Goal: Information Seeking & Learning: Learn about a topic

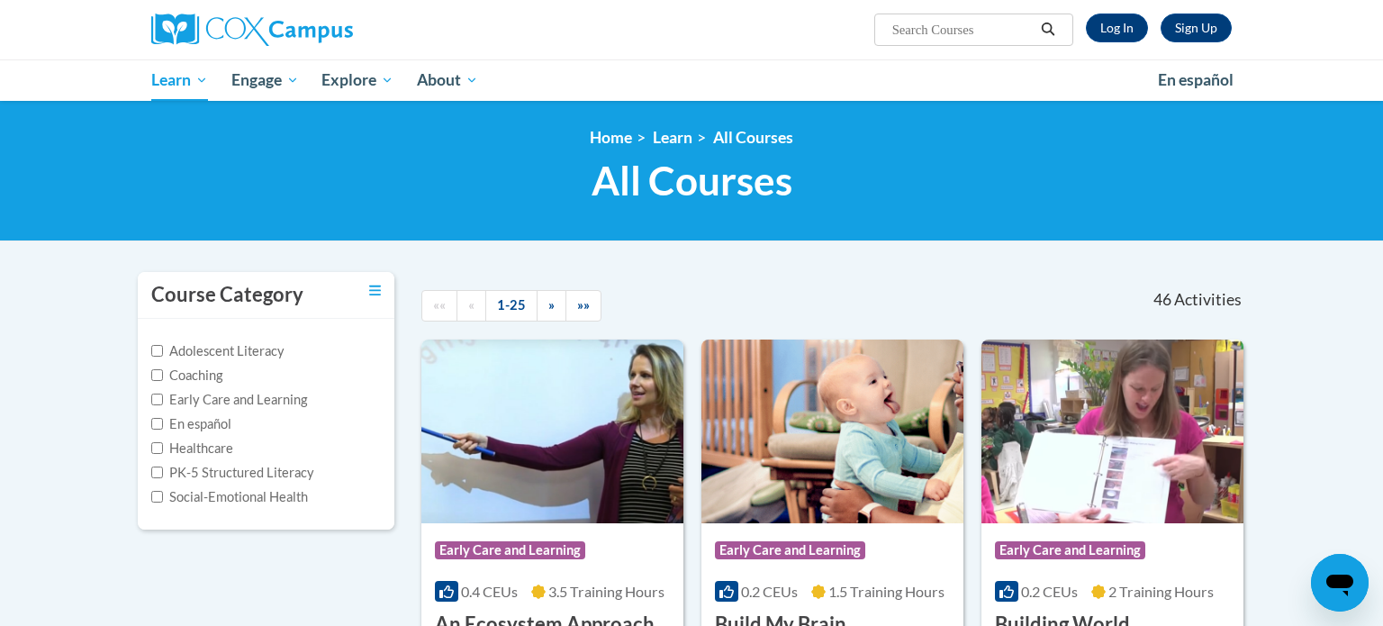
click at [1019, 38] on input "Search..." at bounding box center [963, 30] width 144 height 22
type input "oral language"
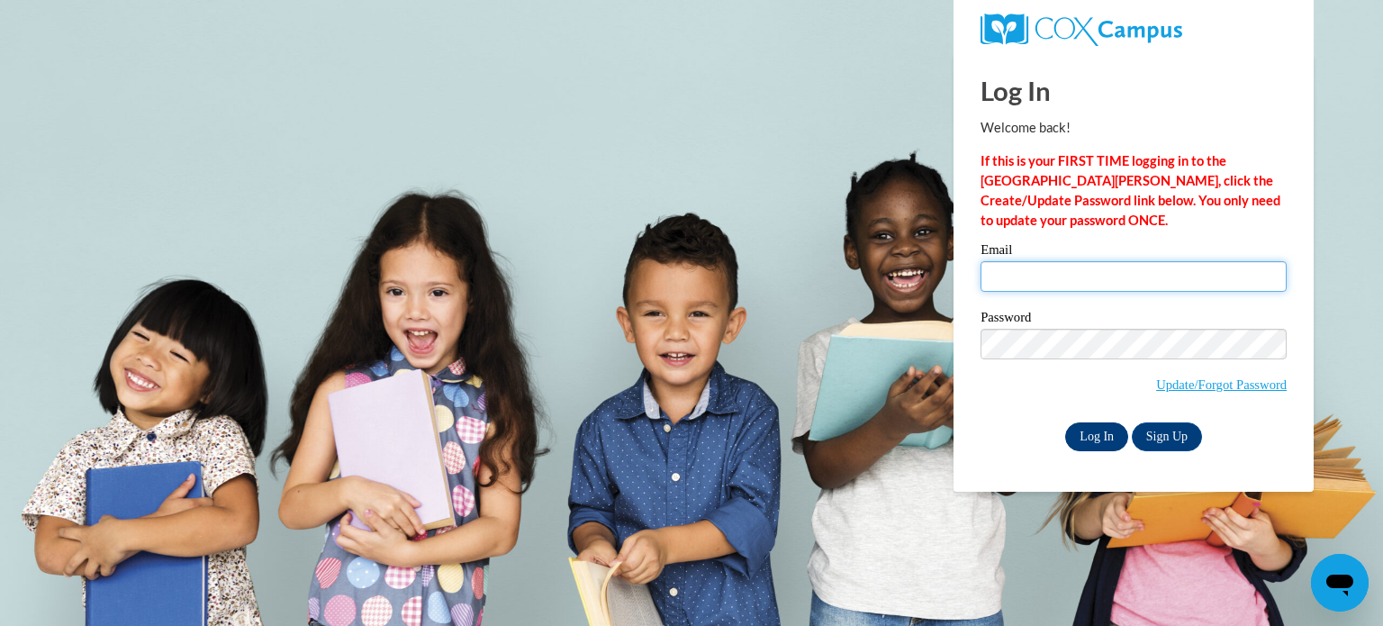
type input "duvernellemily@aasd.k12.wi.us"
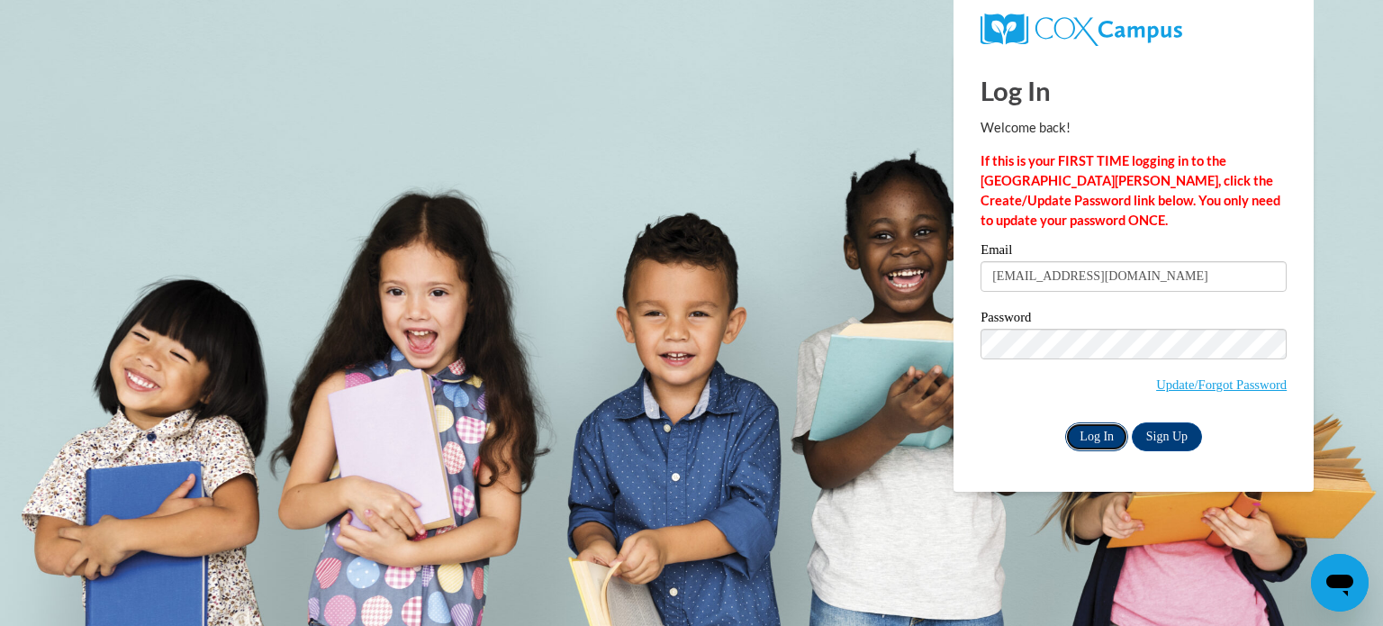
click at [1099, 431] on input "Log In" at bounding box center [1097, 436] width 63 height 29
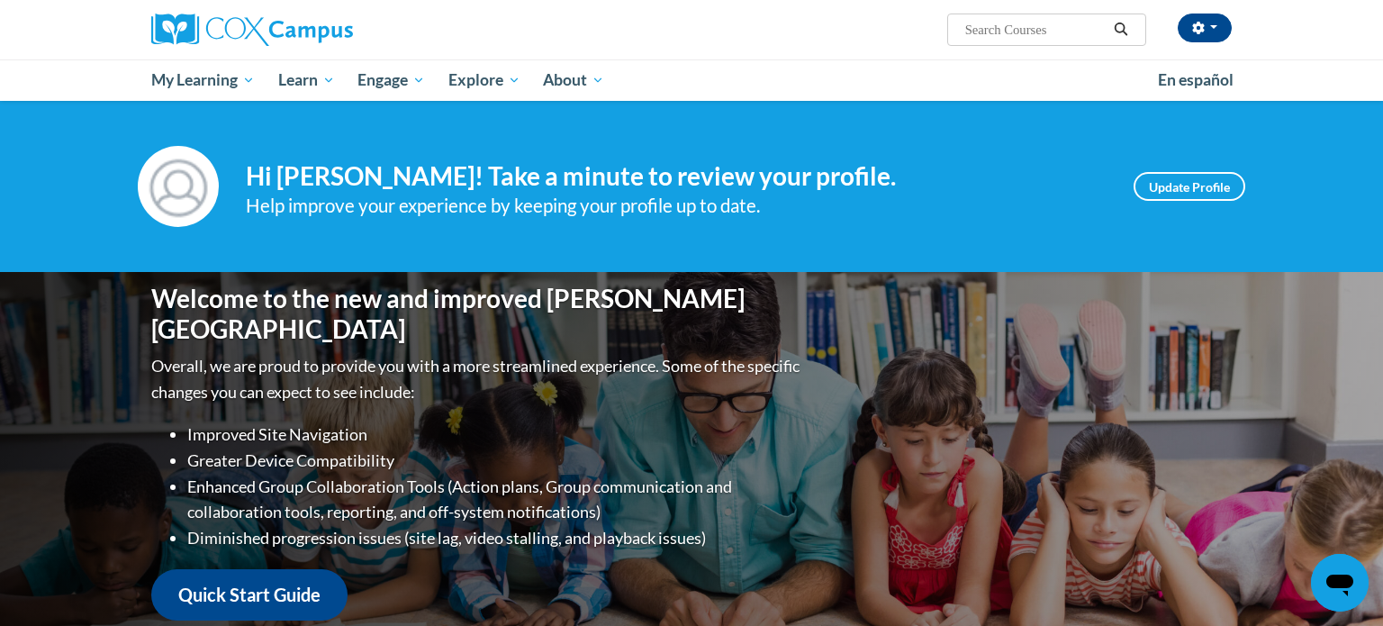
click at [1056, 30] on input "Search..." at bounding box center [1036, 30] width 144 height 22
type input "r"
type input "oral language"
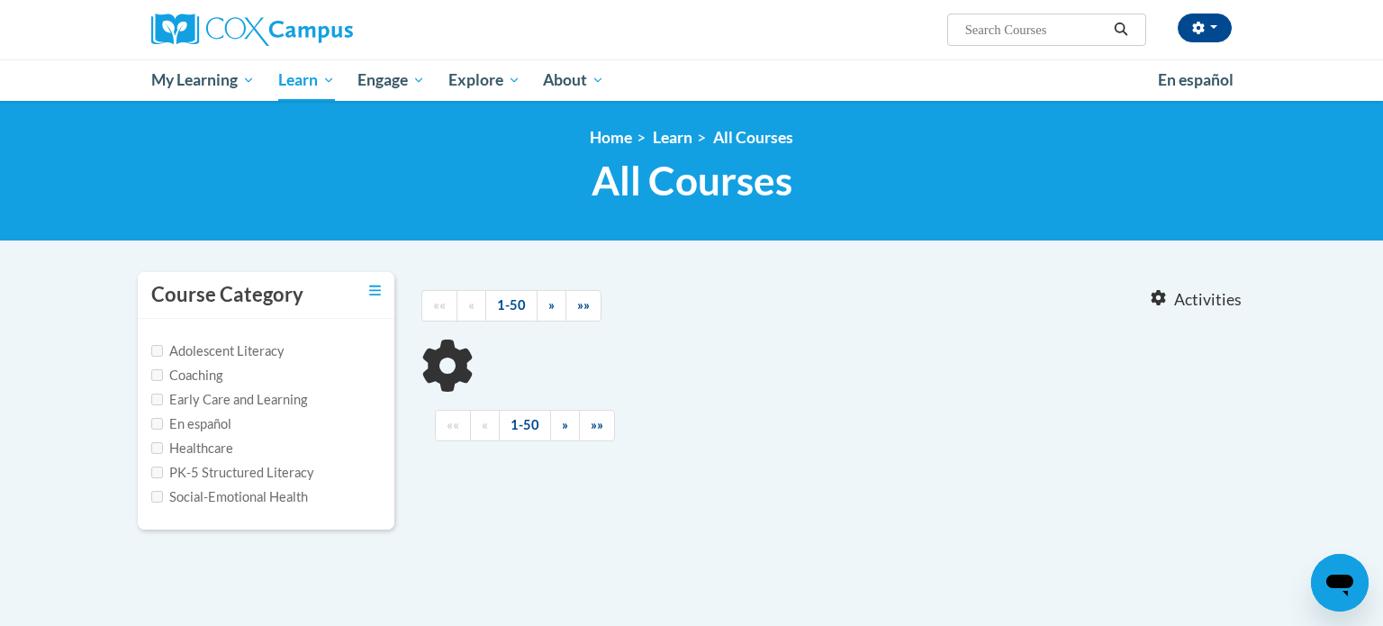
type input "oral language"
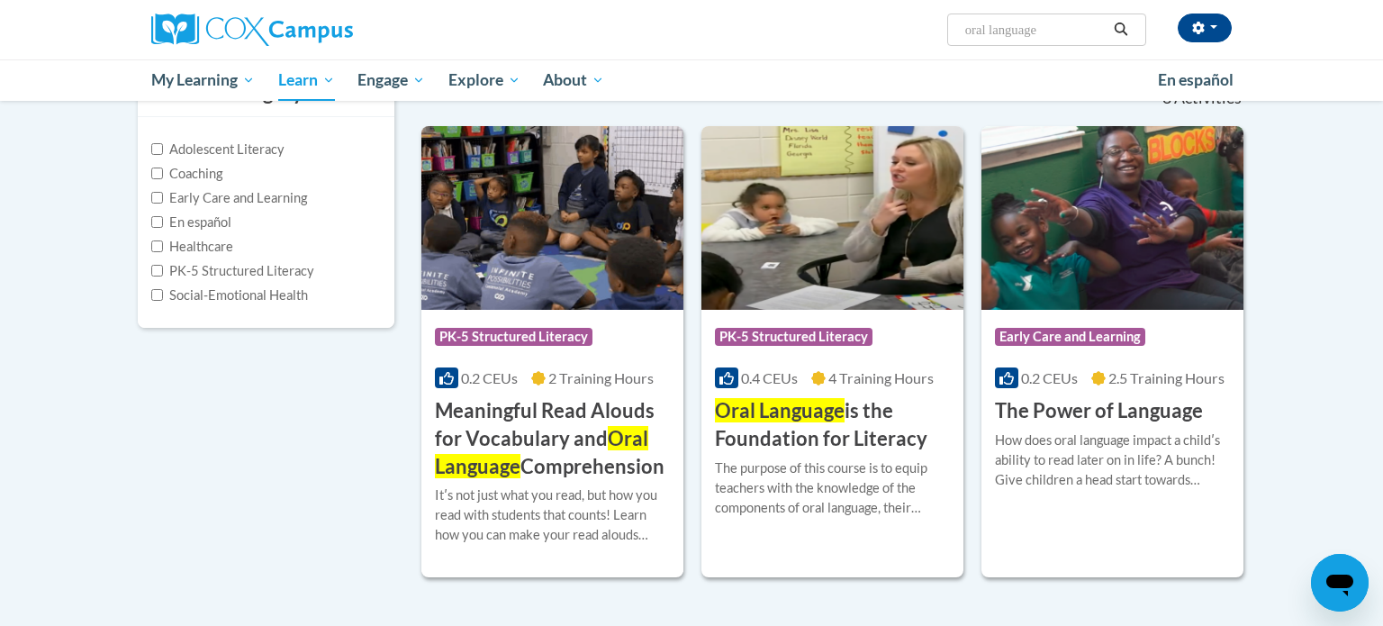
scroll to position [205, 0]
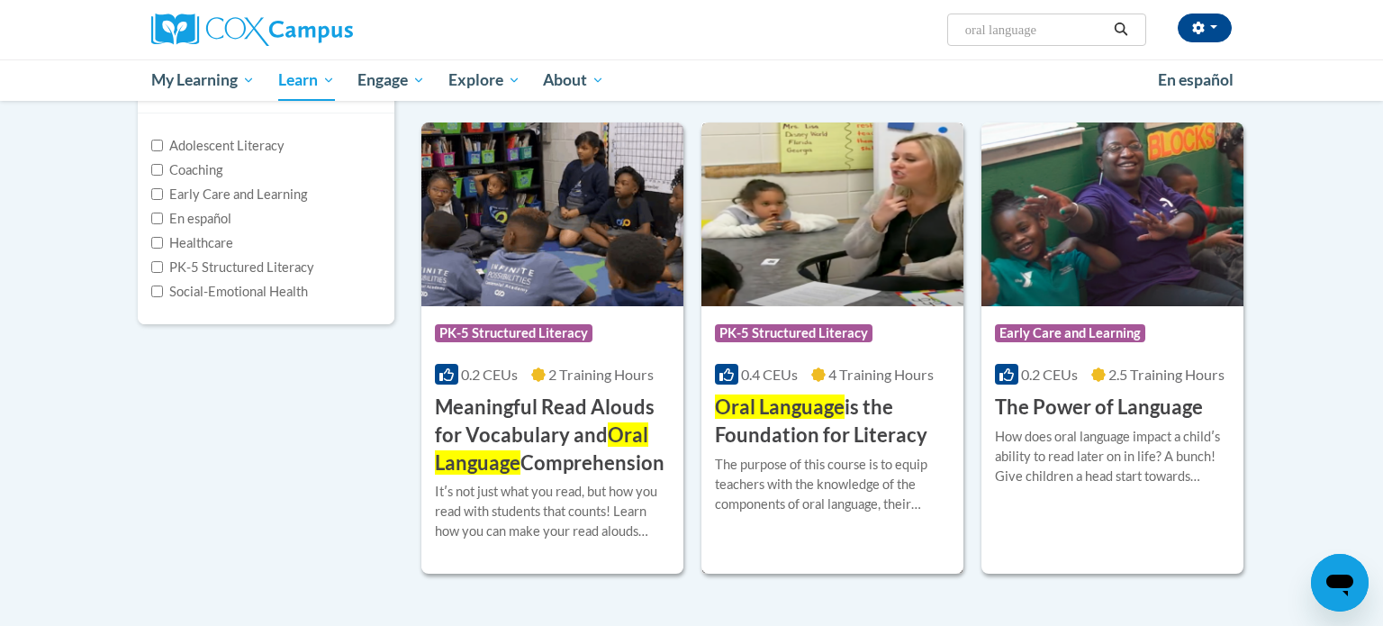
click at [784, 399] on span "Oral Language" at bounding box center [780, 406] width 130 height 24
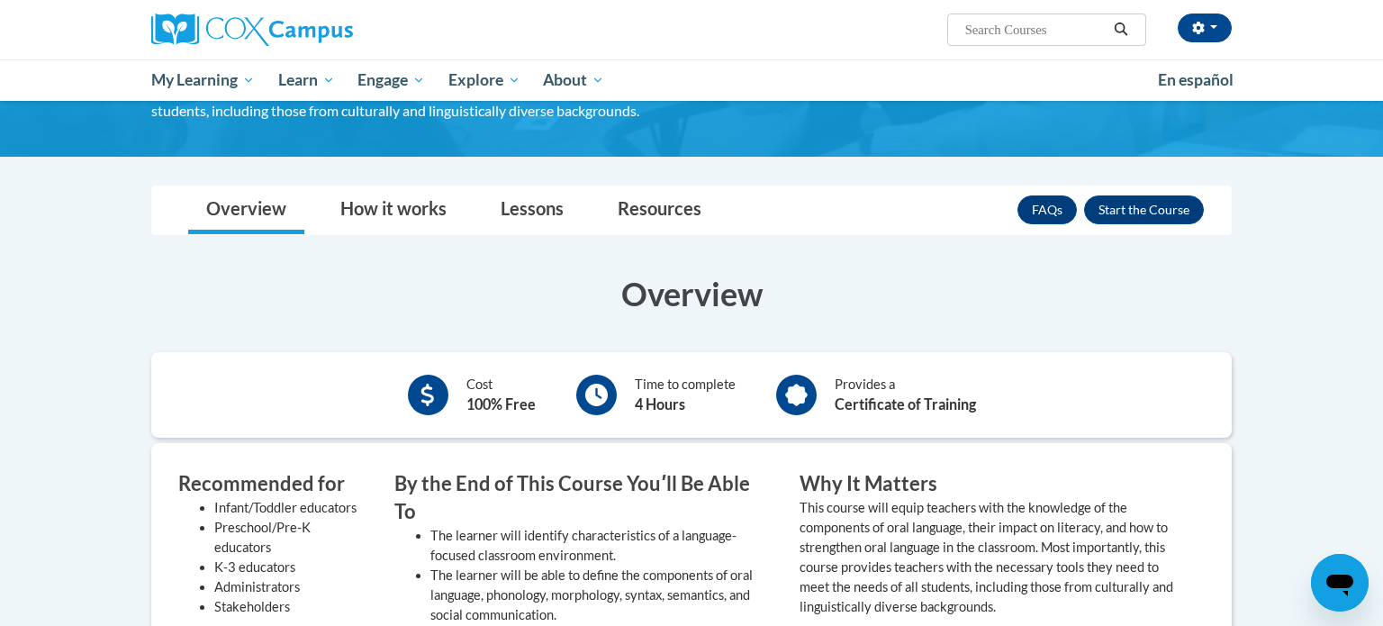
scroll to position [201, 0]
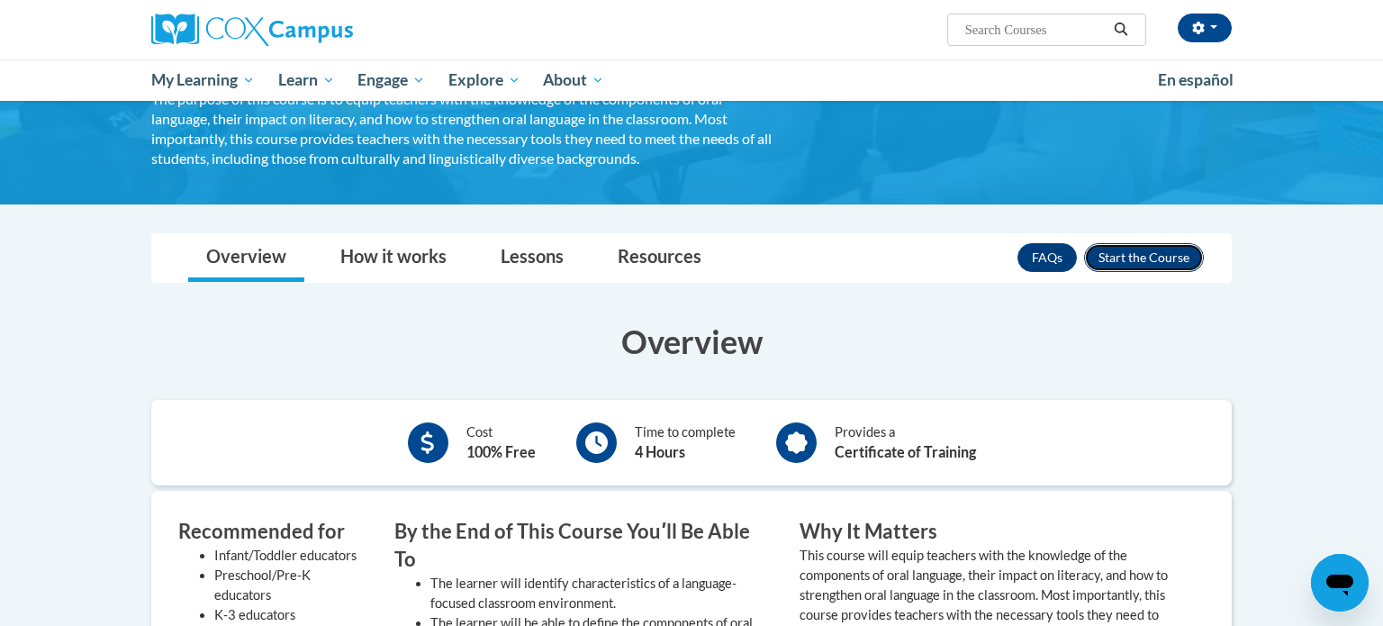
click at [1138, 260] on button "Enroll" at bounding box center [1144, 257] width 120 height 29
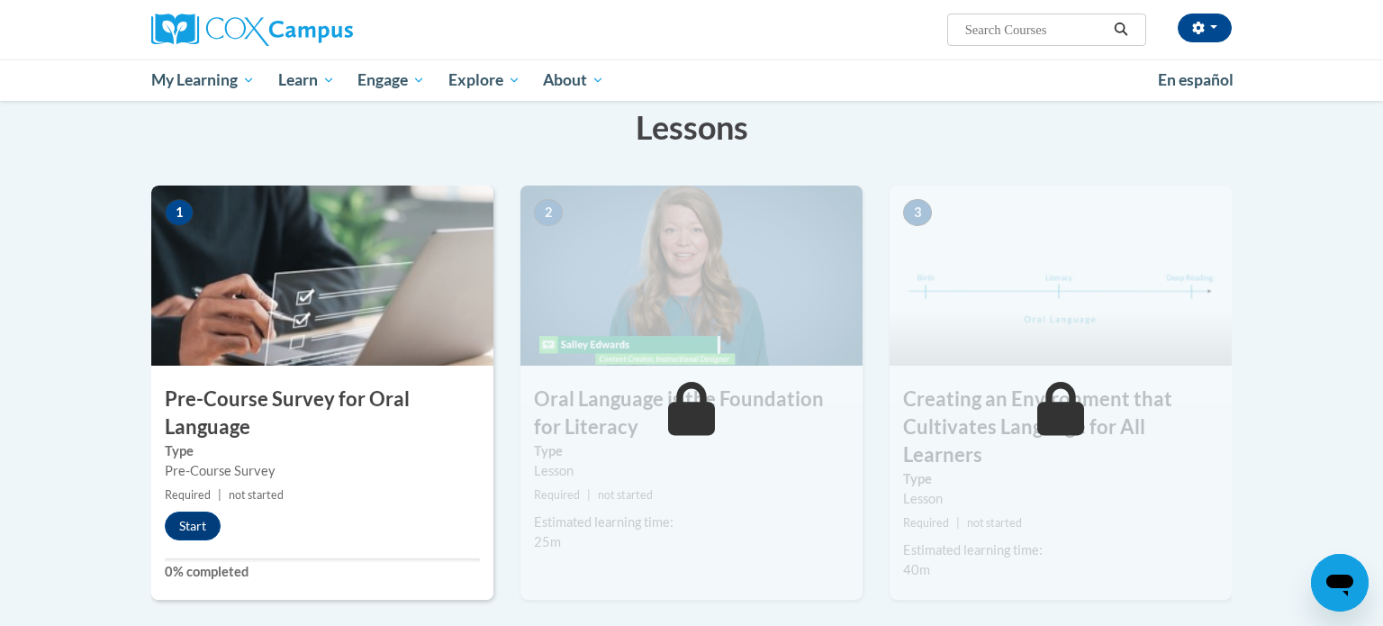
scroll to position [298, 0]
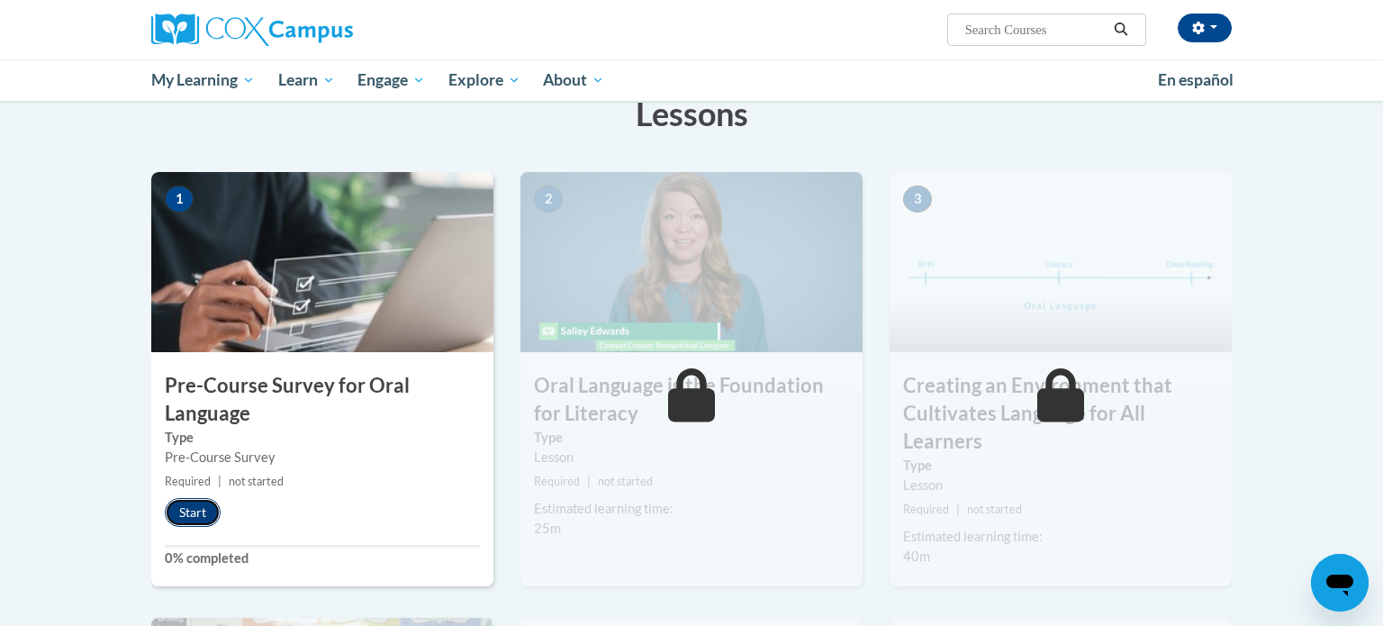
click at [194, 512] on button "Start" at bounding box center [193, 512] width 56 height 29
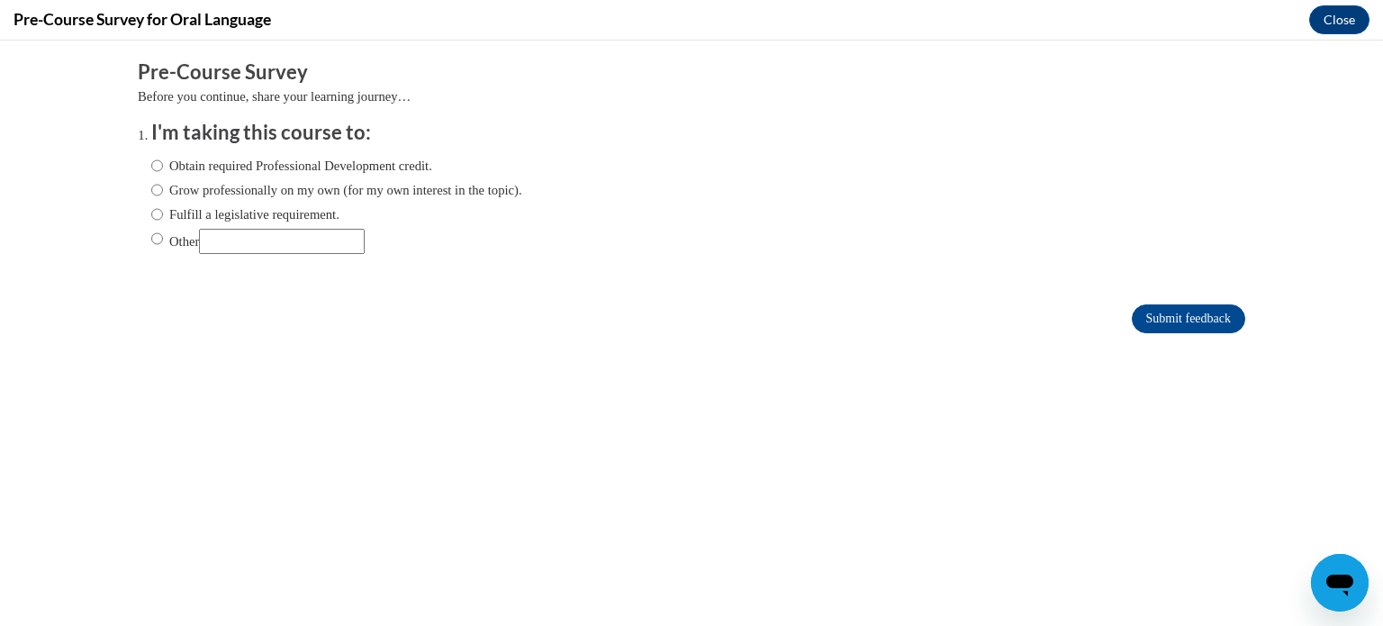
scroll to position [0, 0]
click at [312, 211] on label "Fulfill a legislative requirement." at bounding box center [245, 214] width 188 height 20
click at [163, 211] on input "Fulfill a legislative requirement." at bounding box center [157, 214] width 12 height 20
radio input "true"
click at [1162, 316] on input "Submit feedback" at bounding box center [1188, 318] width 113 height 29
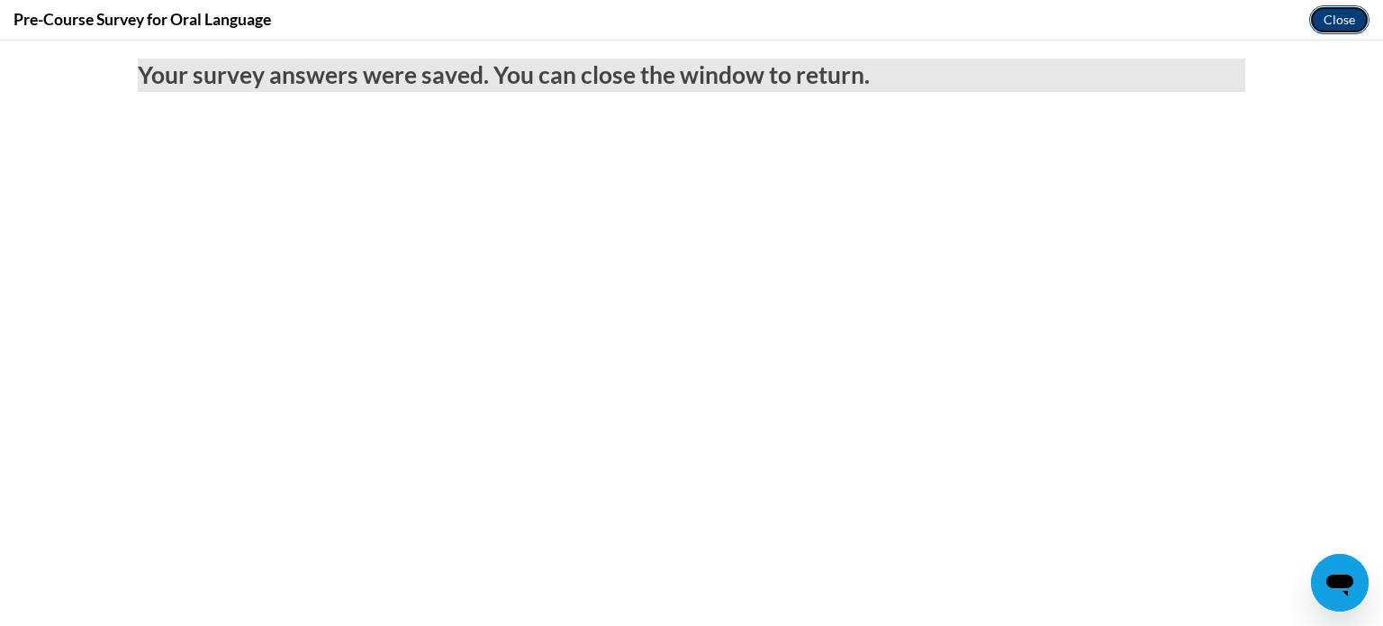
click at [1345, 18] on button "Close" at bounding box center [1340, 19] width 60 height 29
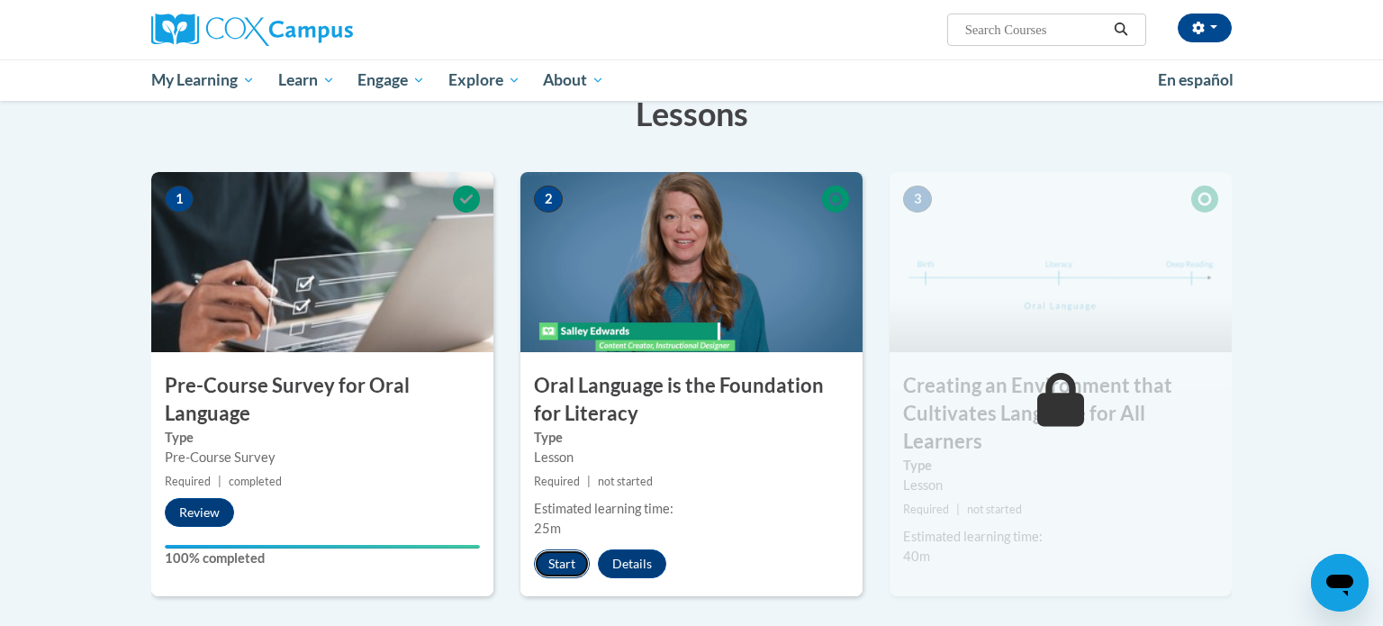
click at [567, 554] on button "Start" at bounding box center [562, 563] width 56 height 29
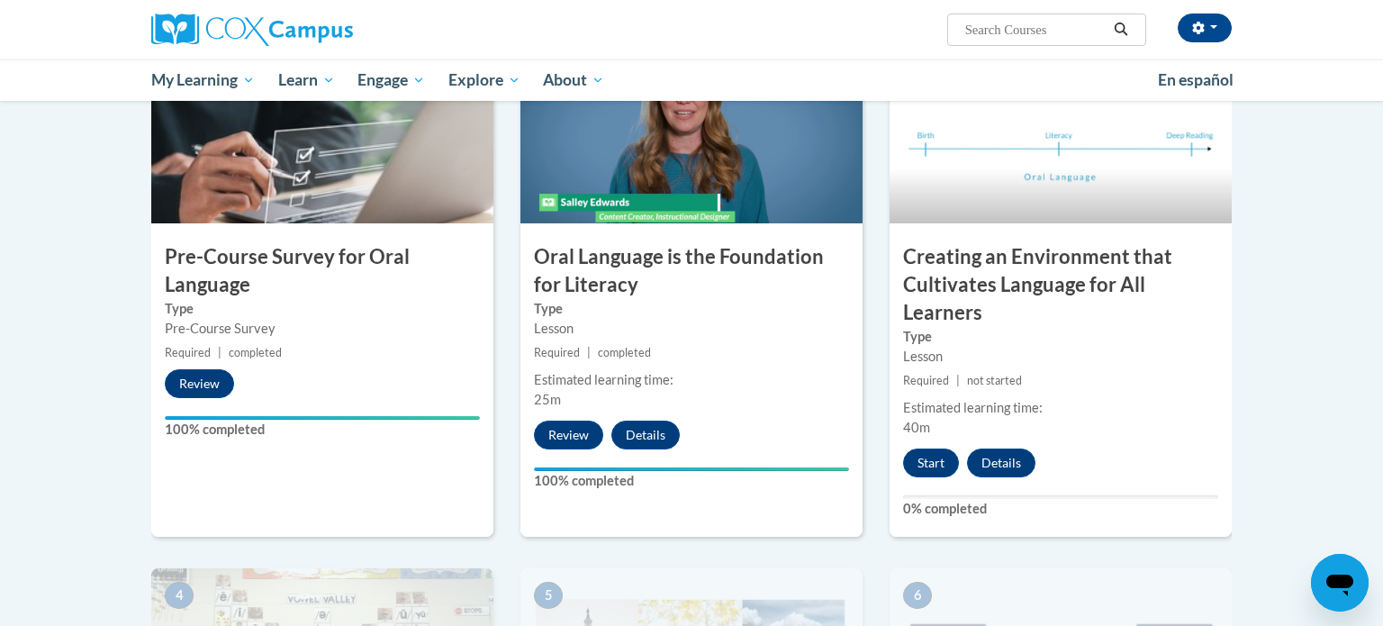
scroll to position [425, 0]
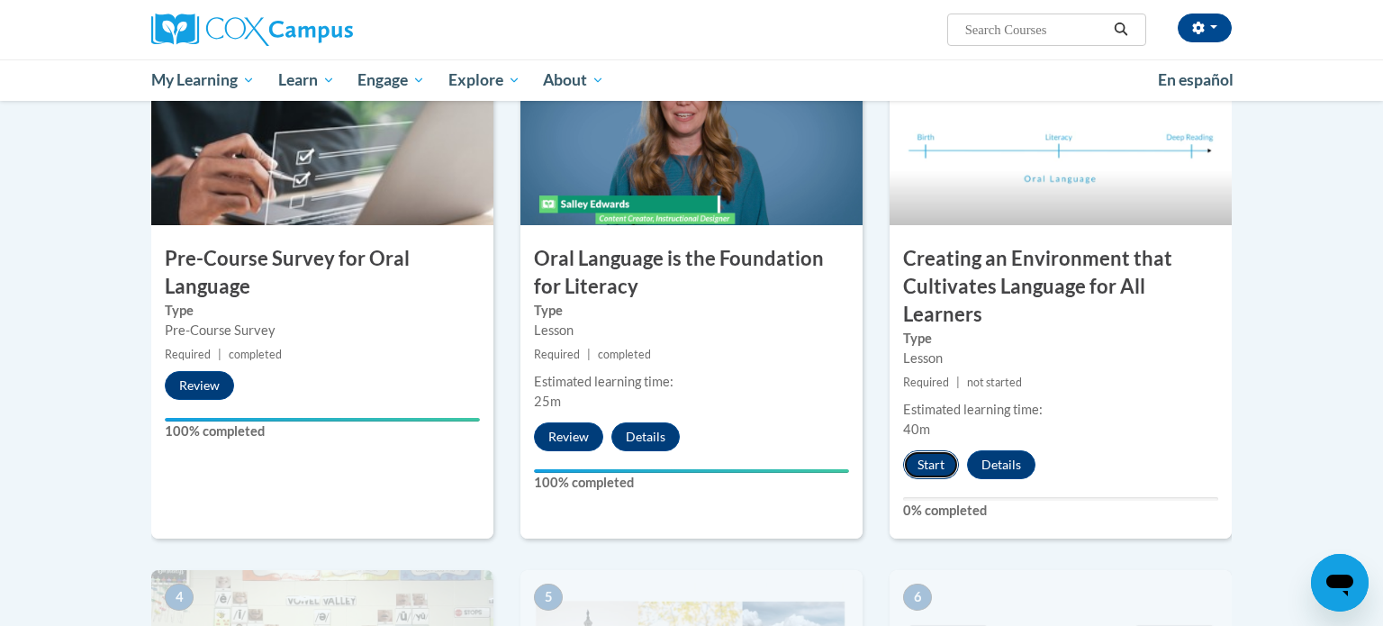
click at [926, 466] on button "Start" at bounding box center [931, 464] width 56 height 29
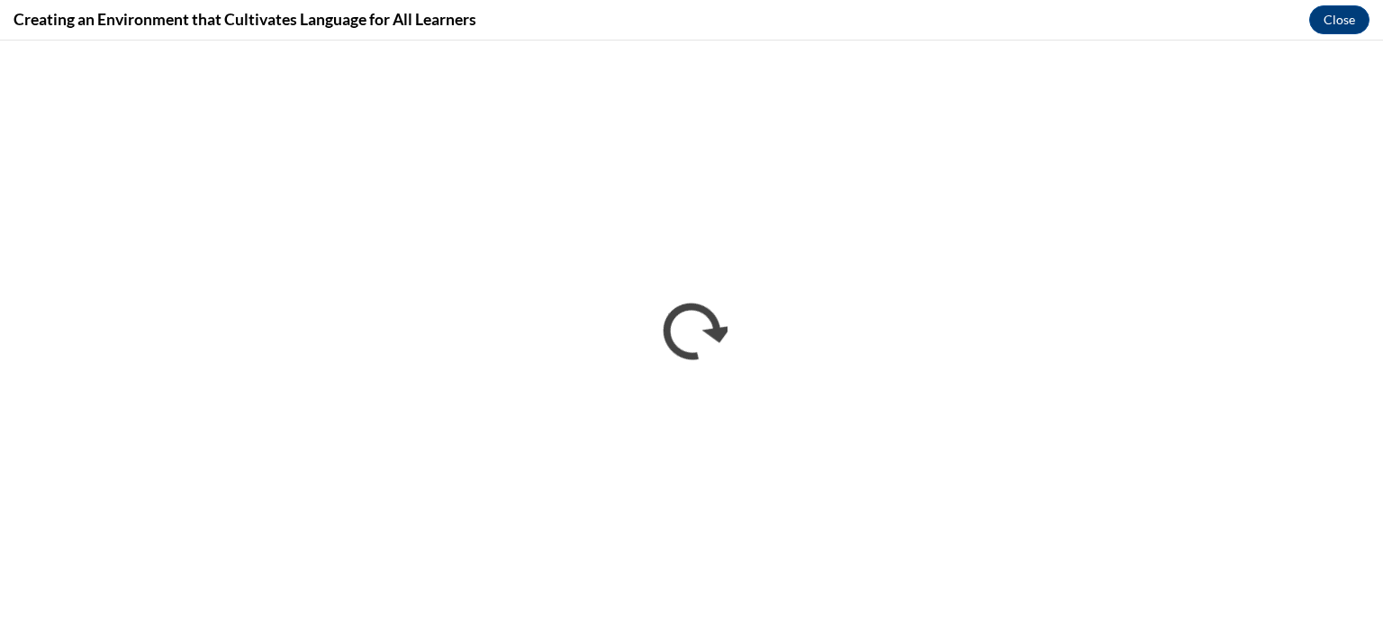
scroll to position [0, 0]
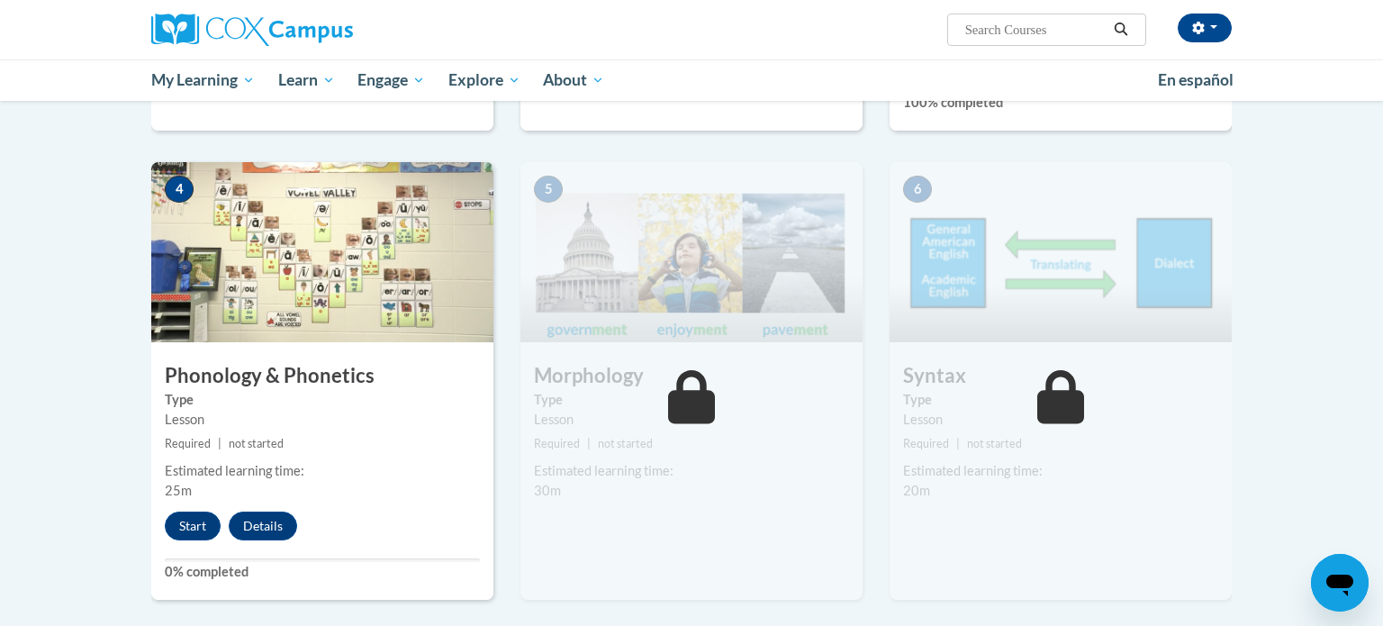
scroll to position [879, 0]
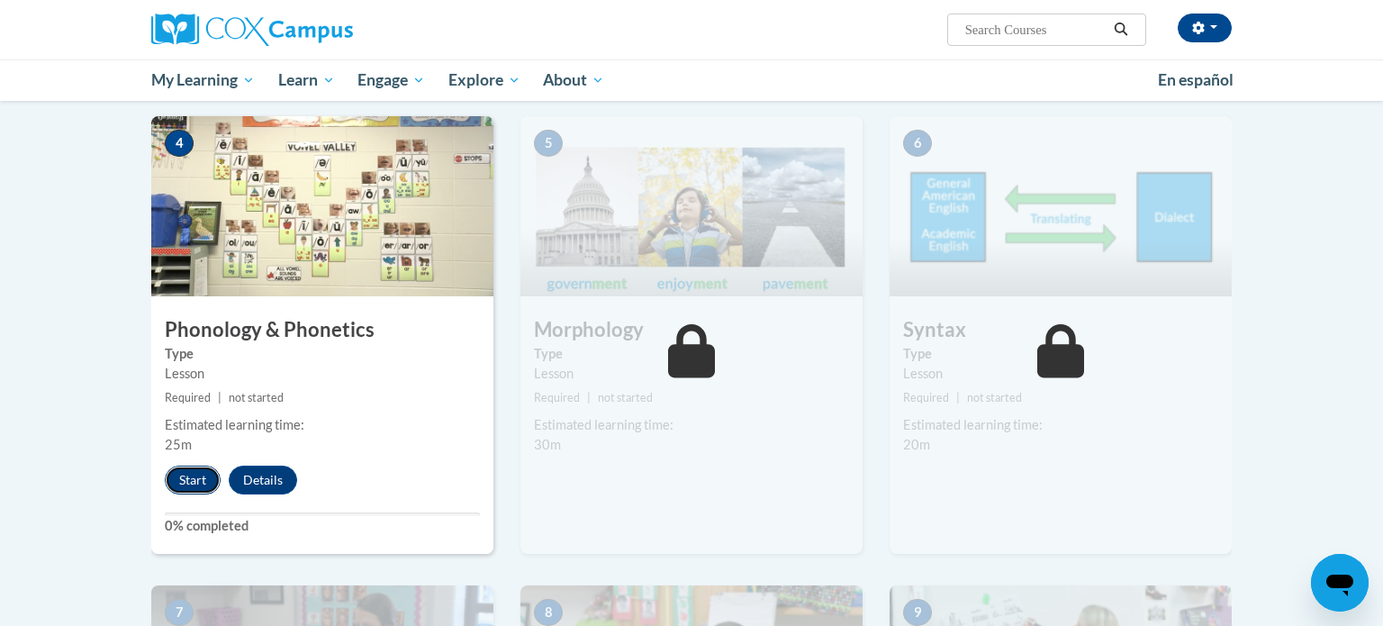
click at [206, 481] on button "Start" at bounding box center [193, 480] width 56 height 29
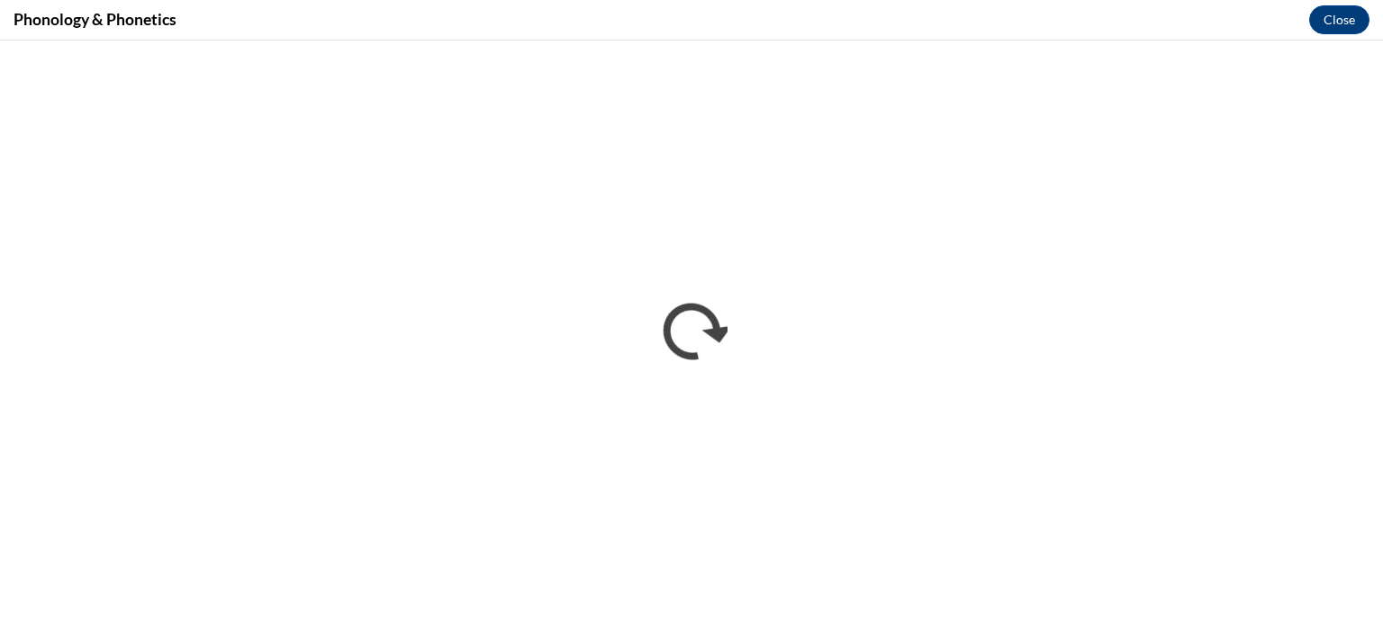
scroll to position [0, 0]
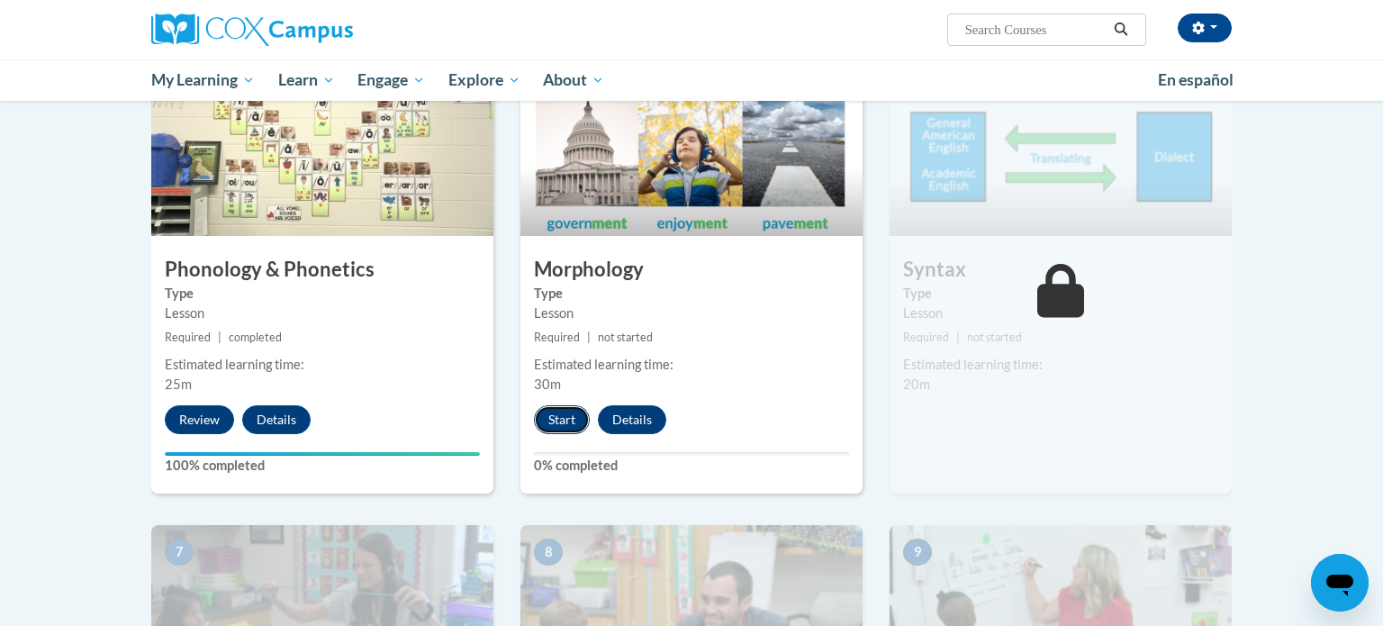
click at [567, 415] on button "Start" at bounding box center [562, 419] width 56 height 29
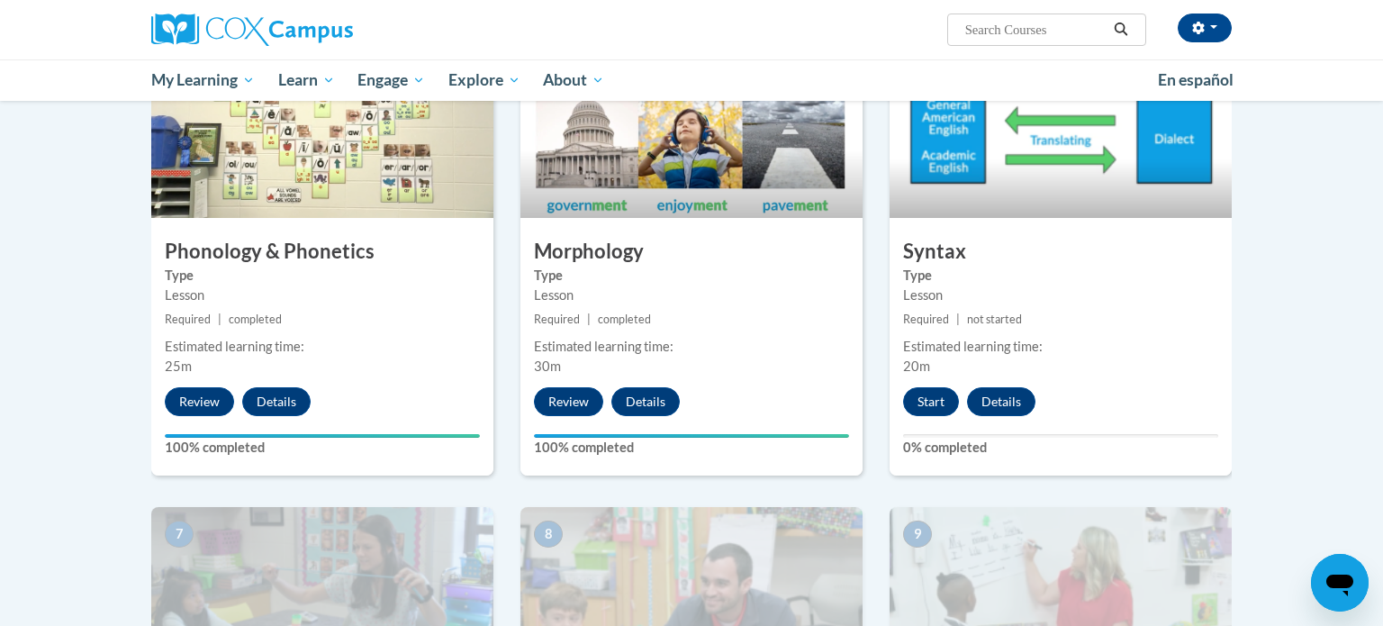
scroll to position [957, 0]
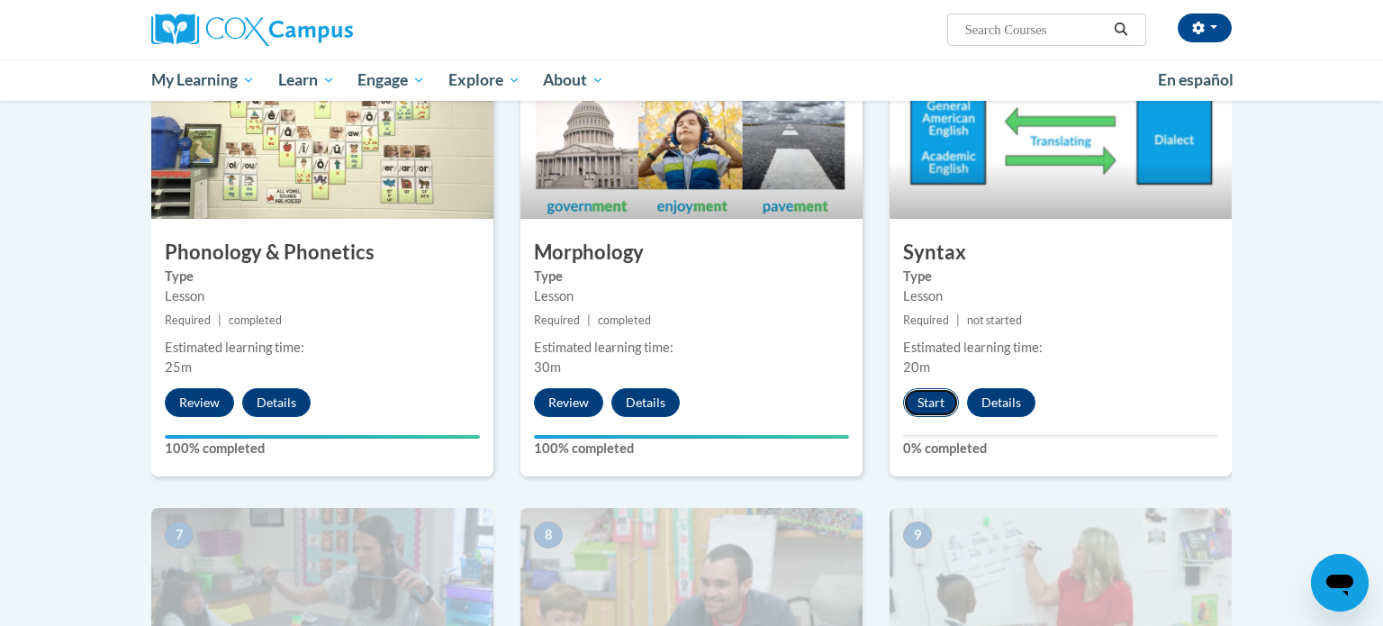
click at [930, 394] on button "Start" at bounding box center [931, 402] width 56 height 29
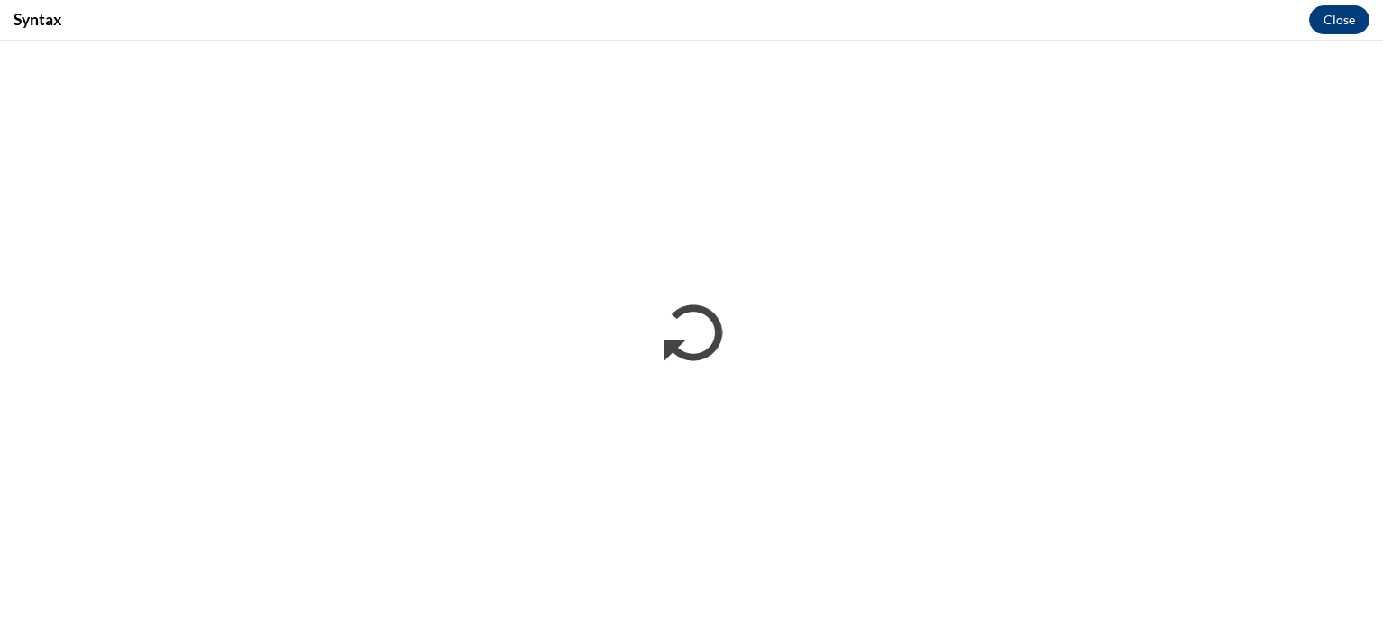
scroll to position [0, 0]
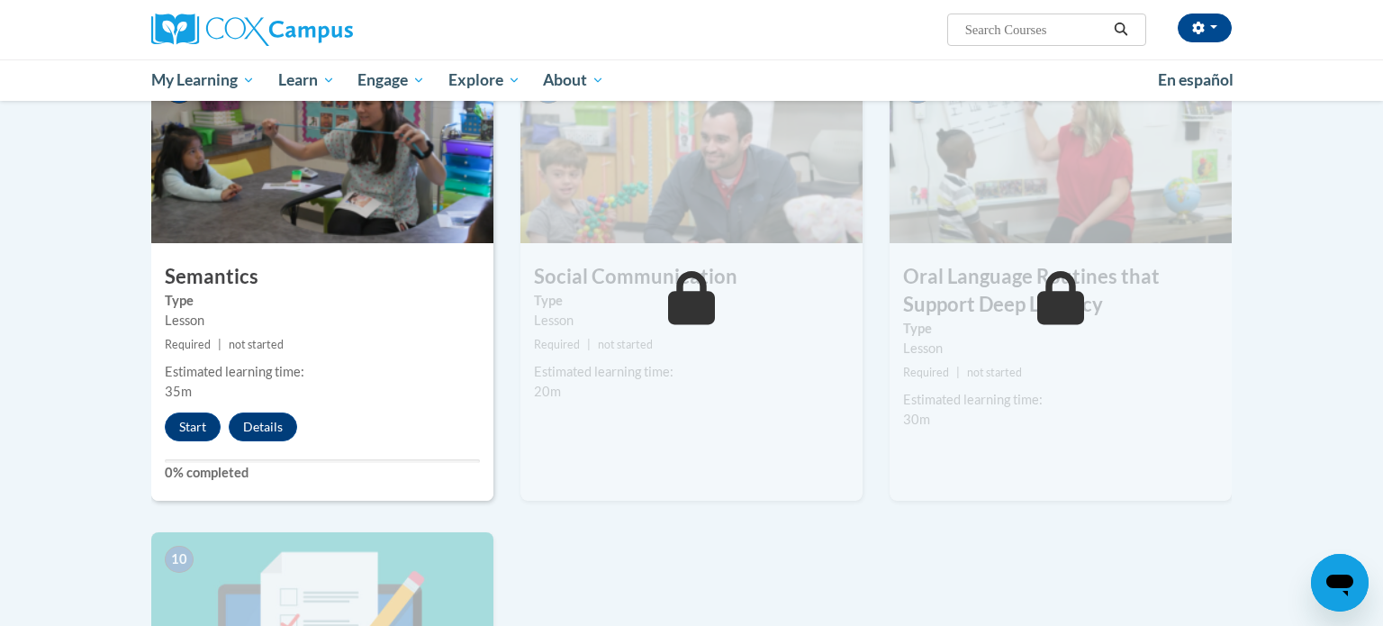
scroll to position [1403, 0]
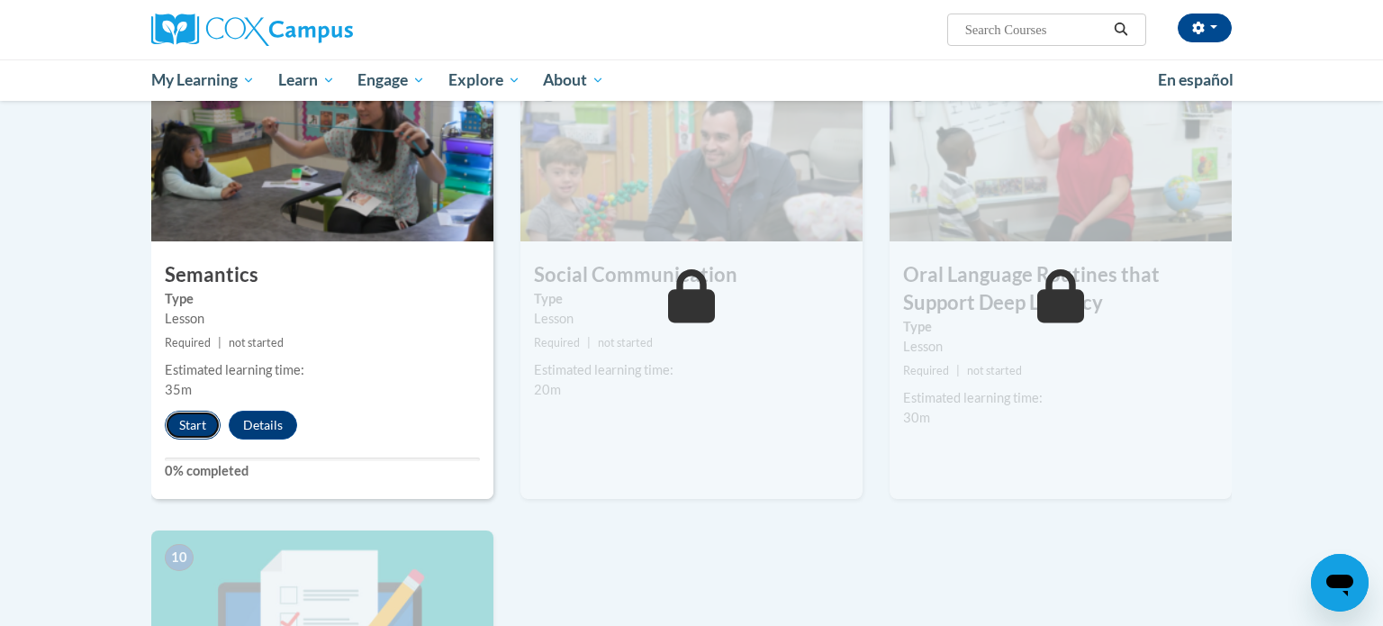
click at [176, 424] on button "Start" at bounding box center [193, 425] width 56 height 29
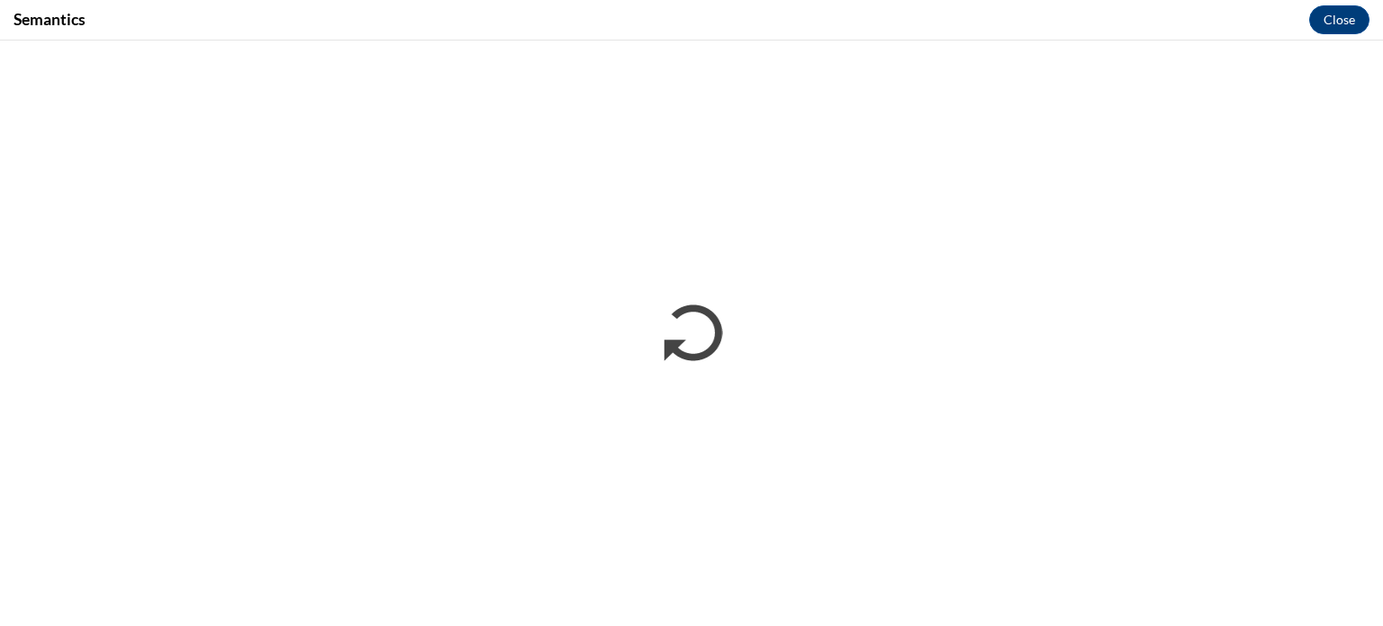
scroll to position [0, 0]
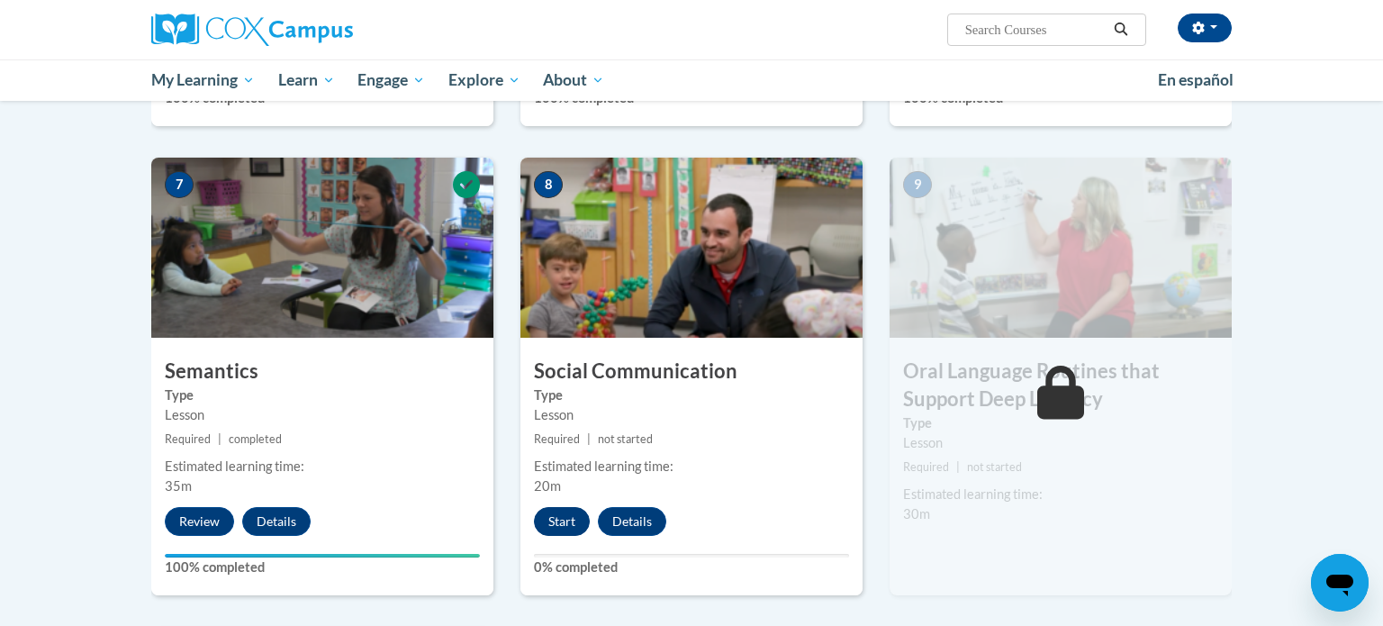
scroll to position [1310, 0]
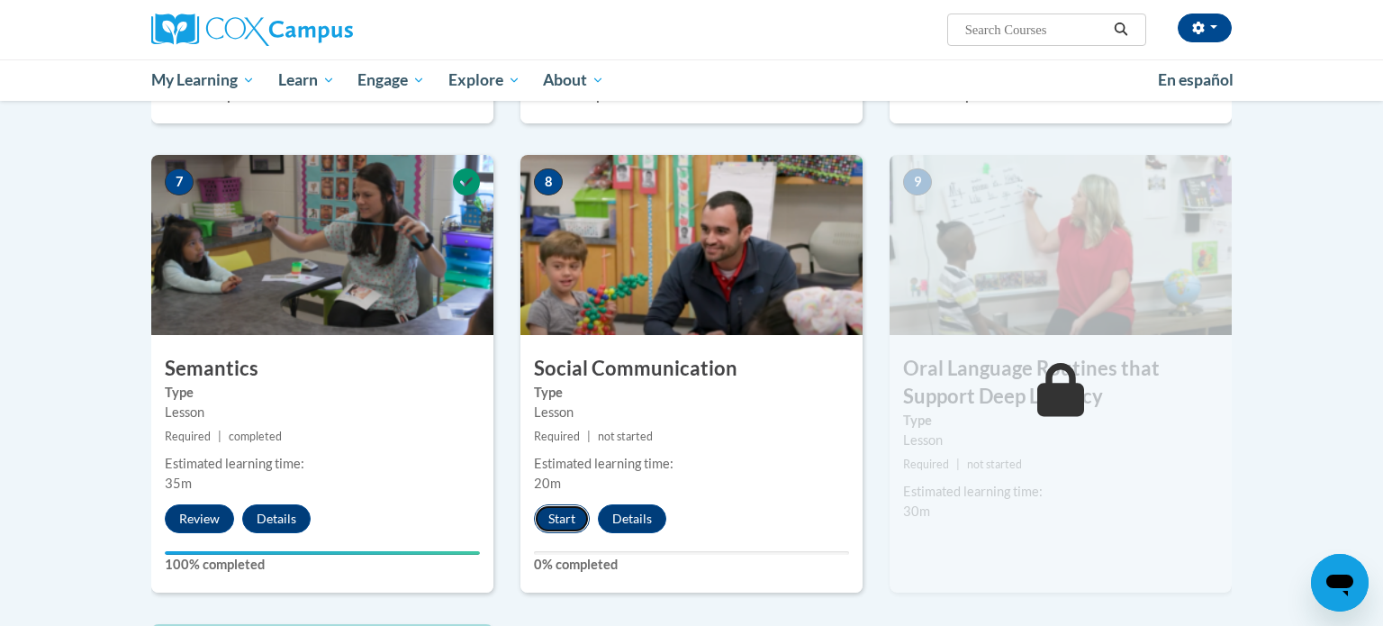
click at [574, 521] on button "Start" at bounding box center [562, 518] width 56 height 29
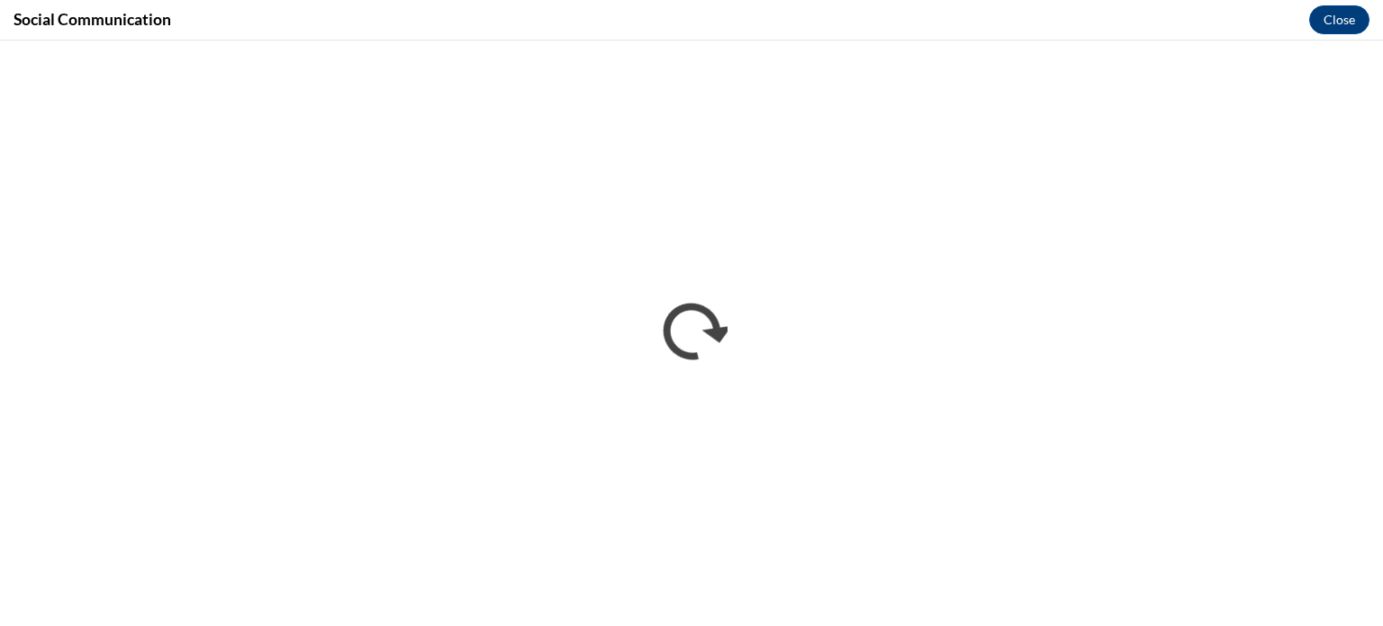
scroll to position [0, 0]
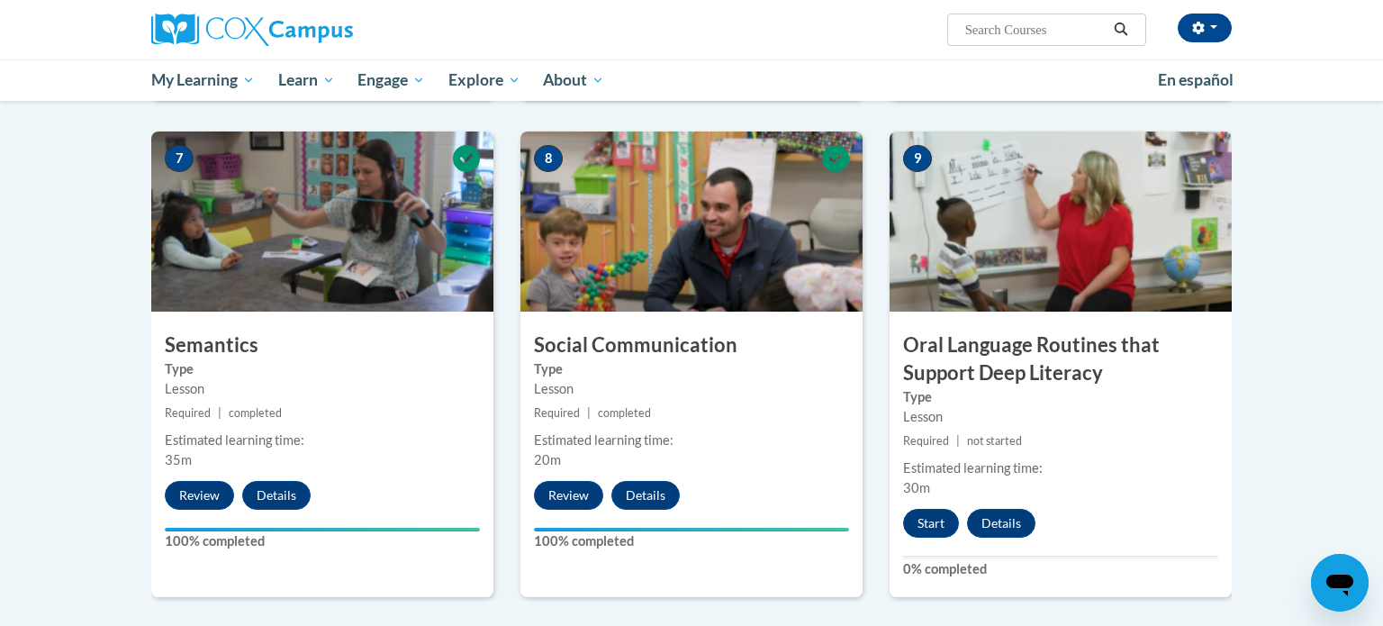
scroll to position [1331, 0]
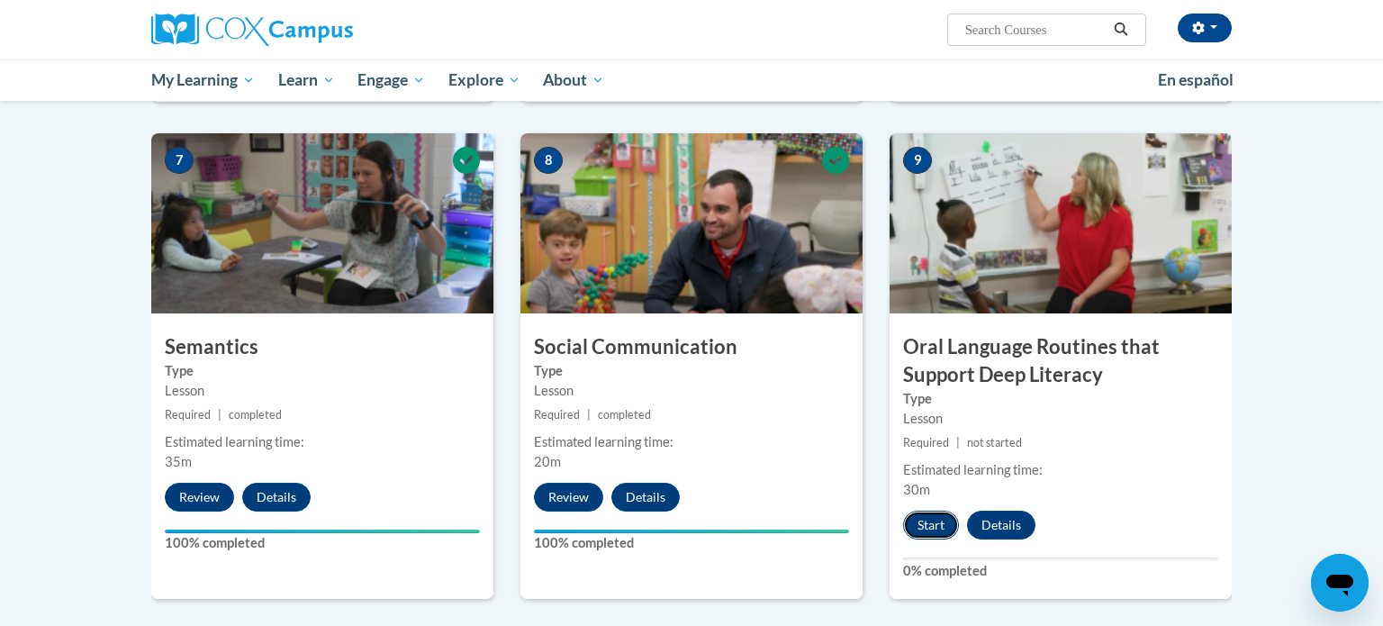
click at [931, 522] on button "Start" at bounding box center [931, 525] width 56 height 29
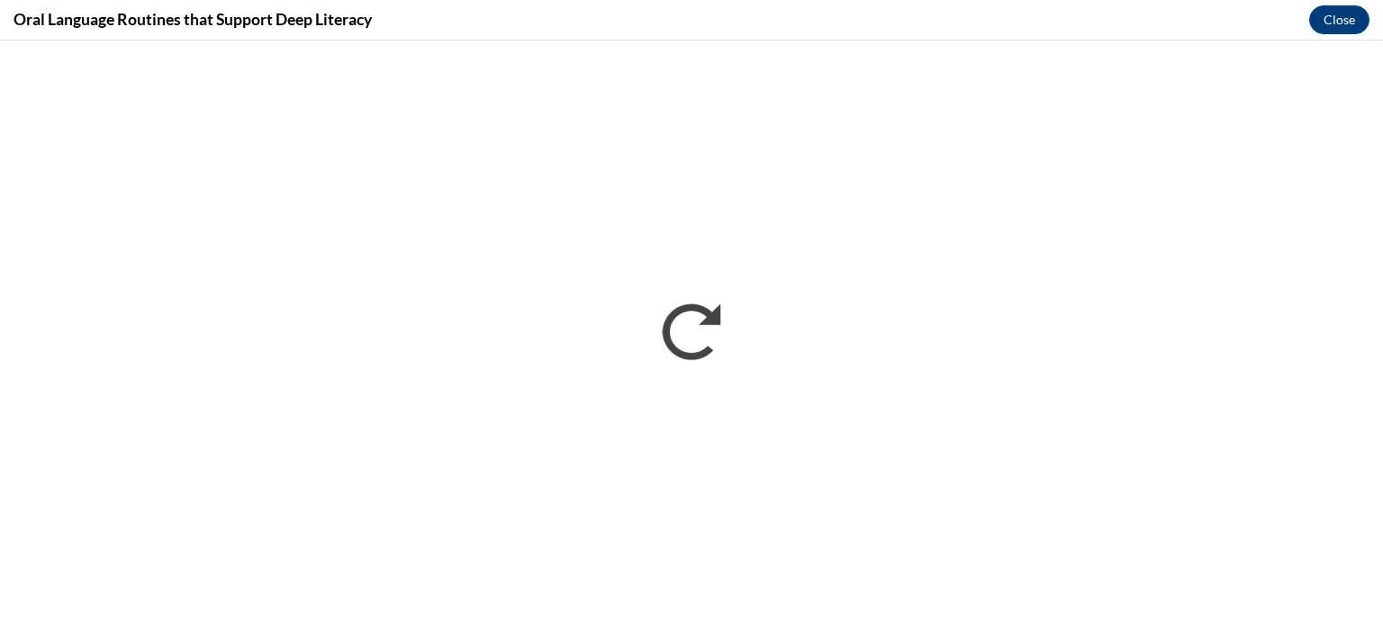
scroll to position [0, 0]
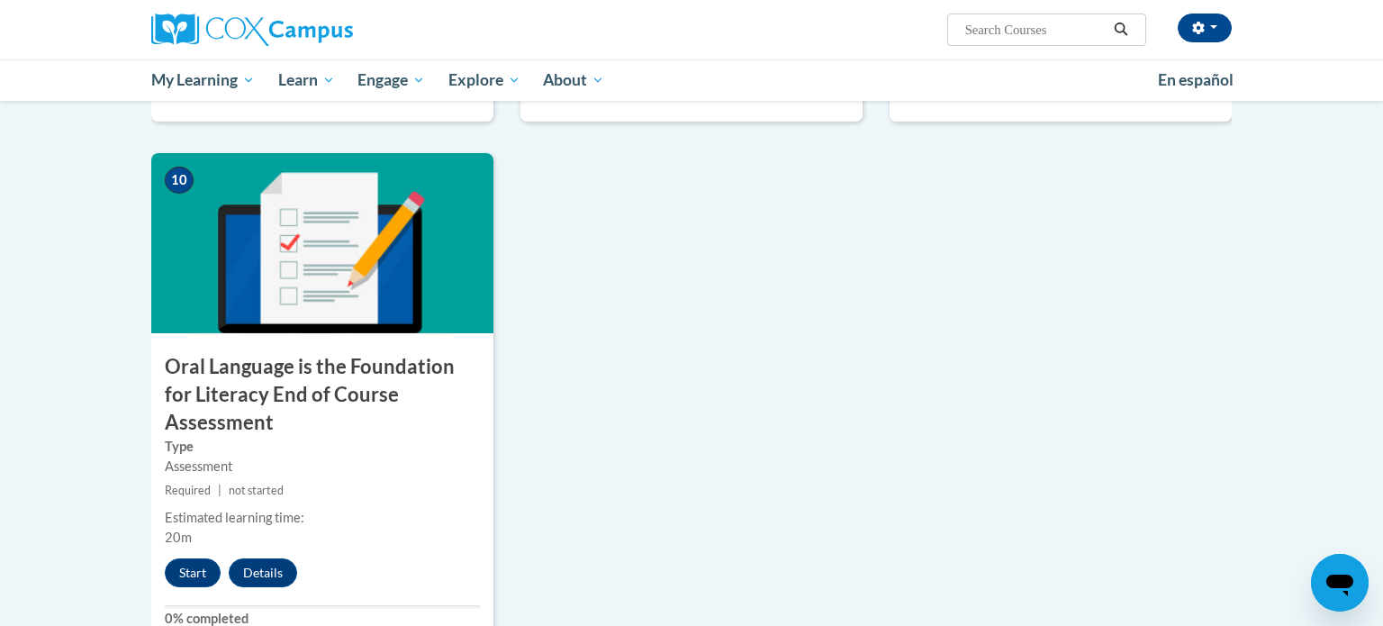
scroll to position [1812, 0]
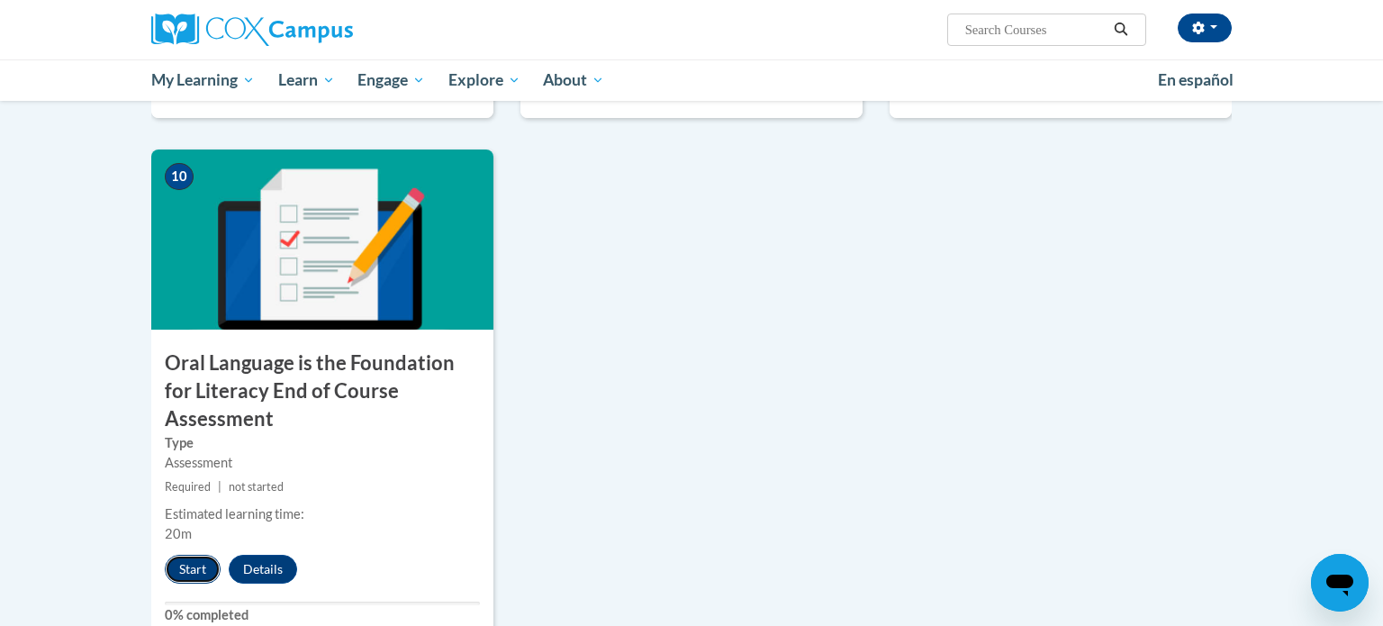
click at [198, 555] on button "Start" at bounding box center [193, 569] width 56 height 29
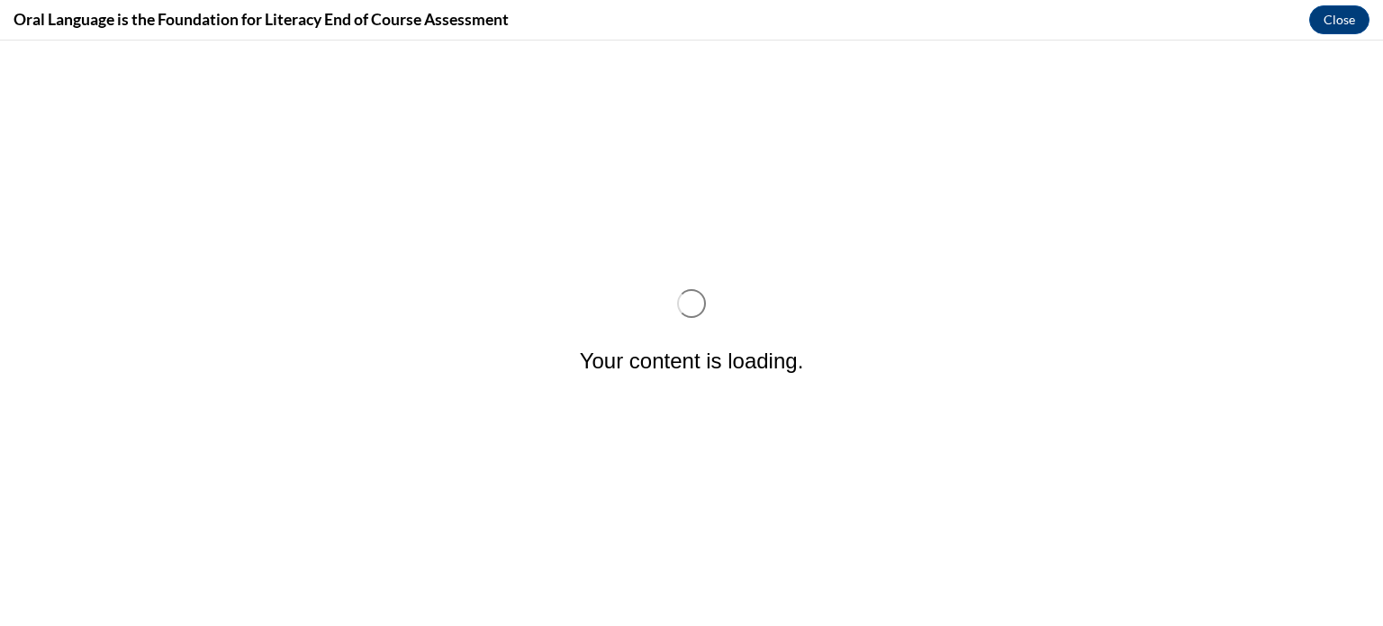
scroll to position [0, 0]
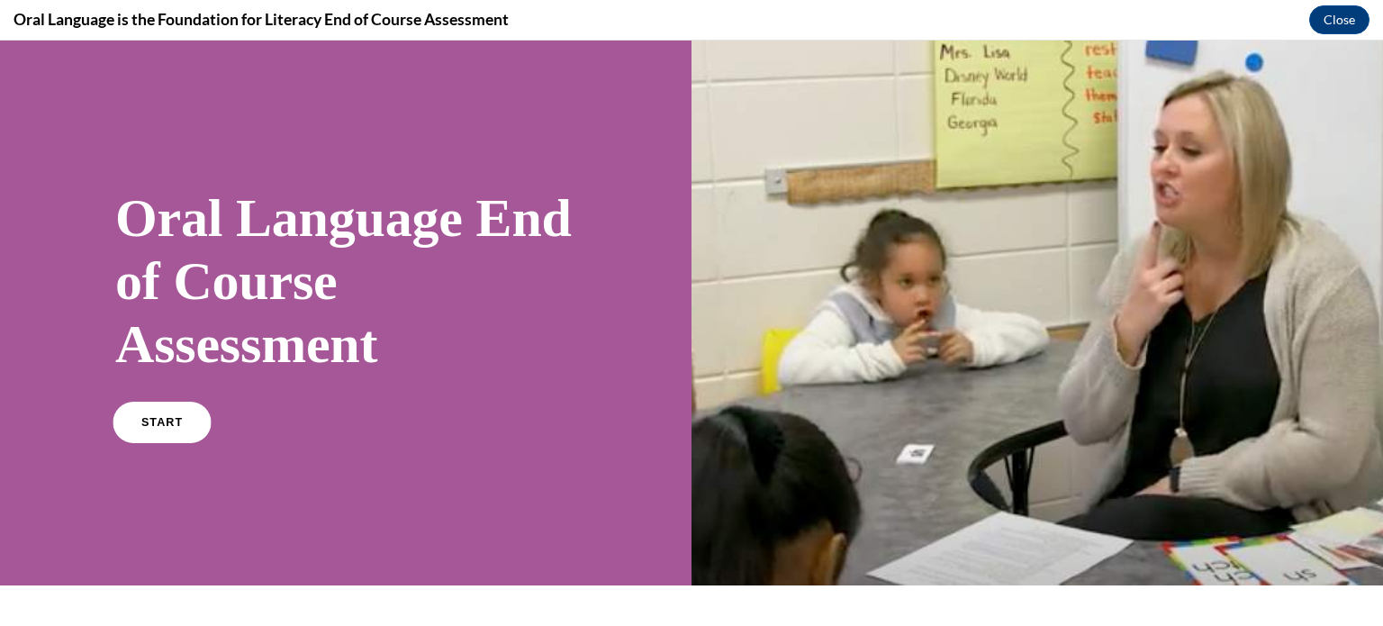
click at [150, 421] on span "START" at bounding box center [161, 423] width 41 height 14
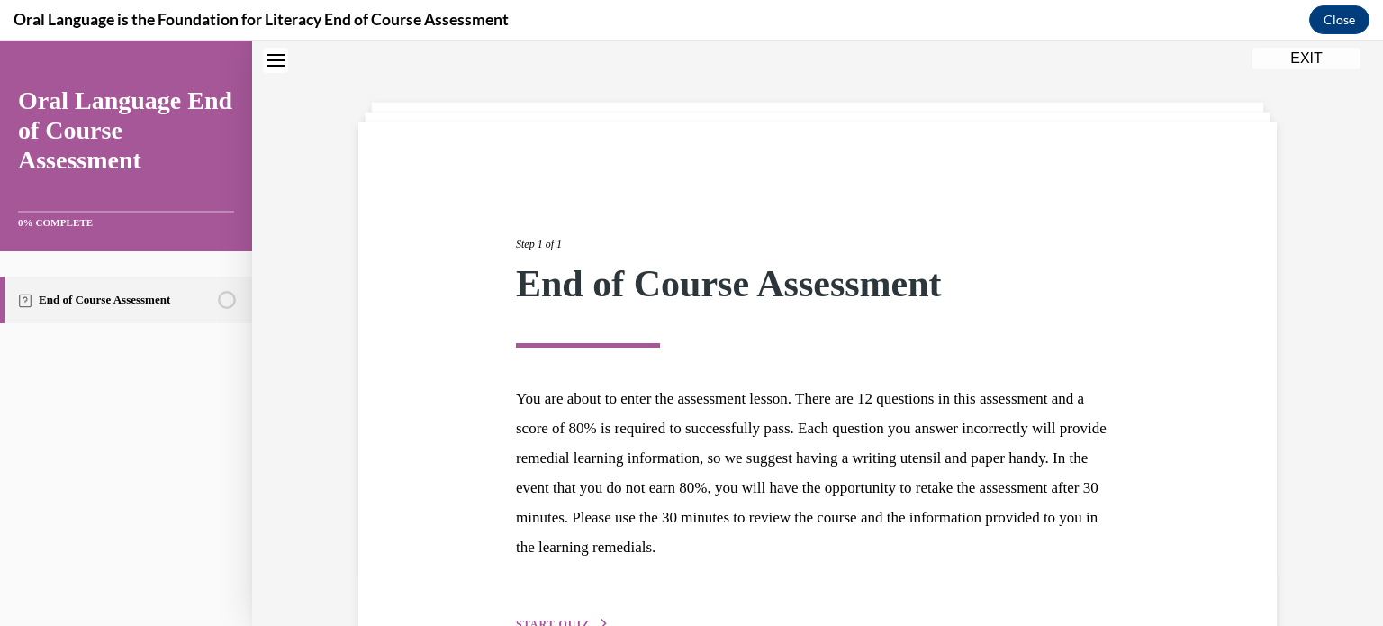
scroll to position [170, 0]
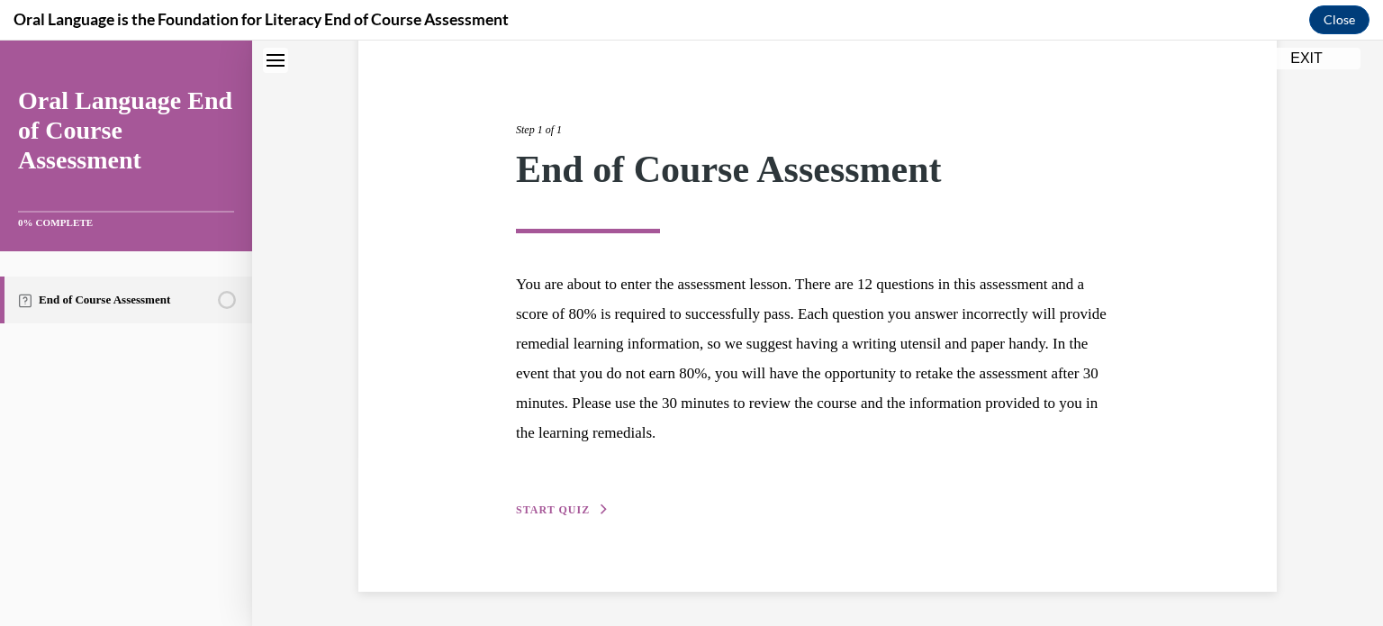
click at [594, 508] on button "START QUIZ" at bounding box center [563, 510] width 94 height 16
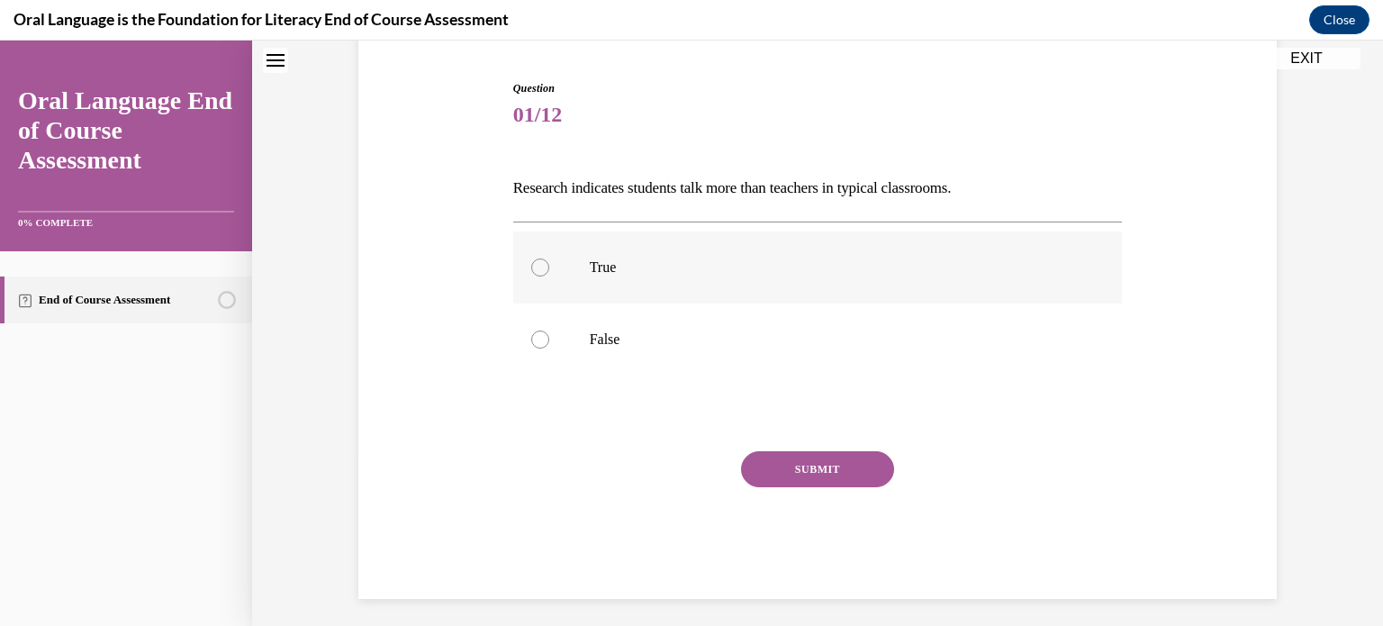
click at [627, 274] on p "True" at bounding box center [834, 267] width 488 height 18
click at [549, 274] on input "True" at bounding box center [540, 267] width 18 height 18
radio input "true"
click at [673, 328] on label "False" at bounding box center [818, 340] width 610 height 72
click at [549, 331] on input "False" at bounding box center [540, 340] width 18 height 18
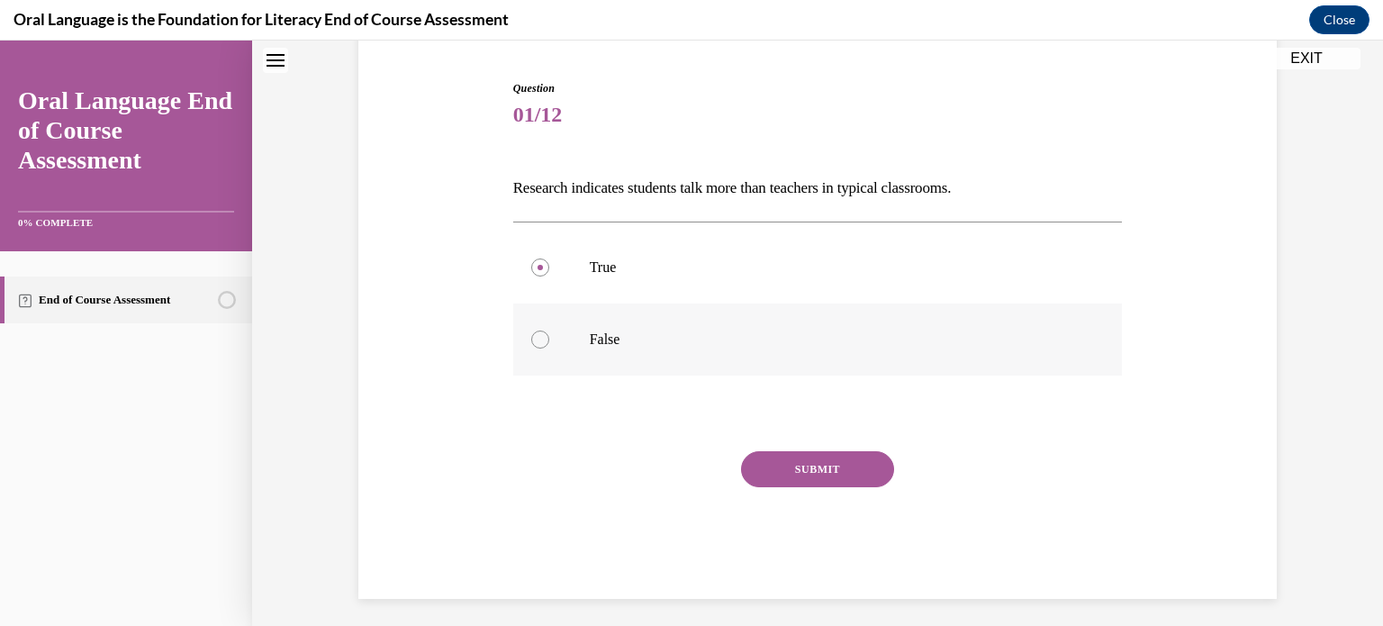
radio input "true"
click at [800, 459] on button "SUBMIT" at bounding box center [817, 469] width 153 height 36
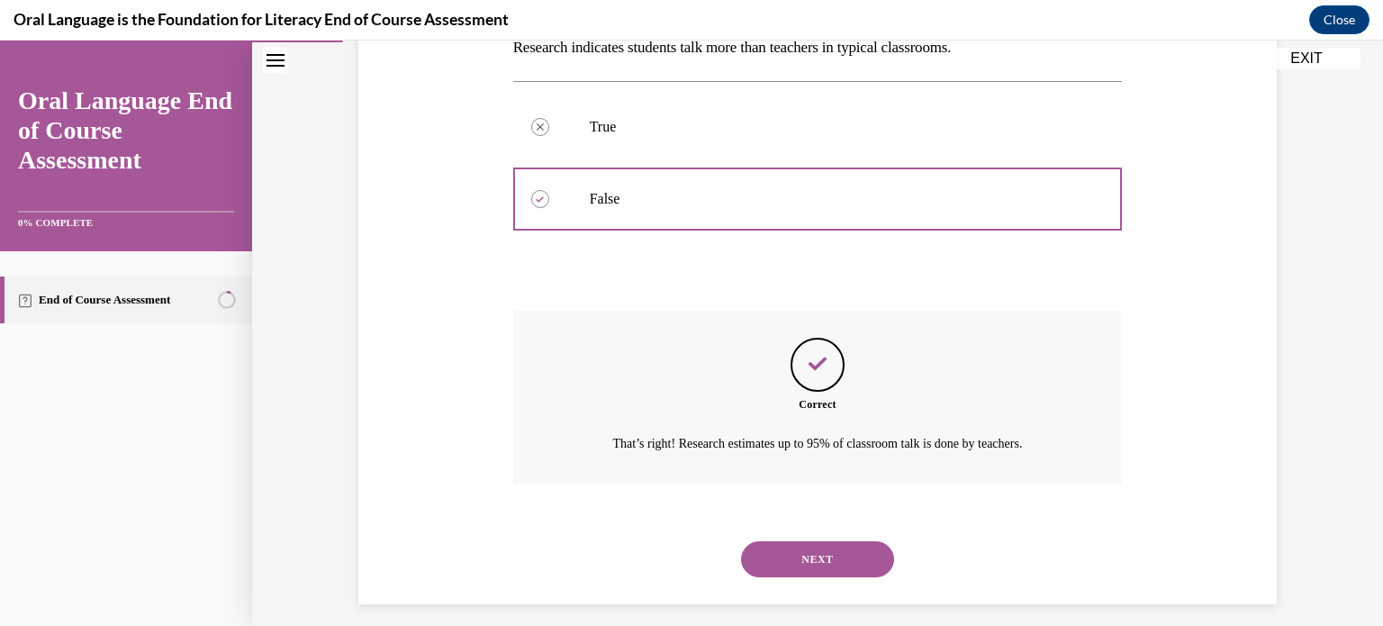
scroll to position [324, 0]
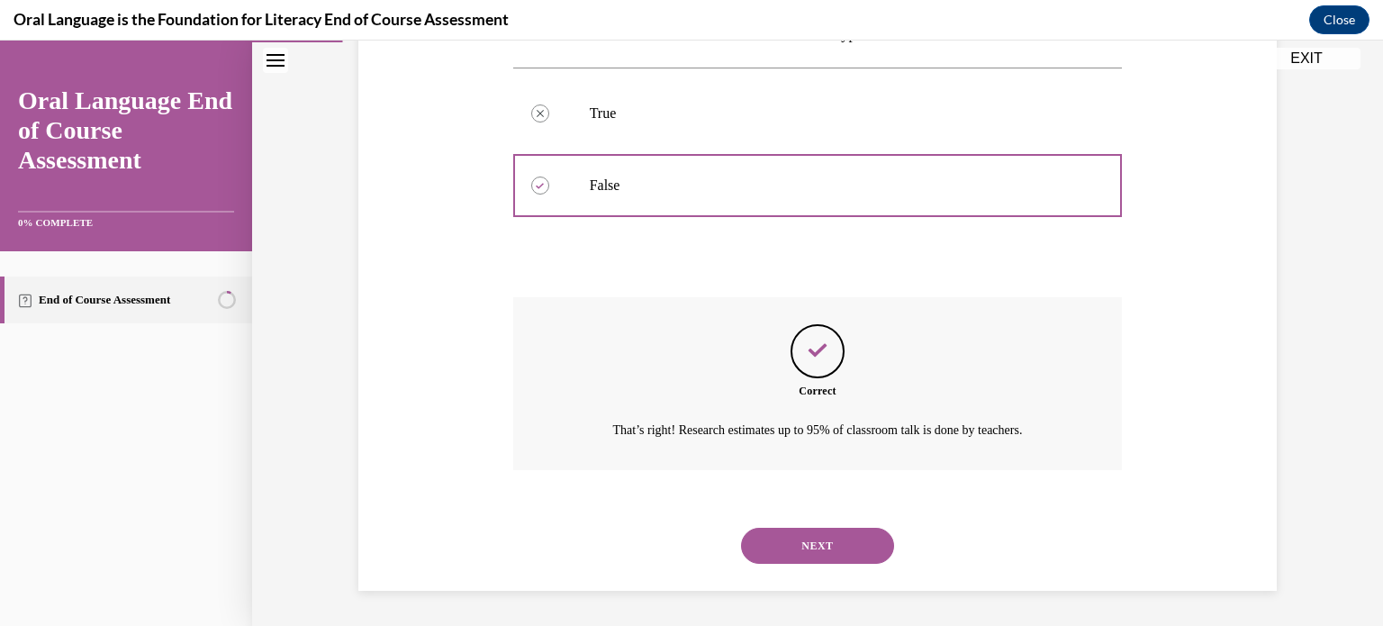
click at [804, 539] on button "NEXT" at bounding box center [817, 546] width 153 height 36
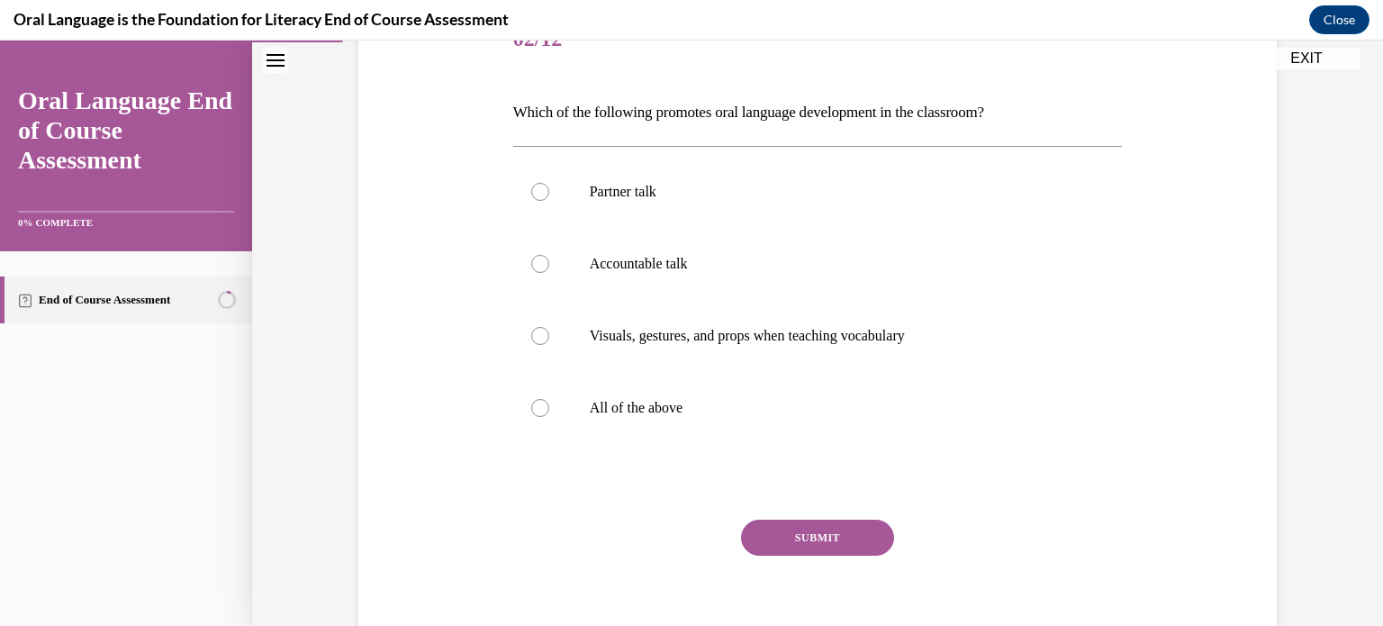
scroll to position [245, 0]
click at [709, 407] on p "All of the above" at bounding box center [834, 409] width 488 height 18
click at [549, 407] on input "All of the above" at bounding box center [540, 409] width 18 height 18
radio input "true"
click at [796, 530] on button "SUBMIT" at bounding box center [817, 539] width 153 height 36
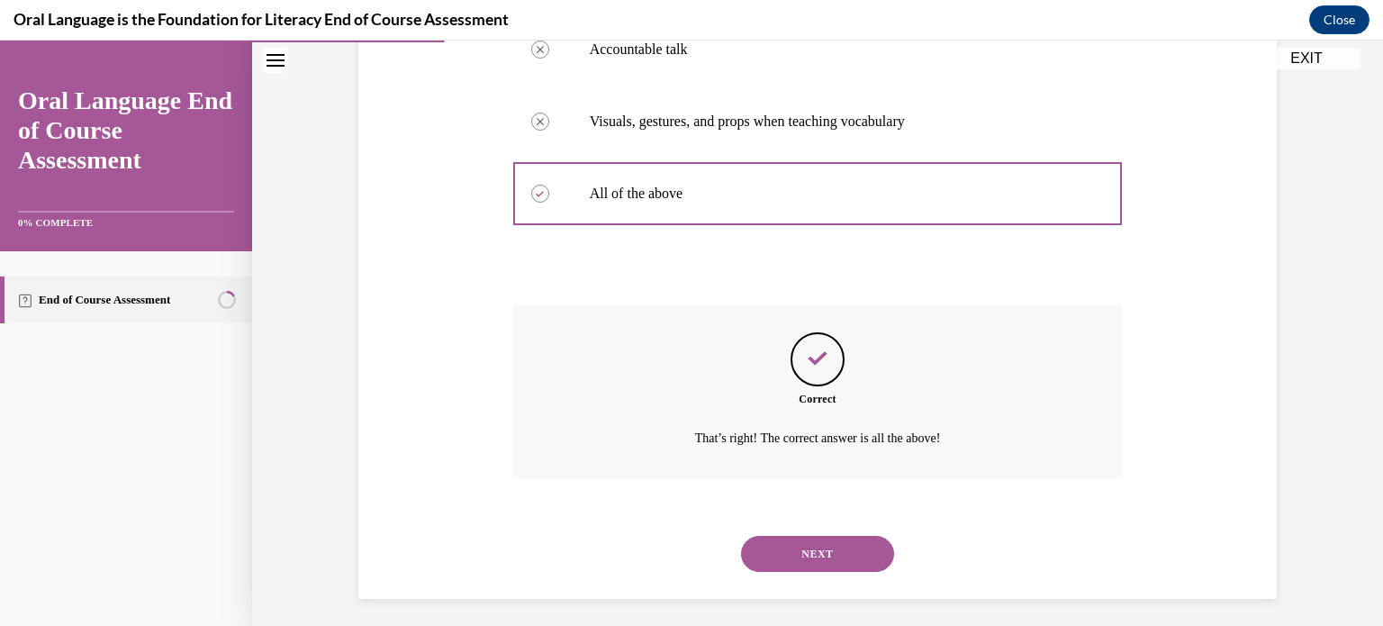
scroll to position [468, 0]
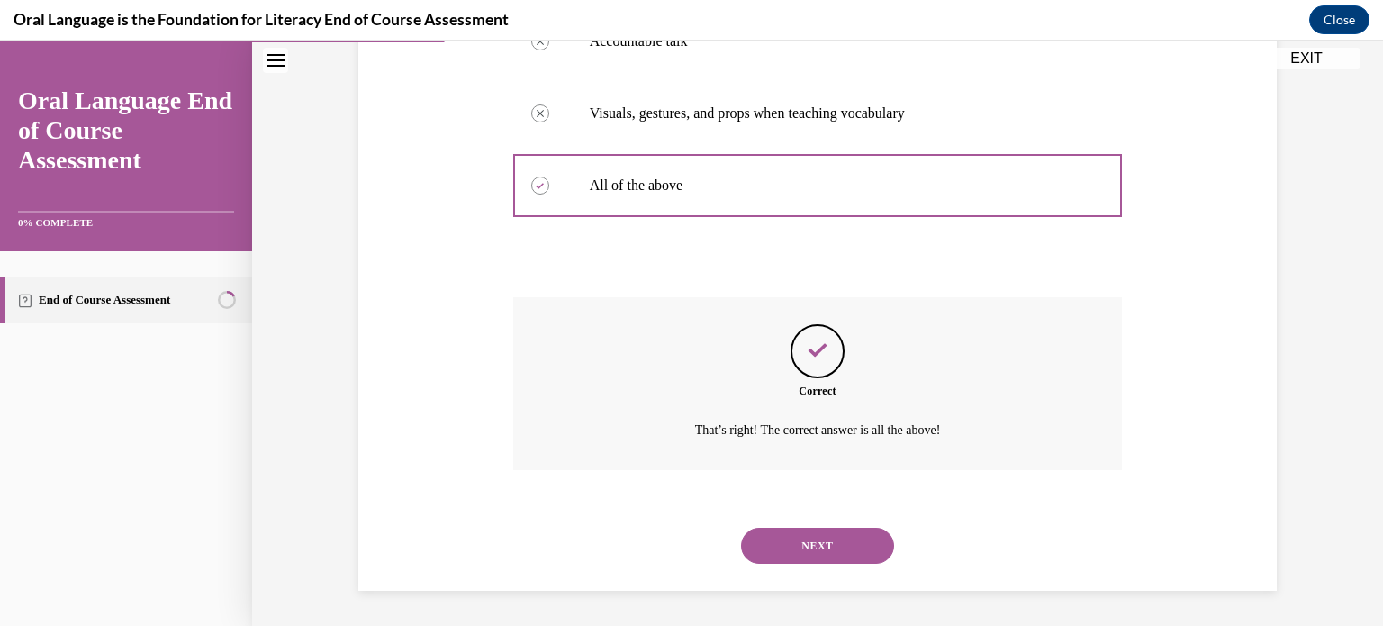
click at [797, 542] on button "NEXT" at bounding box center [817, 546] width 153 height 36
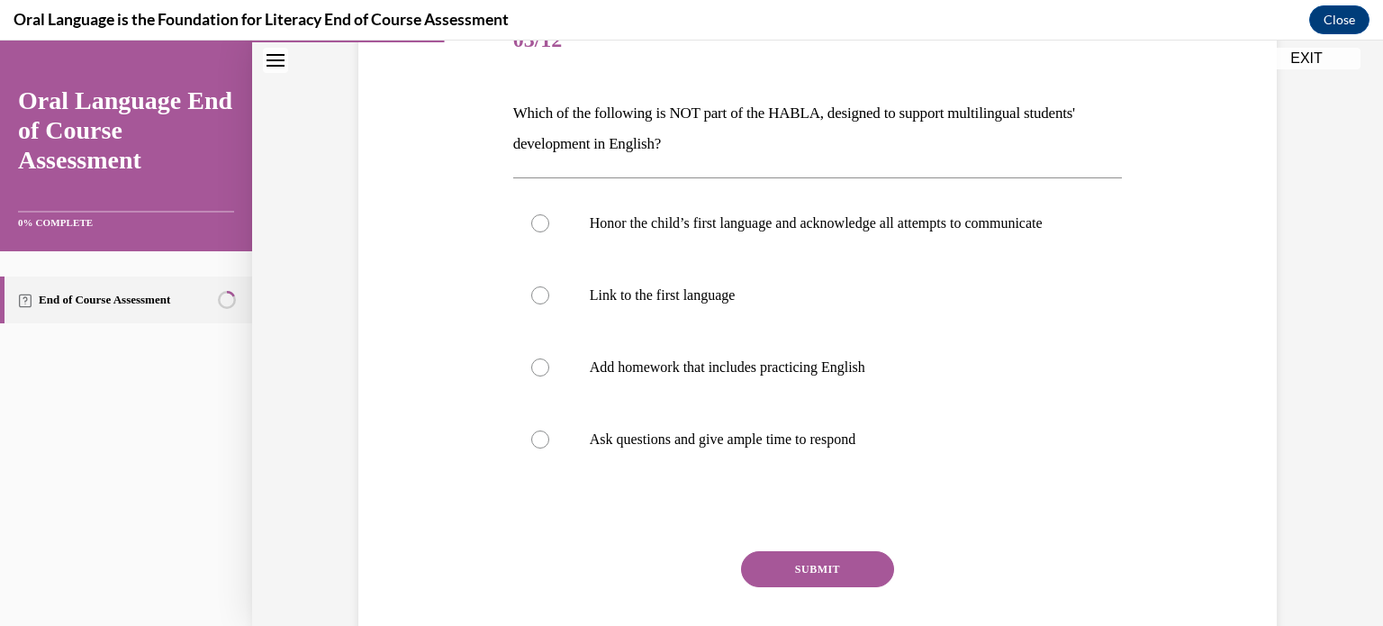
scroll to position [243, 0]
click at [788, 378] on p "Add homework that includes practicing English" at bounding box center [834, 369] width 488 height 18
click at [549, 378] on input "Add homework that includes practicing English" at bounding box center [540, 369] width 18 height 18
radio input "true"
click at [861, 589] on button "SUBMIT" at bounding box center [817, 571] width 153 height 36
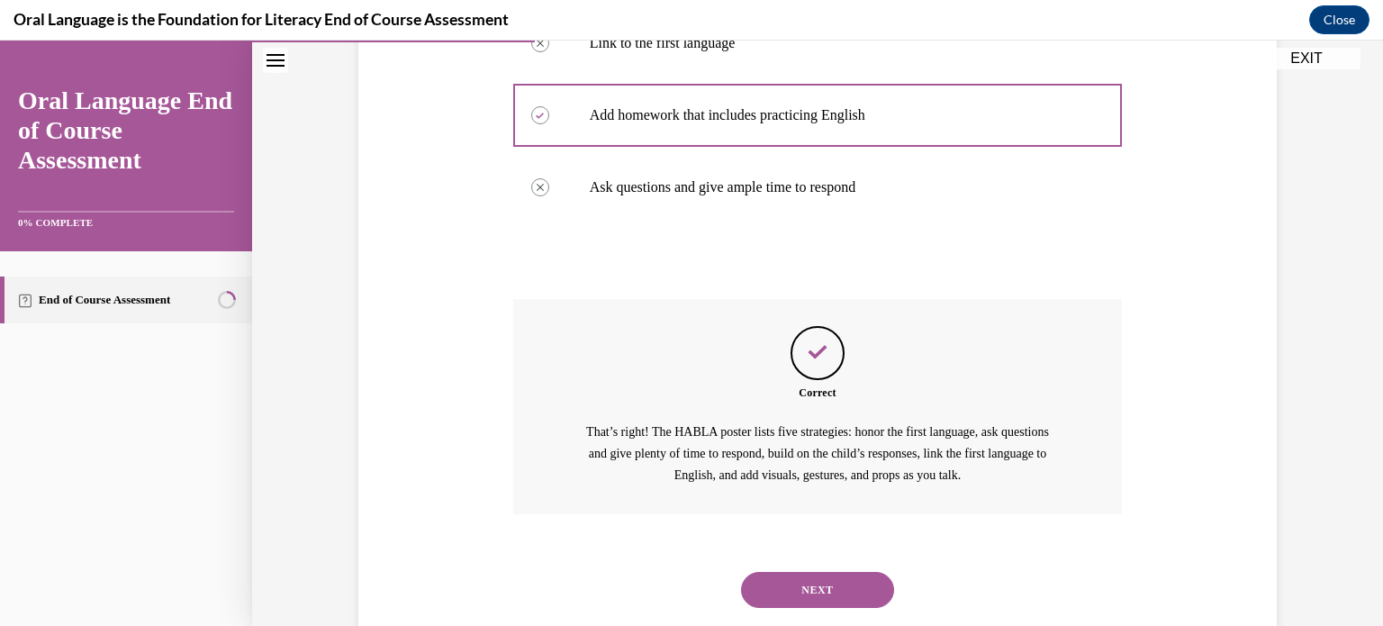
scroll to position [559, 0]
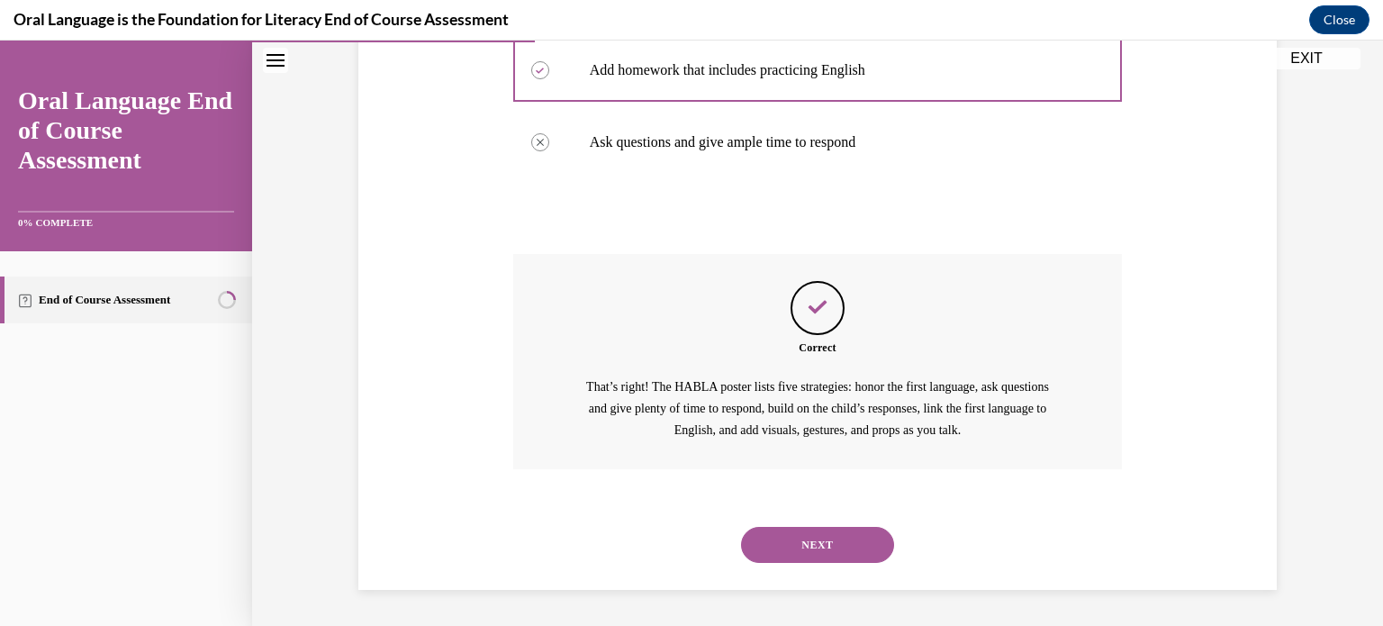
click at [830, 537] on button "NEXT" at bounding box center [817, 545] width 153 height 36
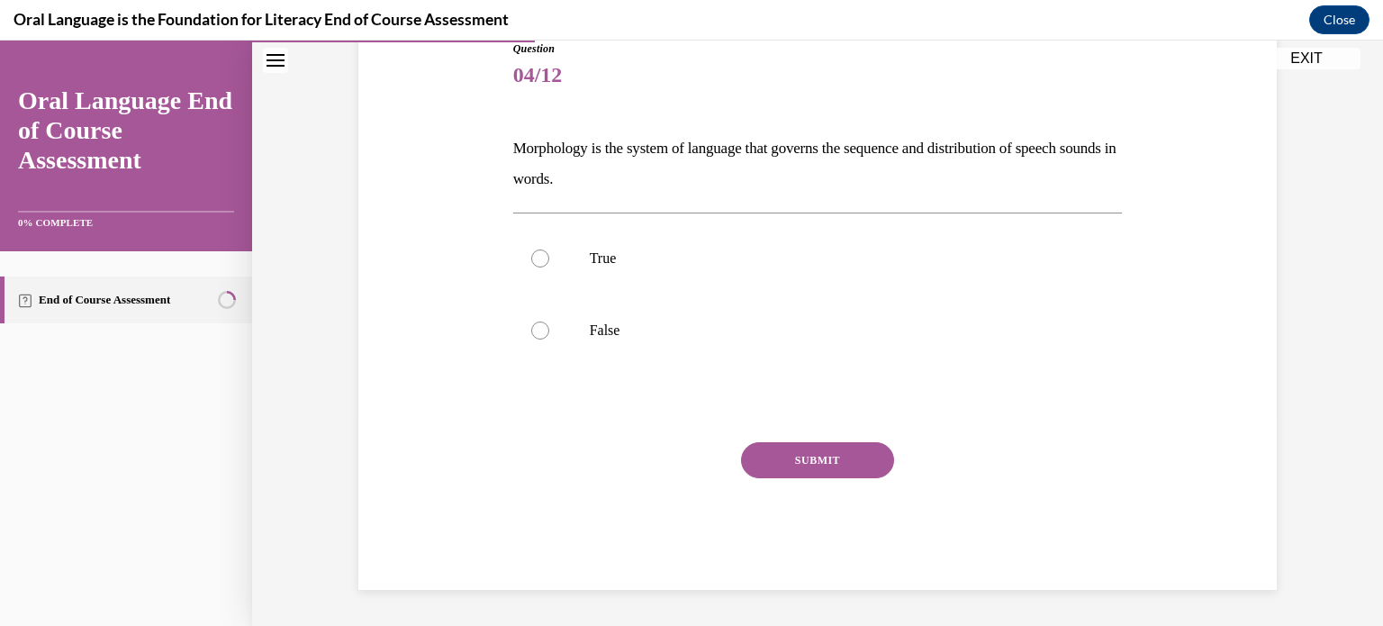
scroll to position [199, 0]
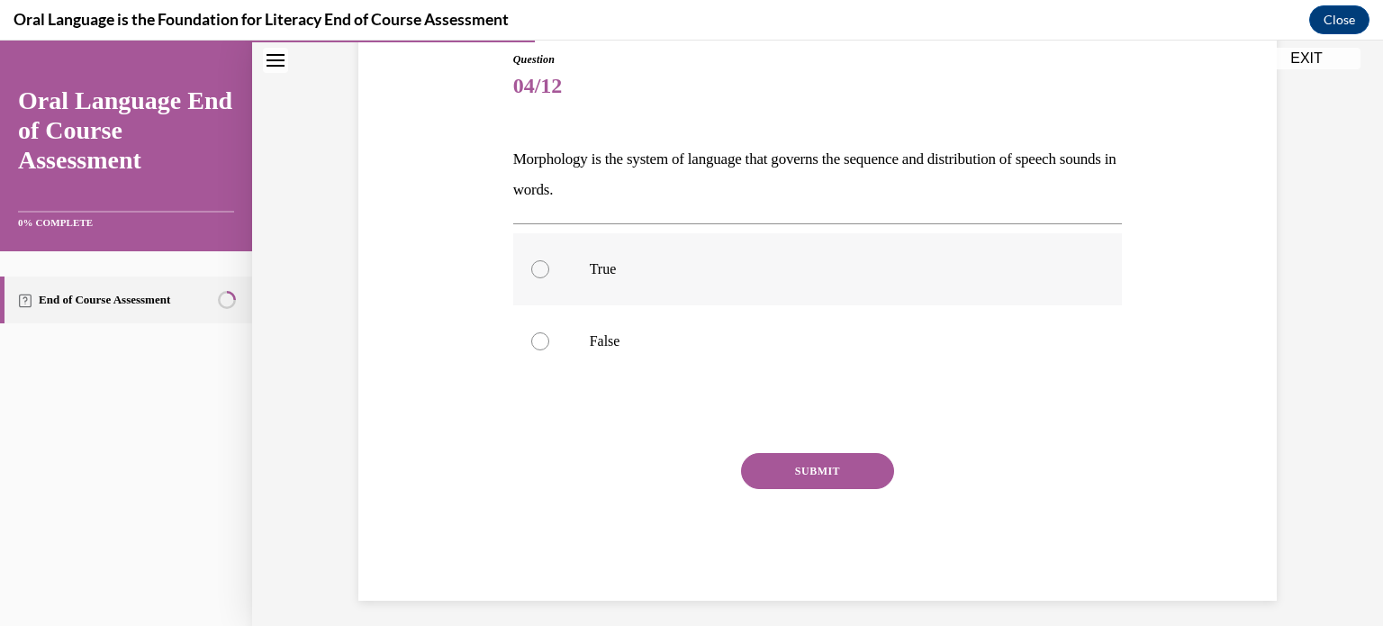
click at [643, 258] on label "True" at bounding box center [818, 269] width 610 height 72
click at [549, 260] on input "True" at bounding box center [540, 269] width 18 height 18
radio input "true"
click at [661, 337] on p "False" at bounding box center [834, 341] width 488 height 18
click at [549, 337] on input "False" at bounding box center [540, 341] width 18 height 18
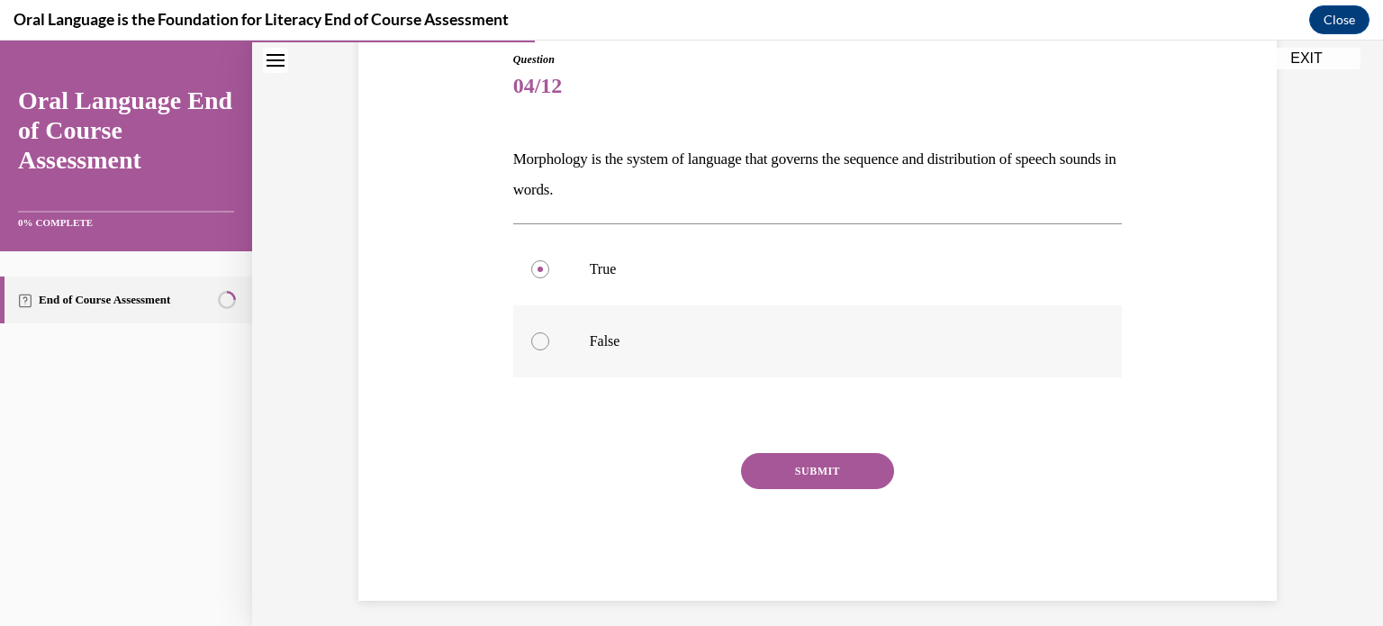
radio input "true"
click at [825, 476] on button "SUBMIT" at bounding box center [817, 471] width 153 height 36
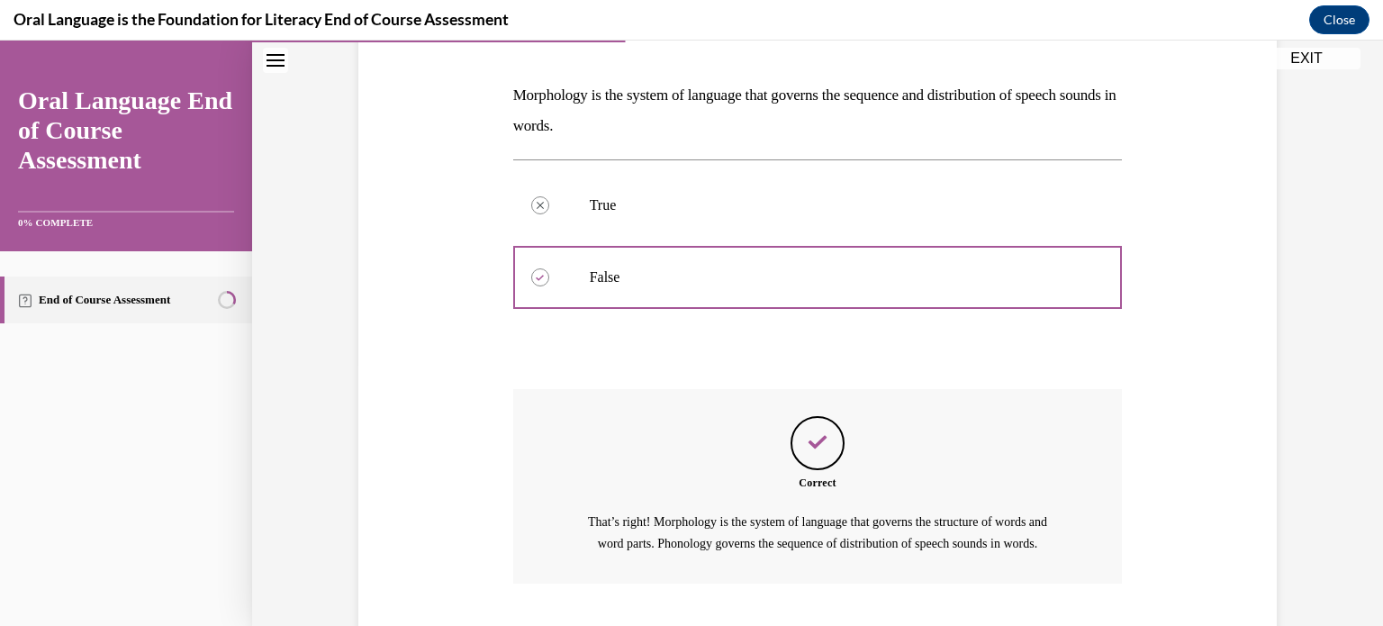
scroll to position [397, 0]
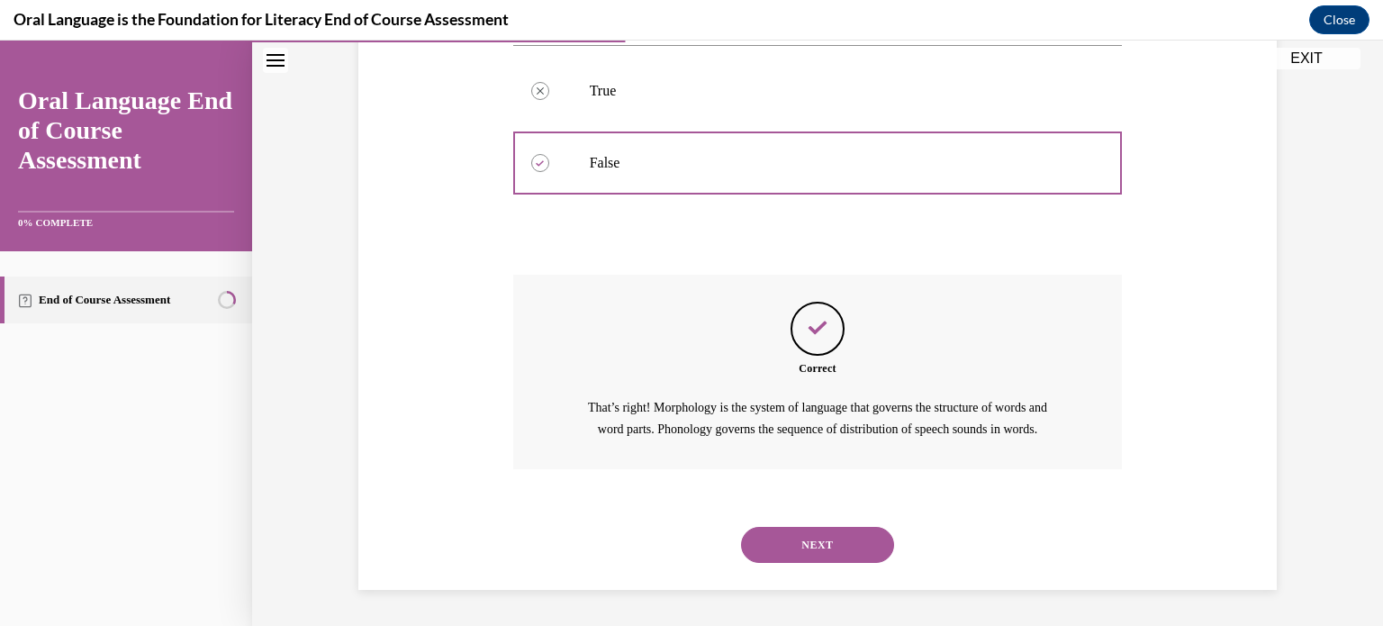
click at [839, 545] on button "NEXT" at bounding box center [817, 545] width 153 height 36
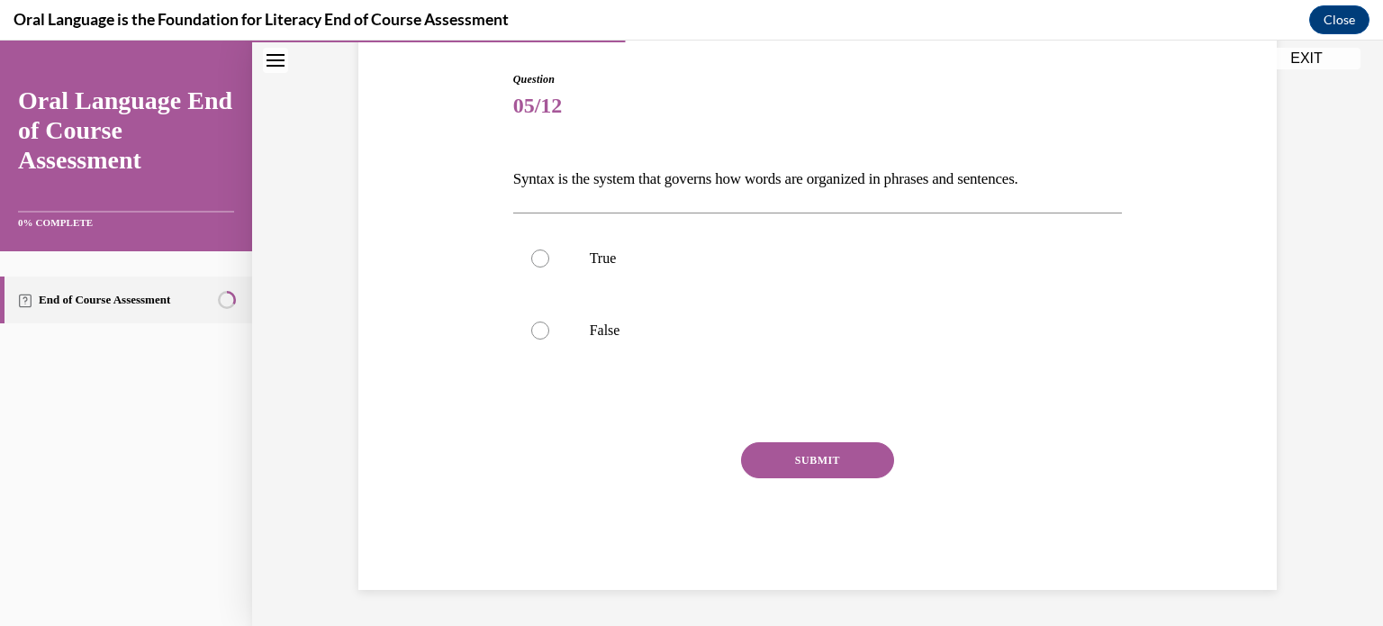
scroll to position [178, 0]
click at [723, 275] on label "True" at bounding box center [818, 259] width 610 height 72
click at [549, 268] on input "True" at bounding box center [540, 259] width 18 height 18
radio input "true"
click at [808, 452] on button "SUBMIT" at bounding box center [817, 461] width 153 height 36
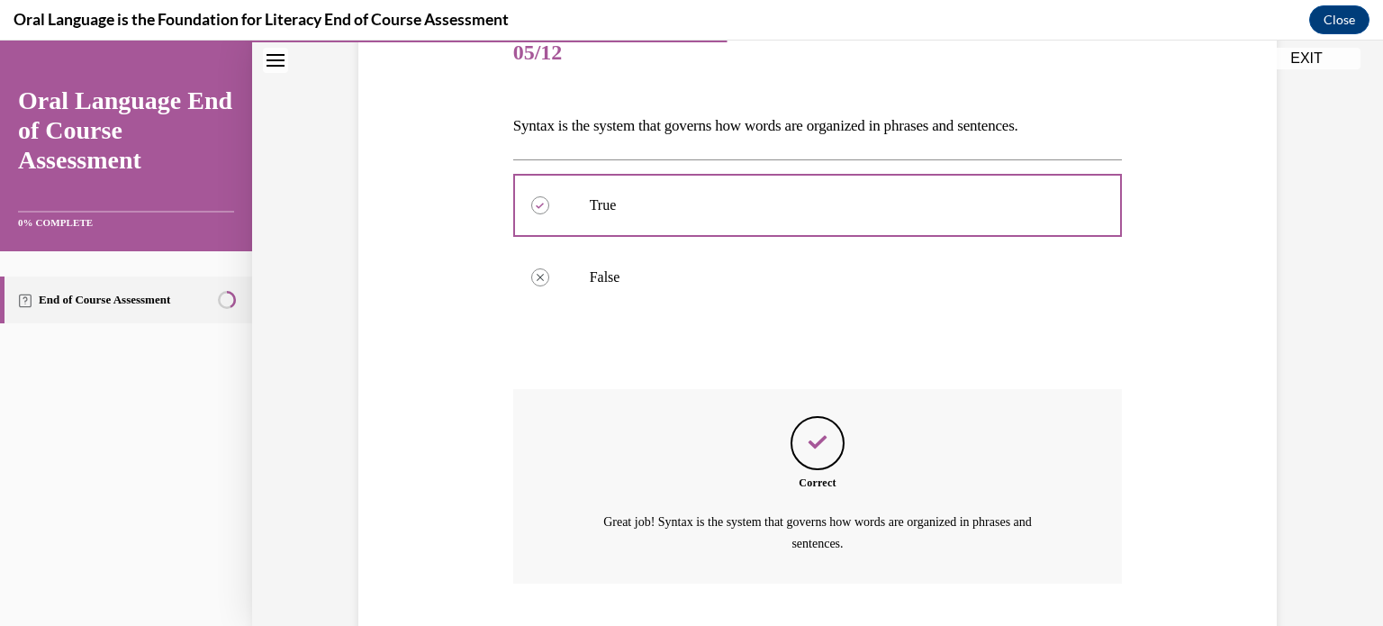
scroll to position [346, 0]
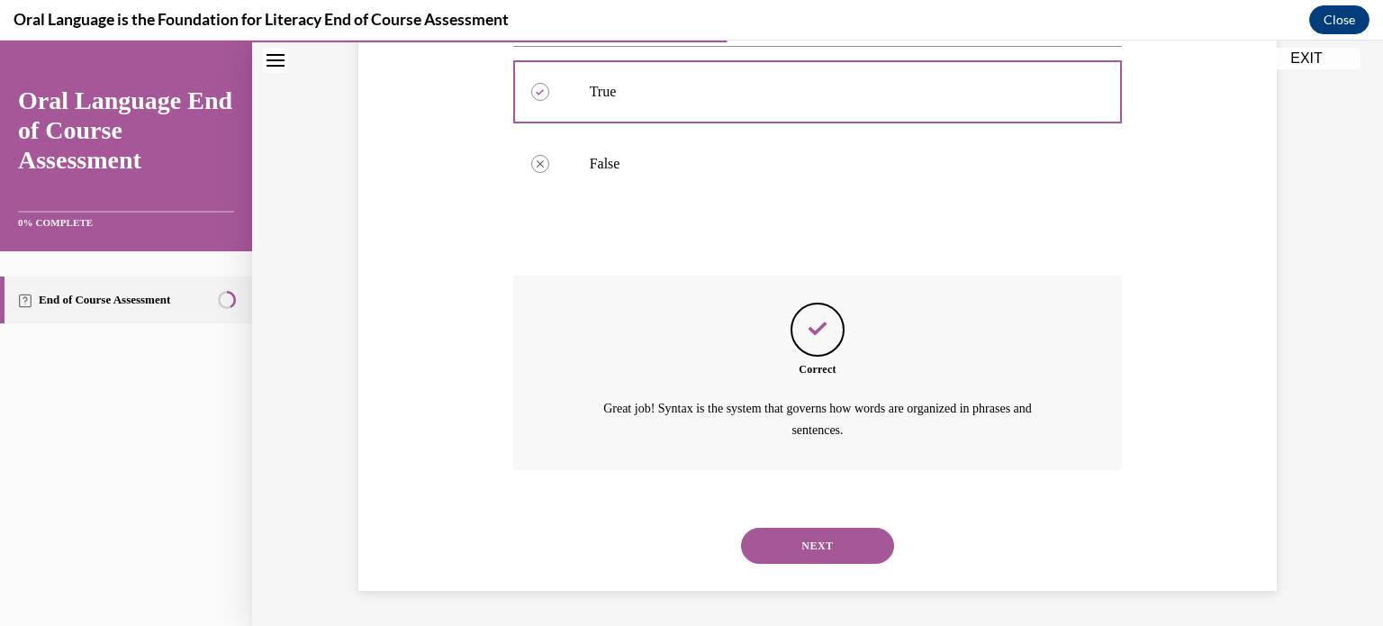
click at [836, 553] on button "NEXT" at bounding box center [817, 546] width 153 height 36
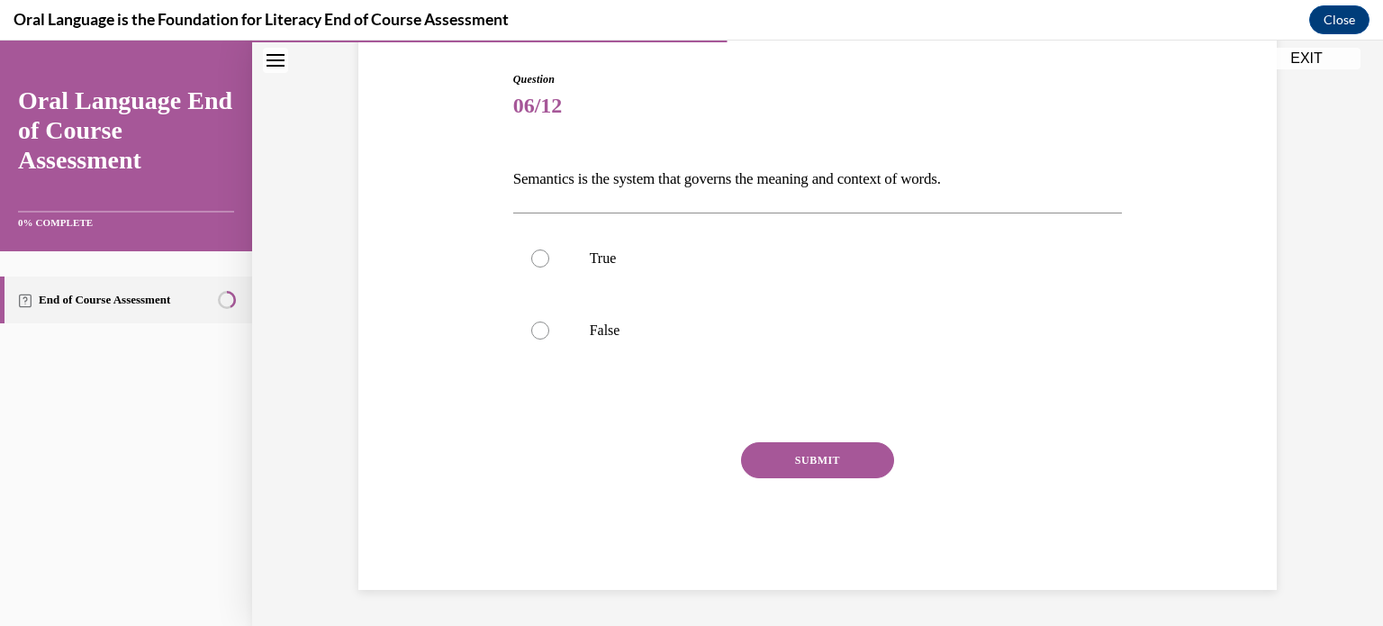
scroll to position [178, 0]
click at [808, 266] on p "True" at bounding box center [834, 259] width 488 height 18
click at [549, 266] on input "True" at bounding box center [540, 259] width 18 height 18
radio input "true"
click at [823, 456] on button "SUBMIT" at bounding box center [817, 461] width 153 height 36
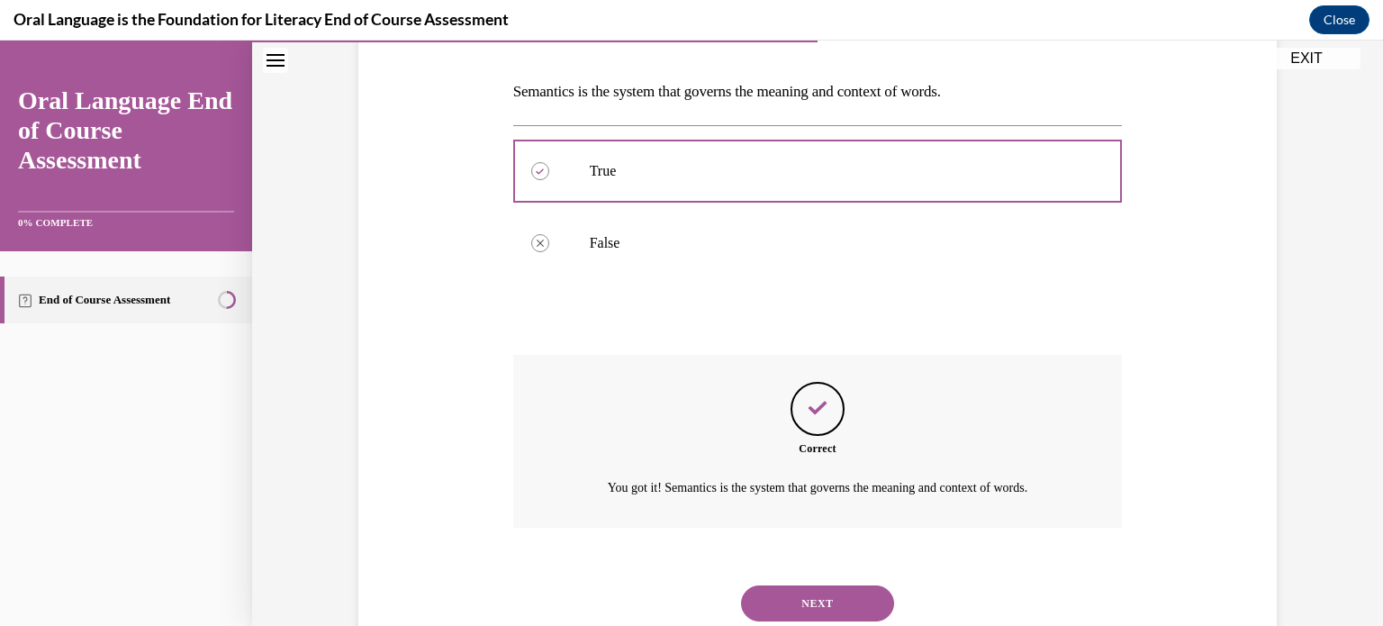
scroll to position [324, 0]
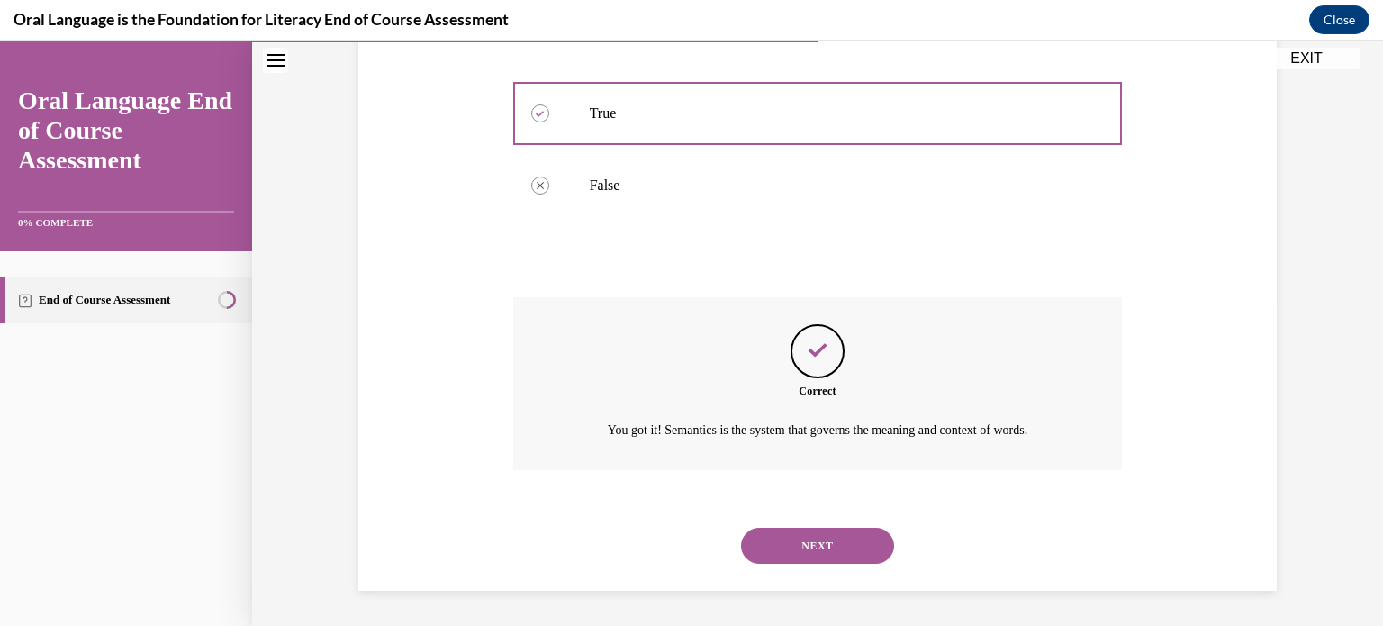
click at [820, 539] on button "NEXT" at bounding box center [817, 546] width 153 height 36
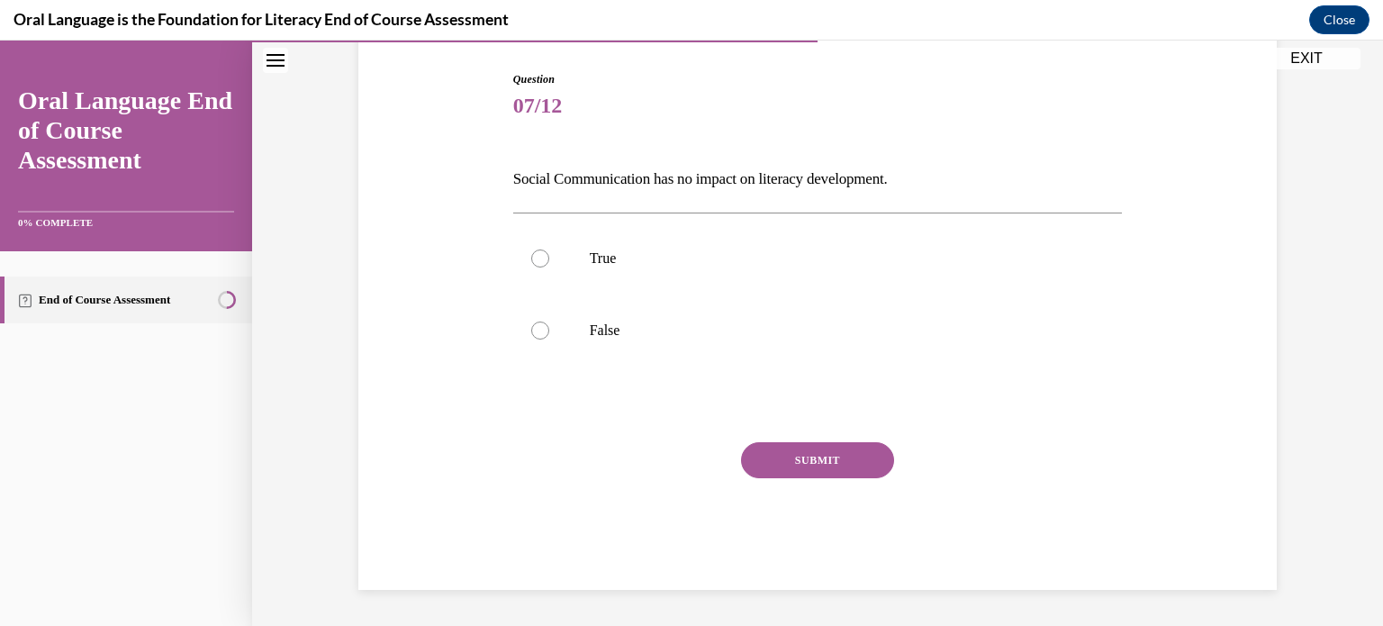
scroll to position [178, 0]
click at [830, 322] on p "False" at bounding box center [834, 331] width 488 height 18
click at [549, 322] on input "False" at bounding box center [540, 331] width 18 height 18
radio input "true"
click at [827, 455] on button "SUBMIT" at bounding box center [817, 461] width 153 height 36
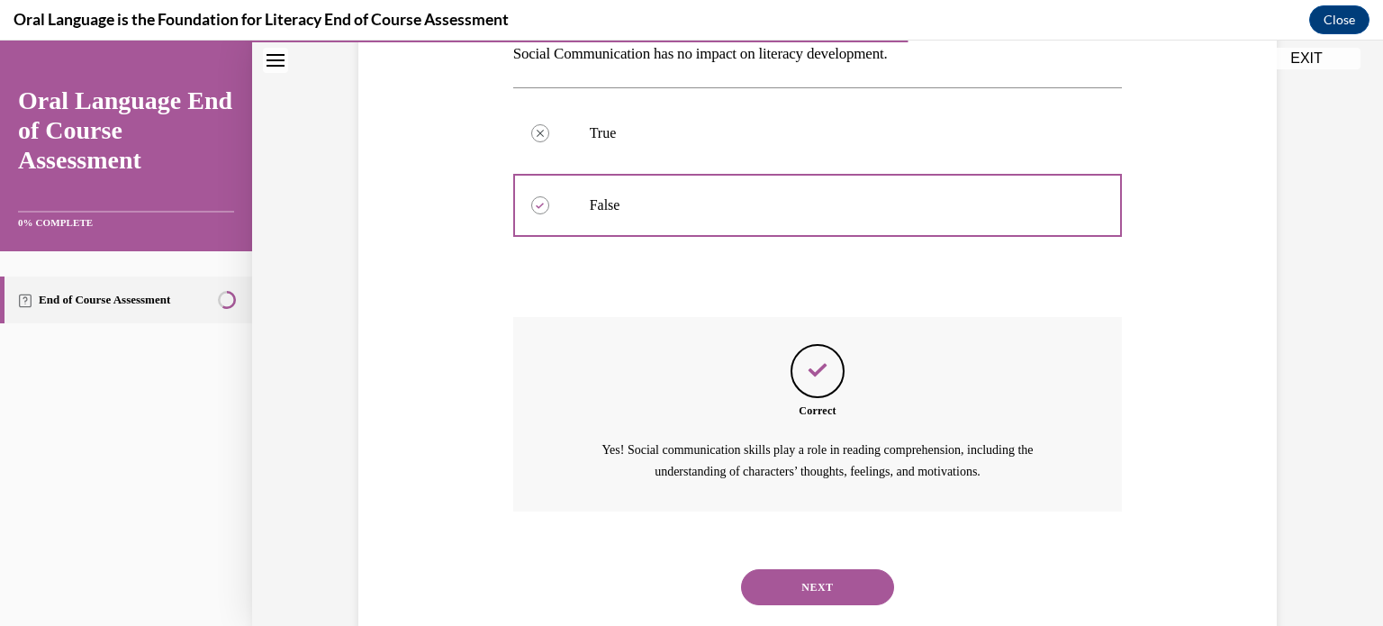
scroll to position [346, 0]
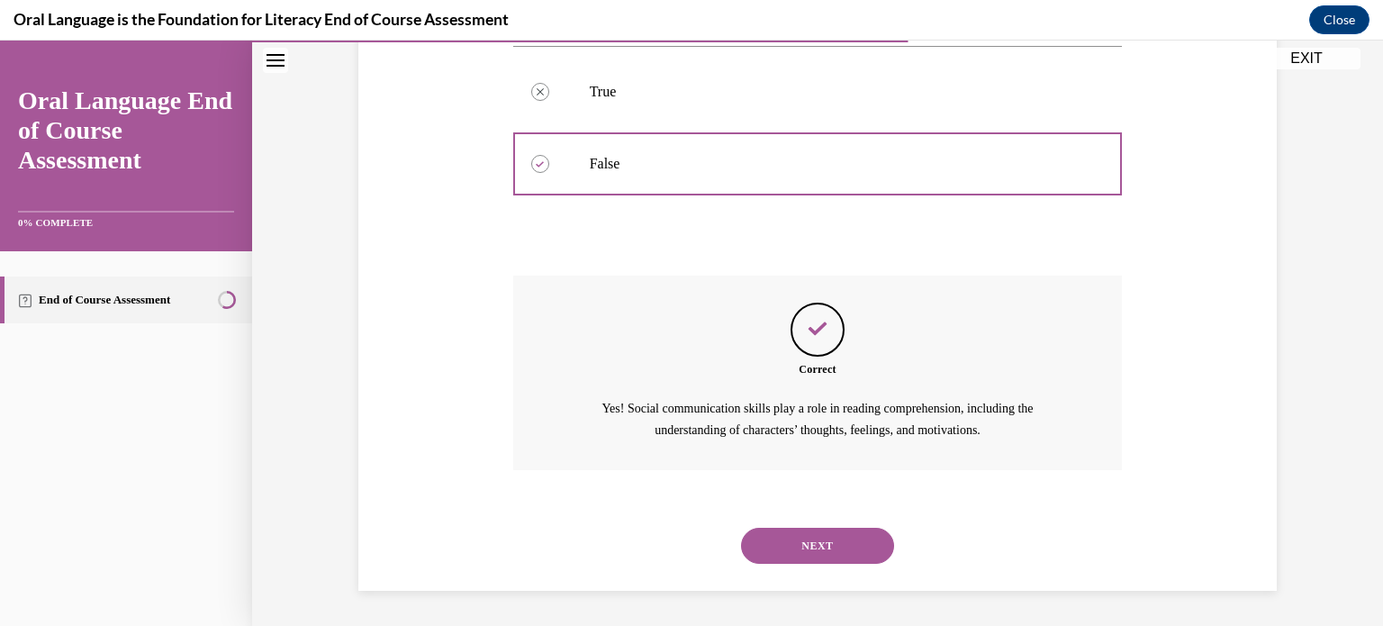
click at [814, 547] on button "NEXT" at bounding box center [817, 546] width 153 height 36
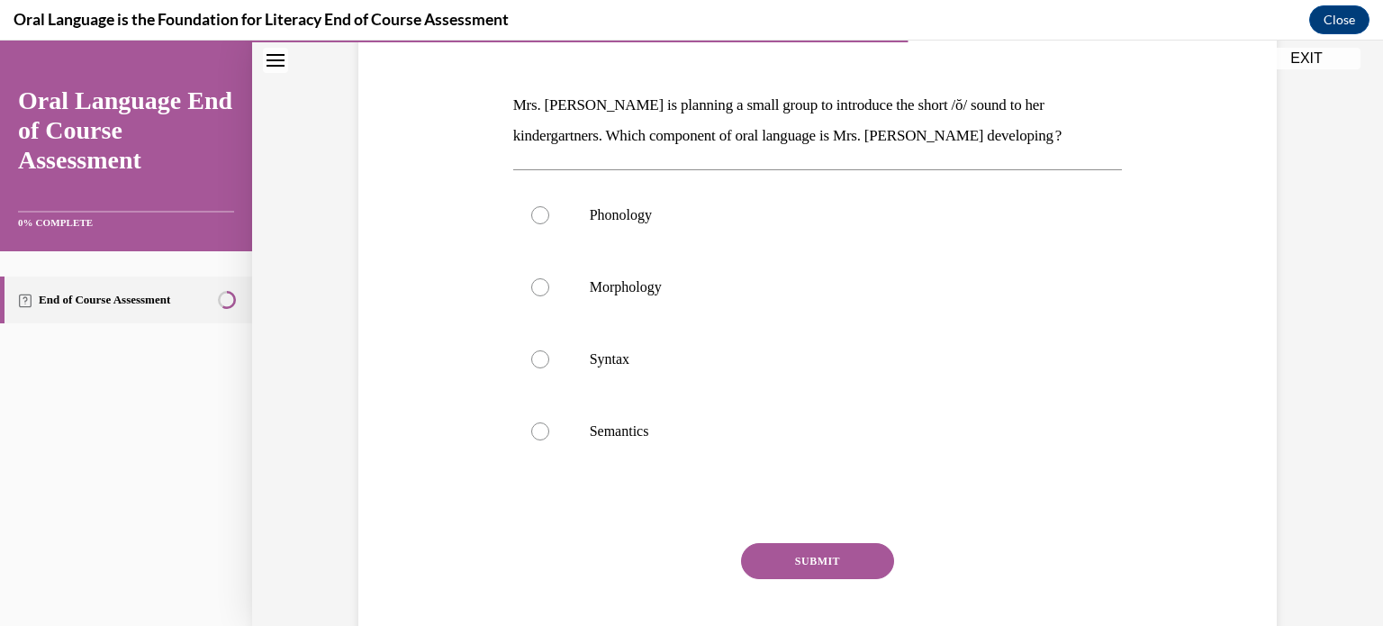
scroll to position [258, 0]
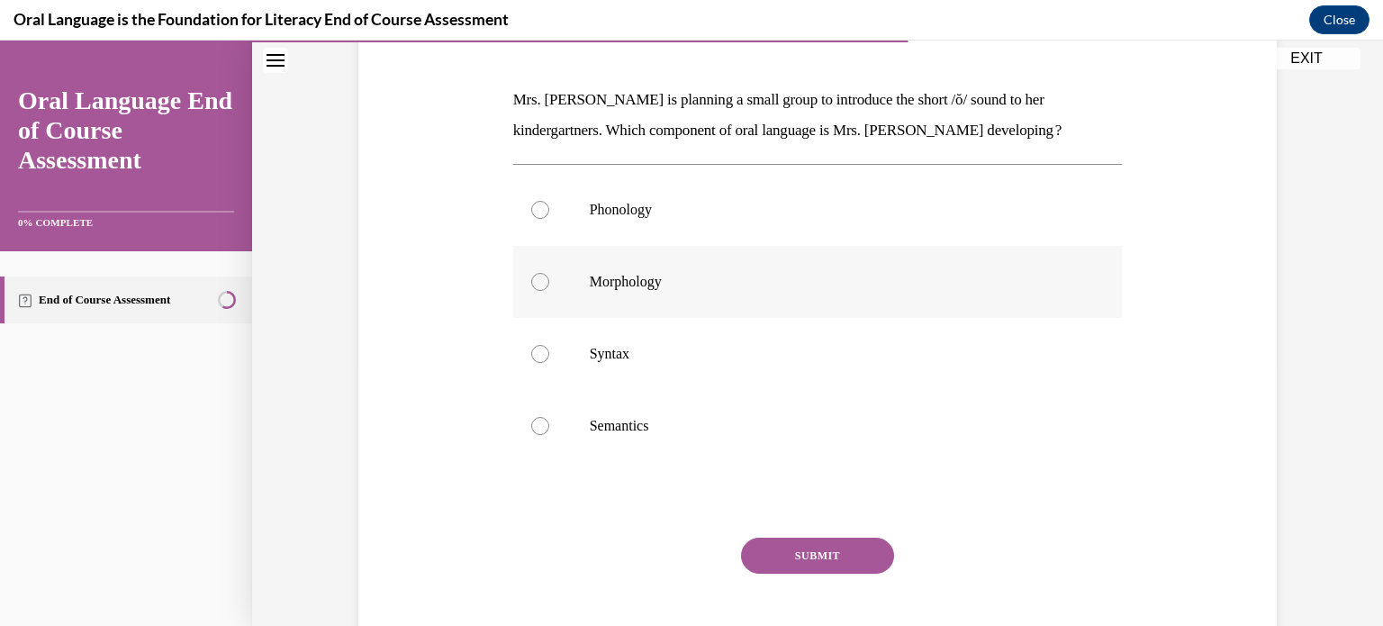
click at [809, 304] on label "Morphology" at bounding box center [818, 282] width 610 height 72
click at [549, 291] on input "Morphology" at bounding box center [540, 282] width 18 height 18
radio input "true"
click at [812, 550] on button "SUBMIT" at bounding box center [817, 556] width 153 height 36
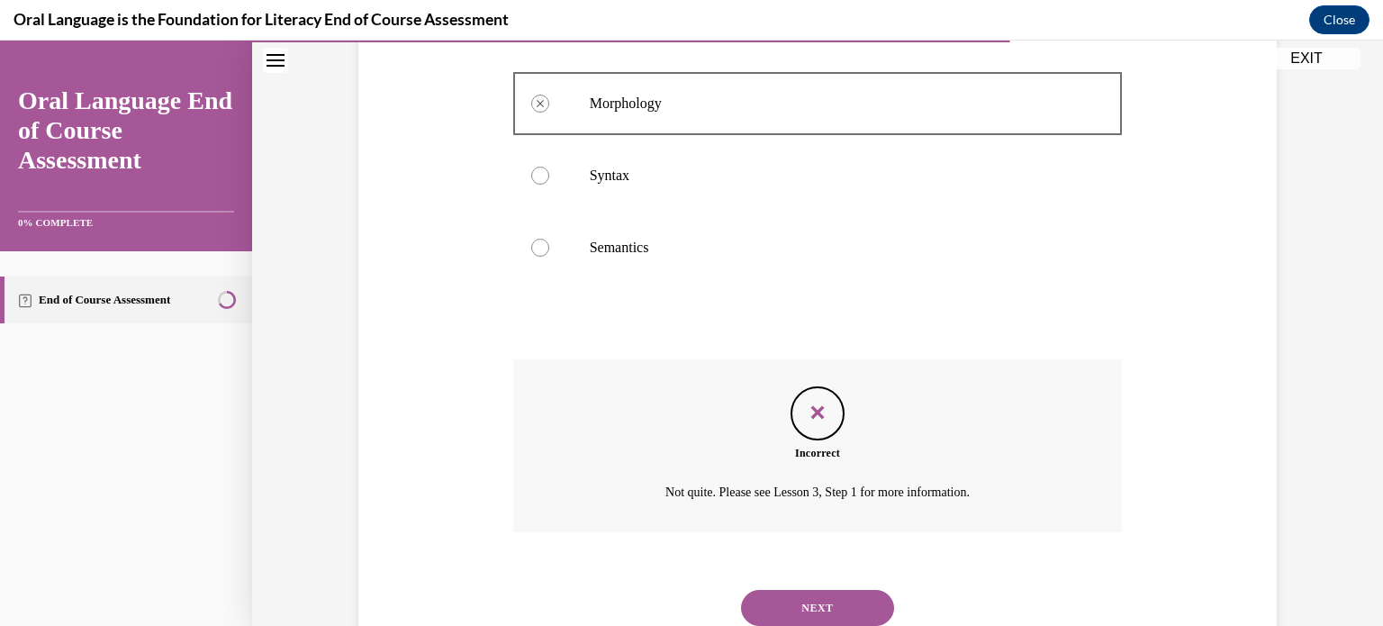
scroll to position [499, 0]
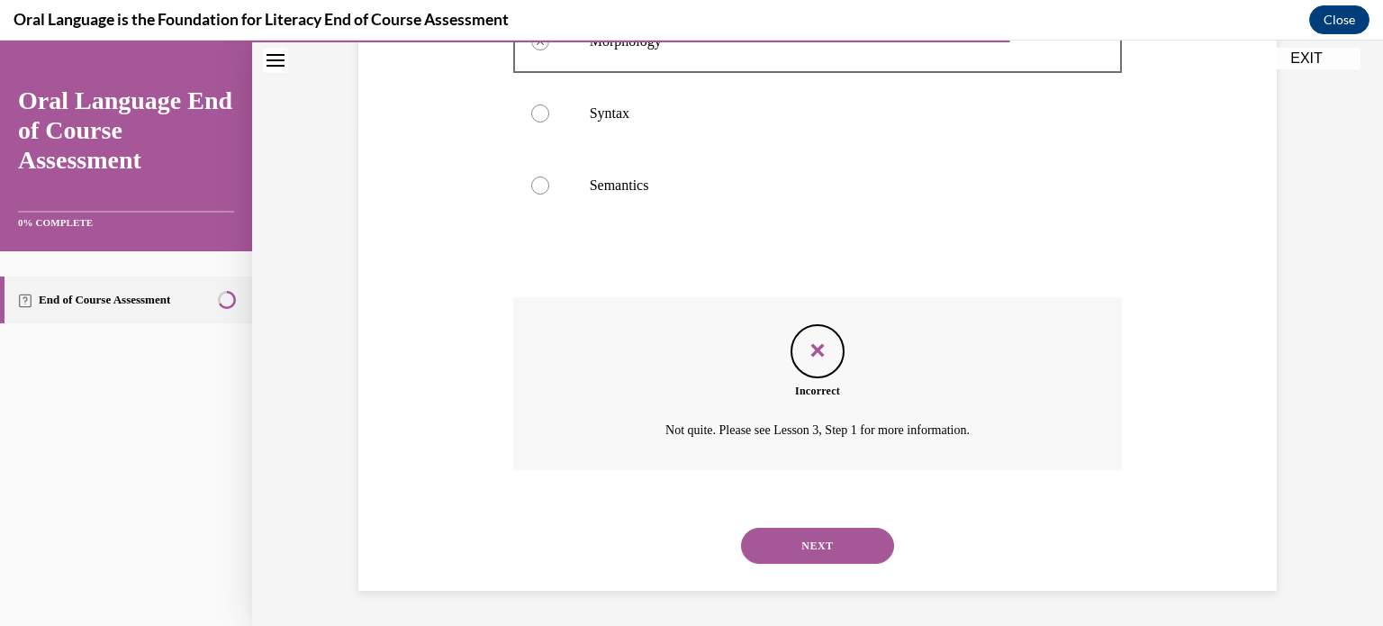
click at [812, 550] on button "NEXT" at bounding box center [817, 546] width 153 height 36
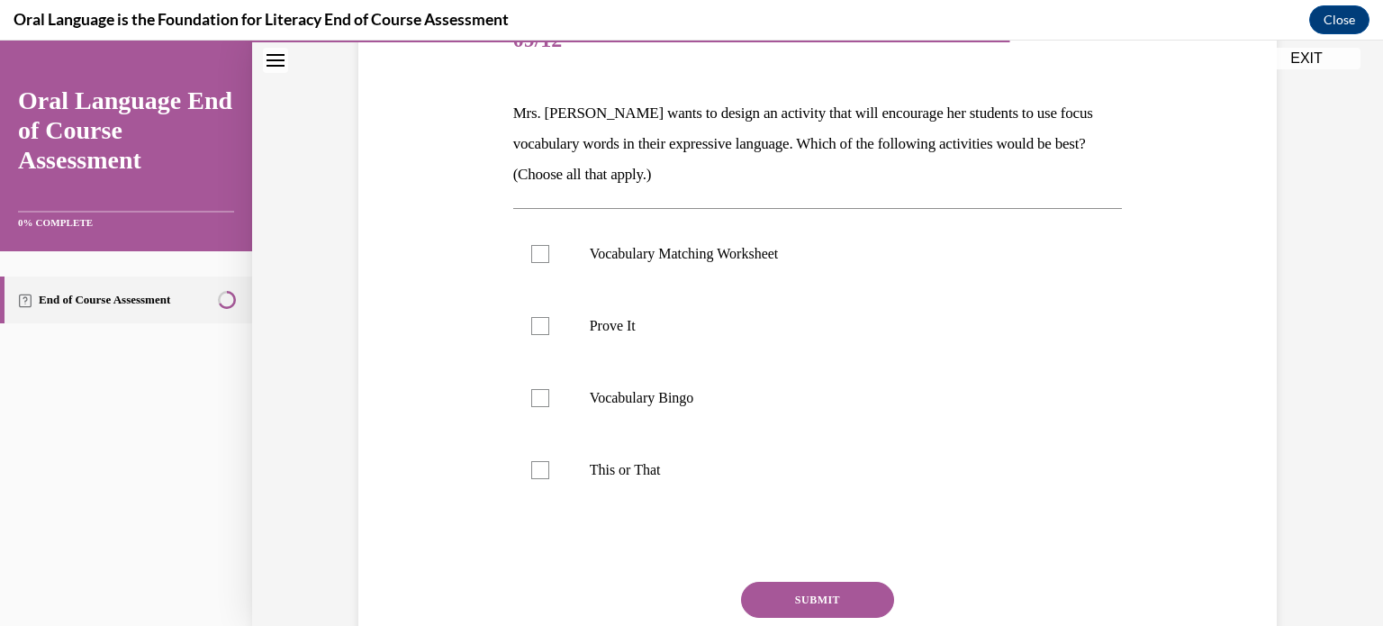
scroll to position [239, 0]
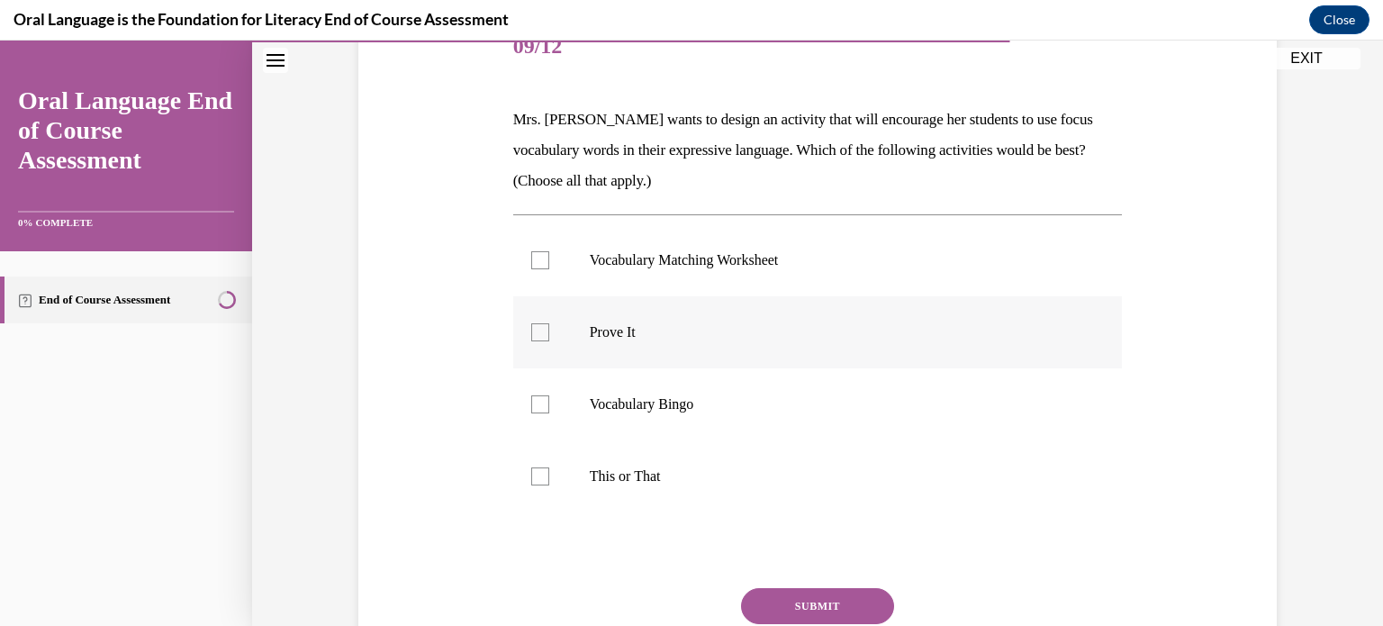
click at [768, 343] on label "Prove It" at bounding box center [818, 332] width 610 height 72
click at [549, 341] on input "Prove It" at bounding box center [540, 332] width 18 height 18
checkbox input "true"
click at [746, 469] on p "This or That" at bounding box center [834, 476] width 488 height 18
click at [549, 469] on input "This or That" at bounding box center [540, 476] width 18 height 18
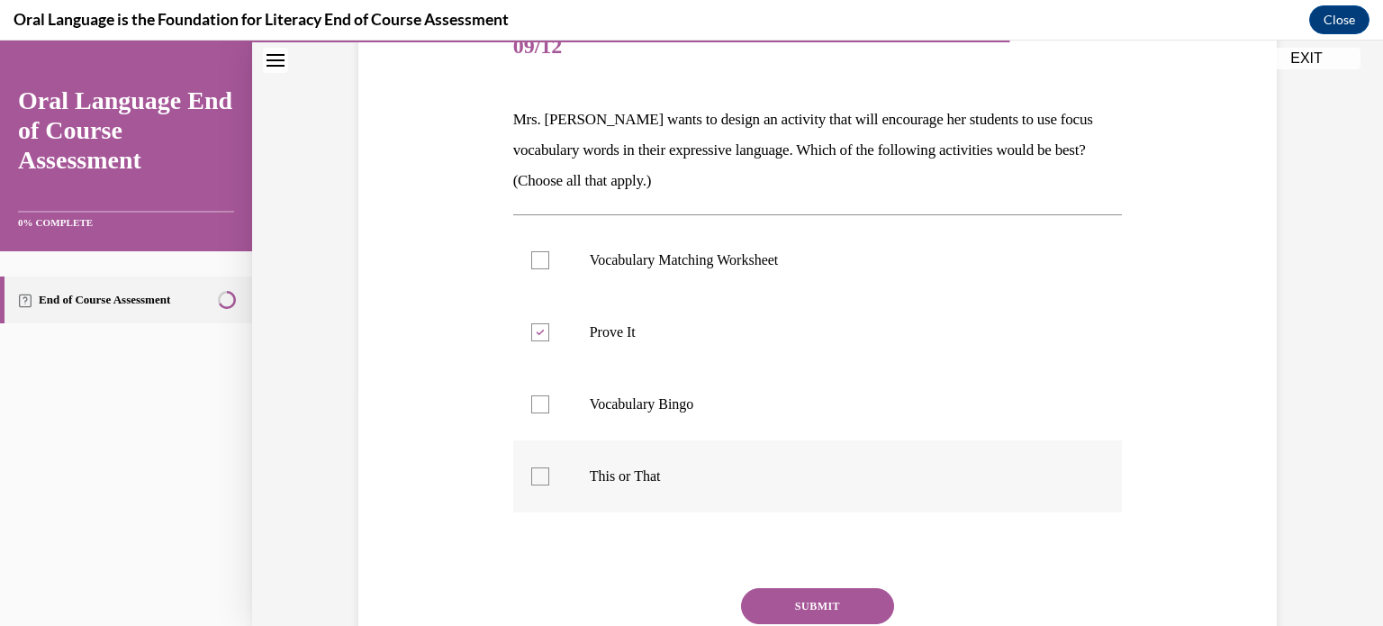
checkbox input "true"
click at [783, 596] on button "SUBMIT" at bounding box center [817, 606] width 153 height 36
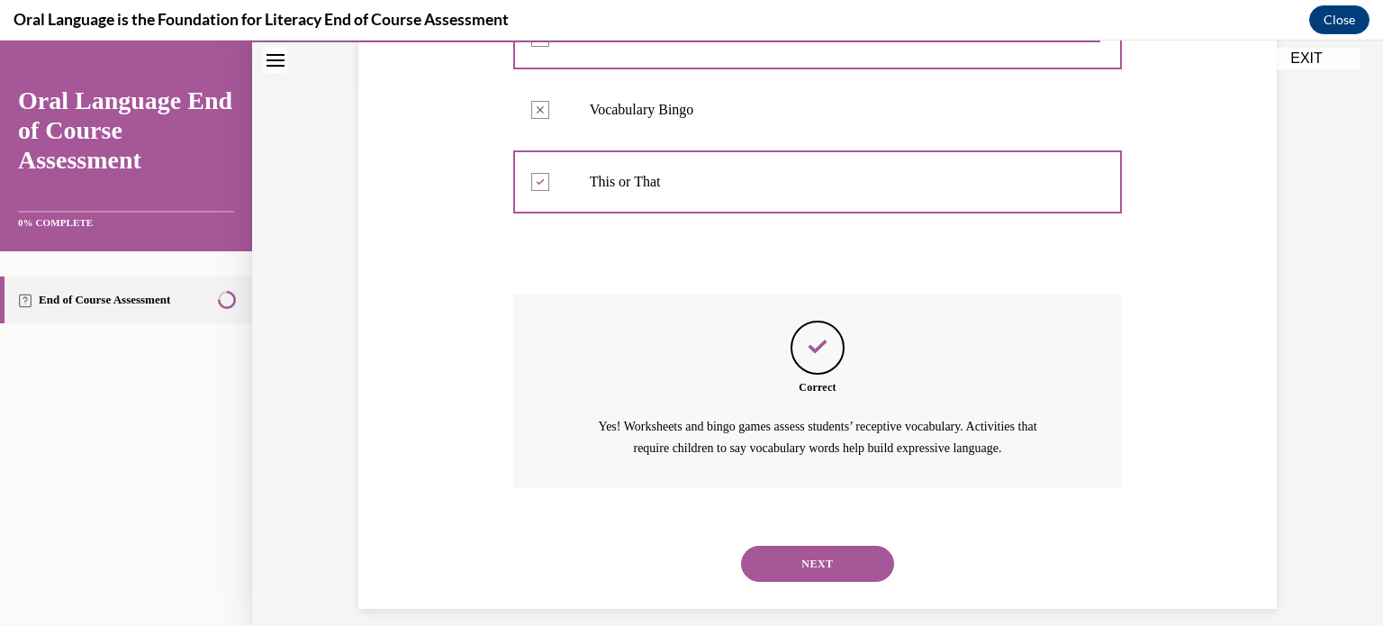
scroll to position [551, 0]
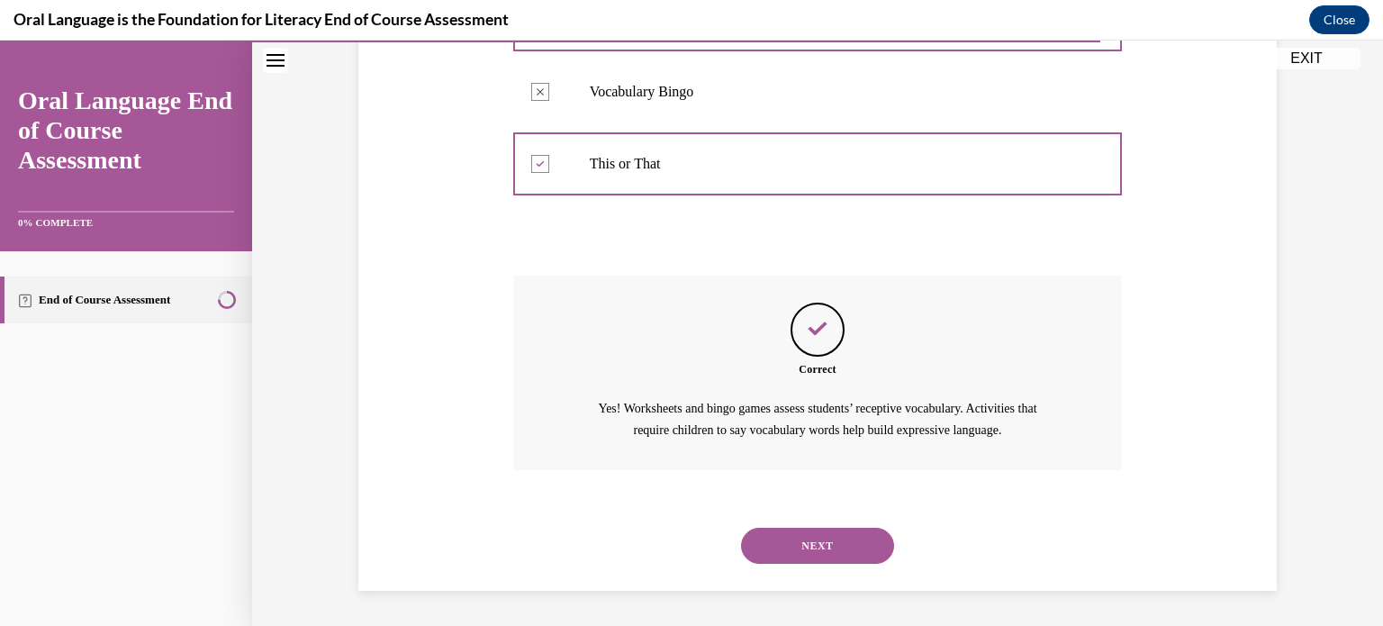
click at [834, 540] on button "NEXT" at bounding box center [817, 546] width 153 height 36
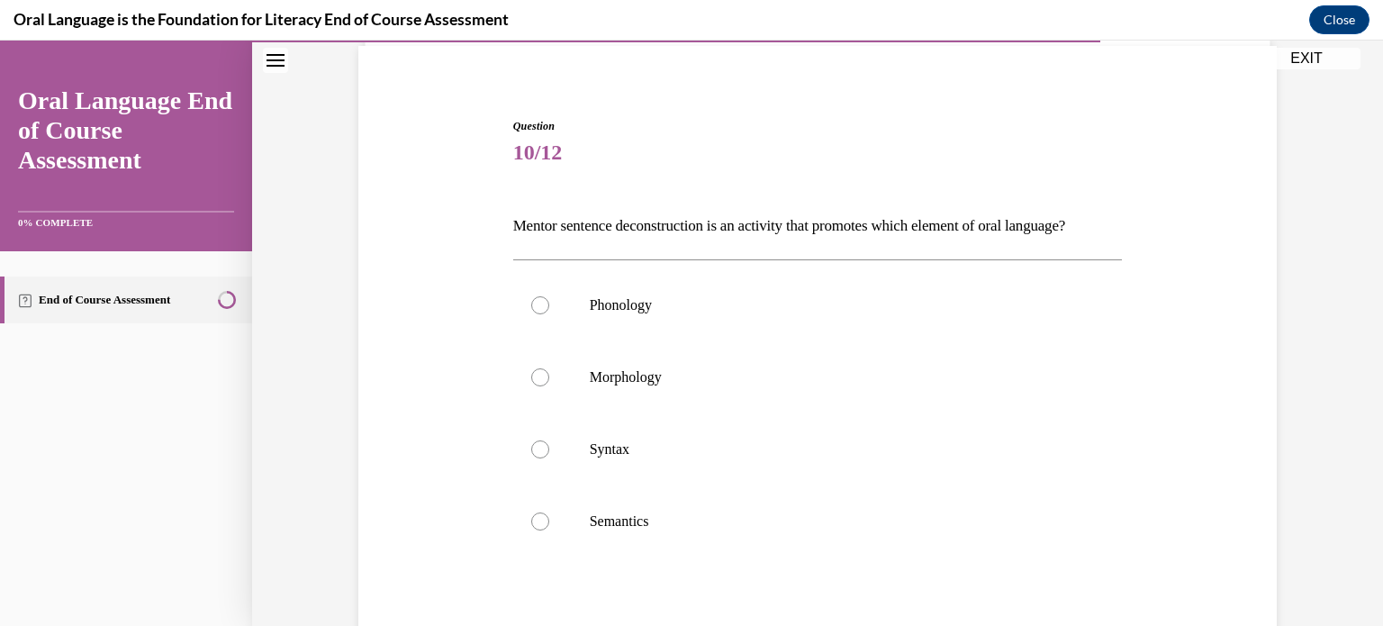
scroll to position [135, 0]
click at [793, 483] on label "Syntax" at bounding box center [818, 447] width 610 height 72
click at [549, 456] on input "Syntax" at bounding box center [540, 447] width 18 height 18
radio input "true"
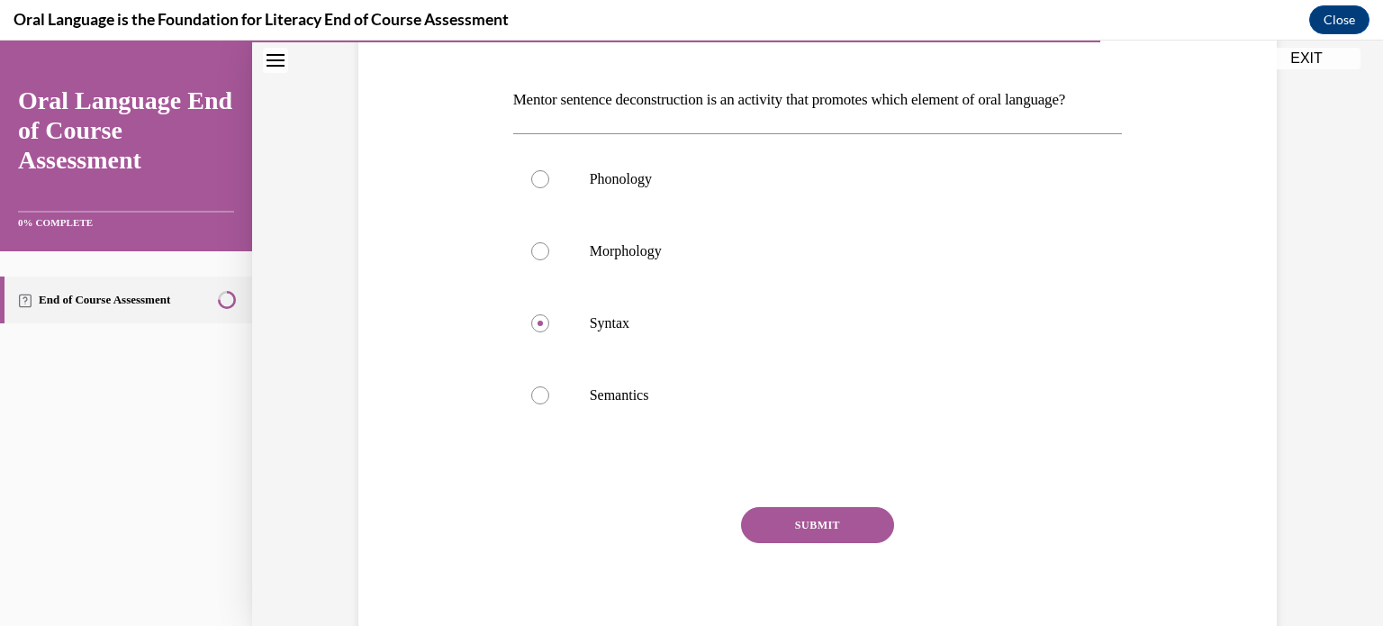
click at [792, 543] on button "SUBMIT" at bounding box center [817, 525] width 153 height 36
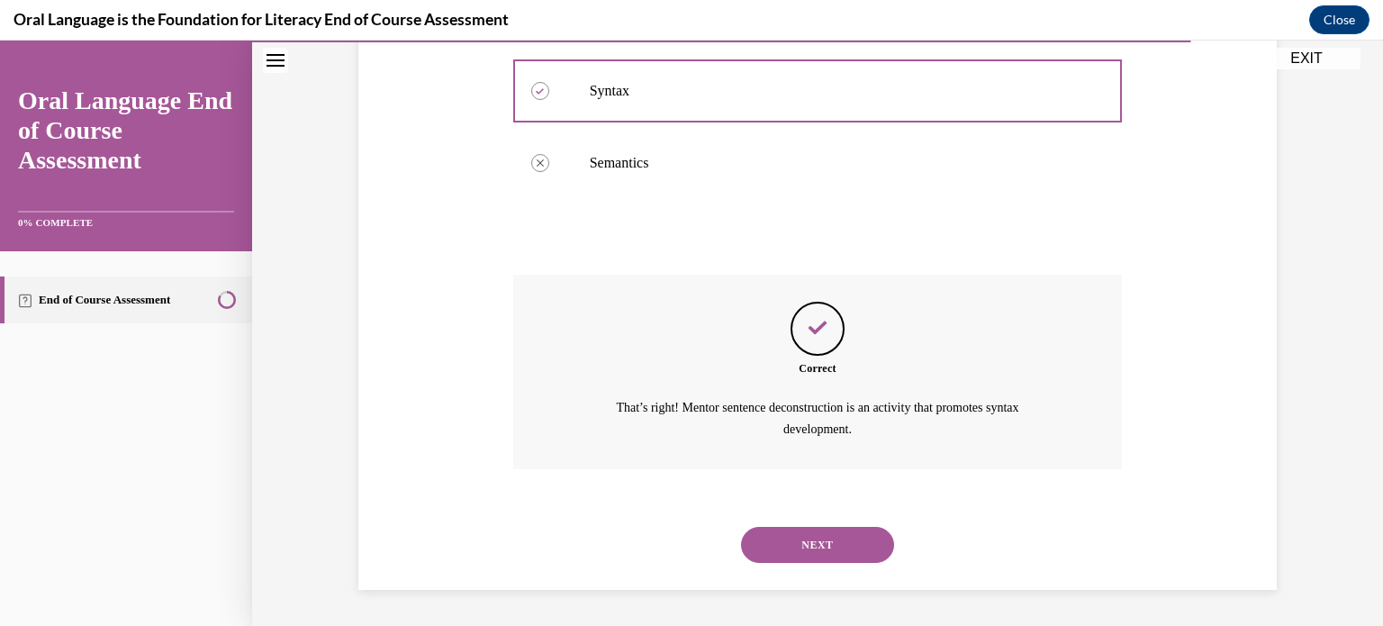
scroll to position [521, 0]
click at [803, 559] on button "NEXT" at bounding box center [817, 545] width 153 height 36
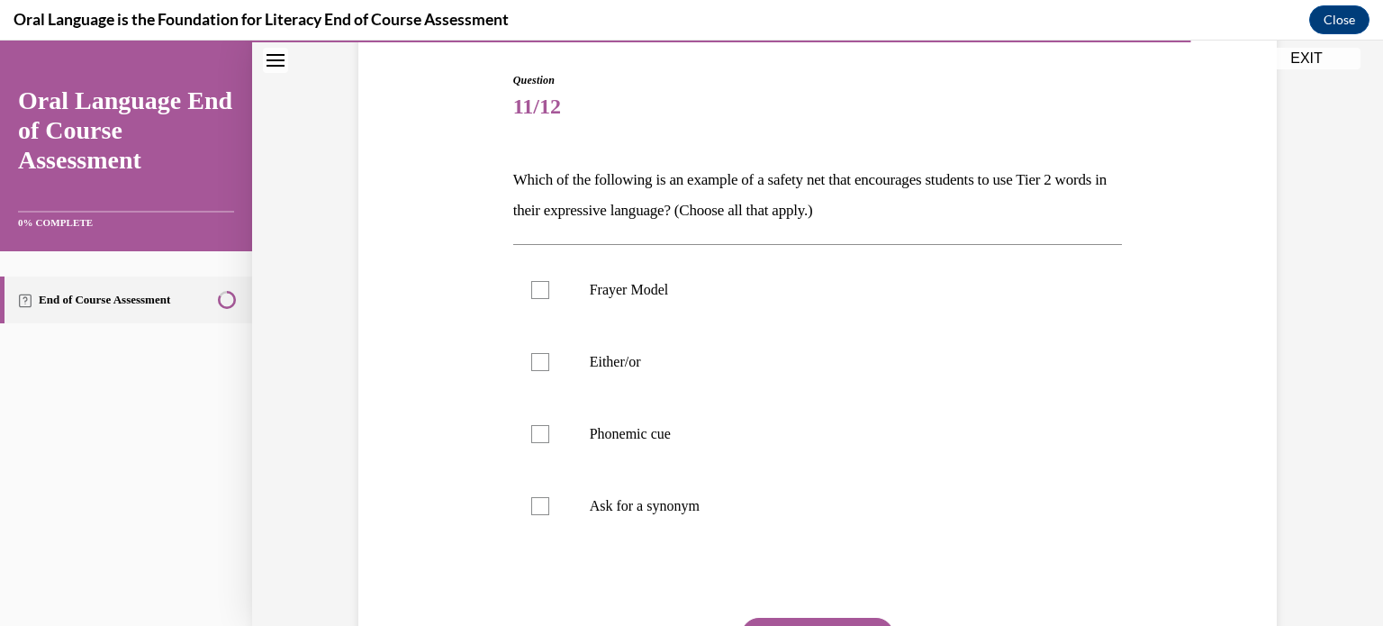
scroll to position [184, 0]
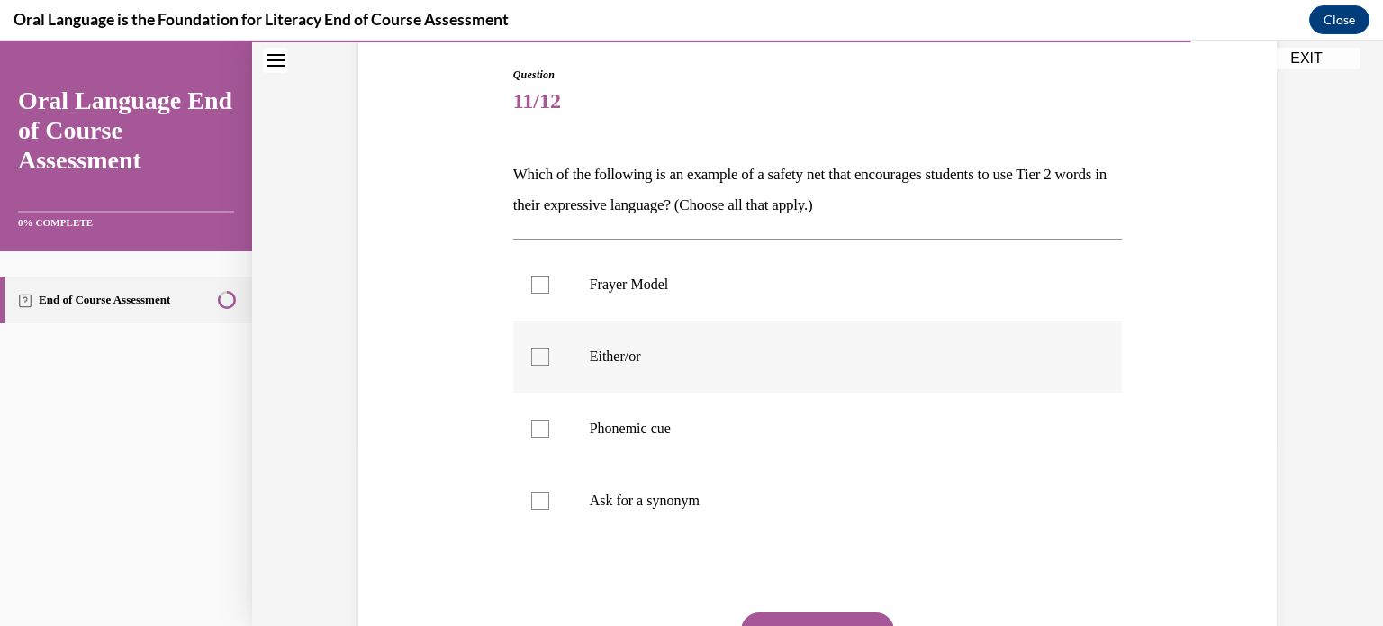
click at [778, 372] on label "Either/or" at bounding box center [818, 357] width 610 height 72
click at [549, 366] on input "Either/or" at bounding box center [540, 357] width 18 height 18
click at [778, 372] on label "Either/or" at bounding box center [818, 357] width 610 height 72
click at [549, 366] on input "Either/or" at bounding box center [540, 357] width 18 height 18
checkbox input "false"
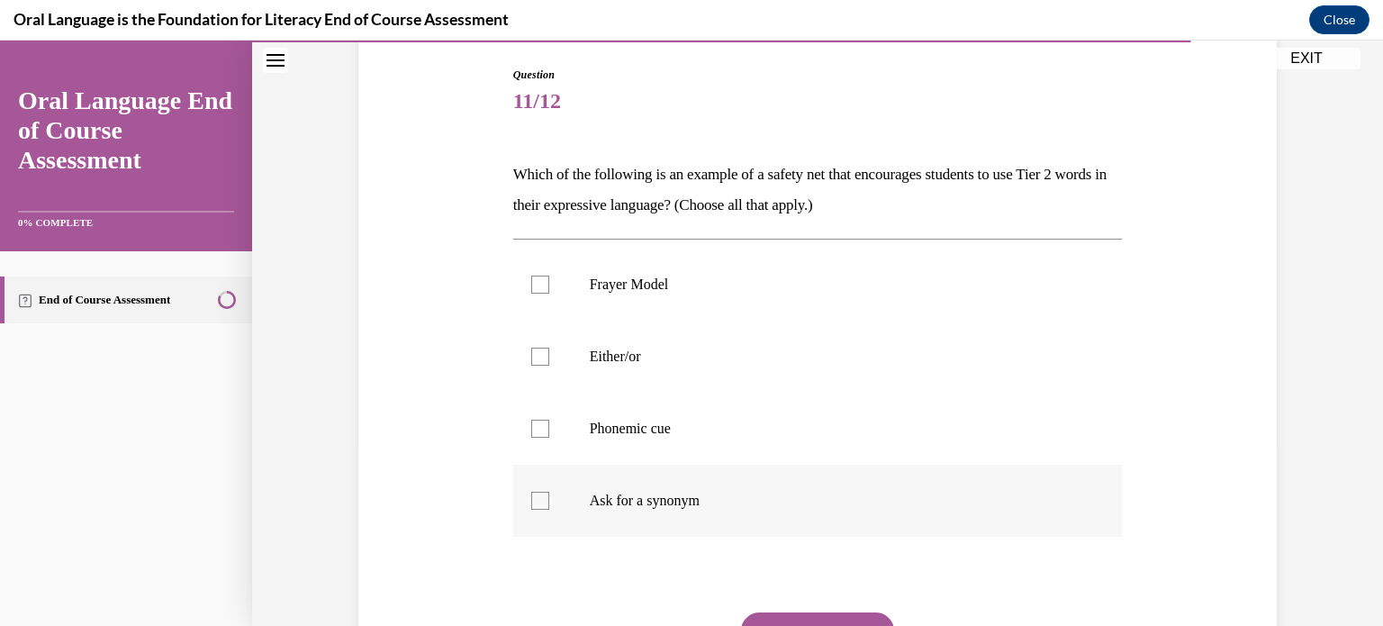
click at [767, 530] on label "Ask for a synonym" at bounding box center [818, 501] width 610 height 72
click at [549, 510] on input "Ask for a synonym" at bounding box center [540, 501] width 18 height 18
checkbox input "true"
click at [730, 373] on label "Either/or" at bounding box center [818, 357] width 610 height 72
click at [549, 366] on input "Either/or" at bounding box center [540, 357] width 18 height 18
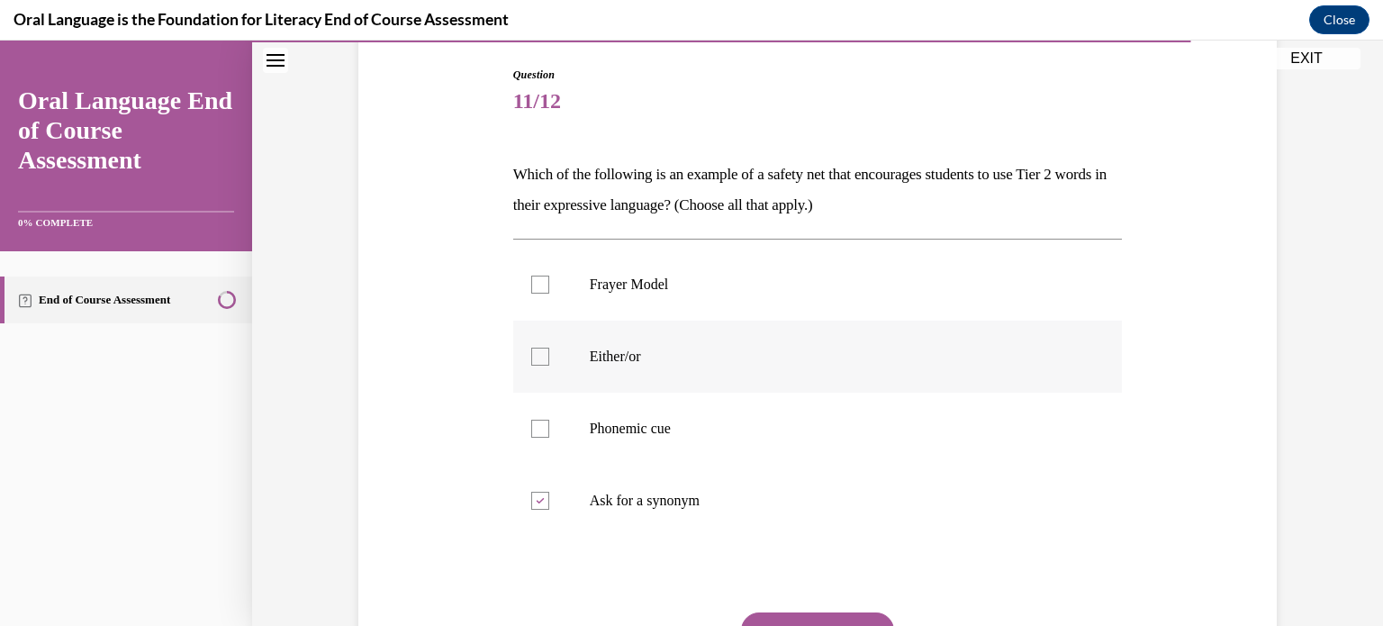
checkbox input "true"
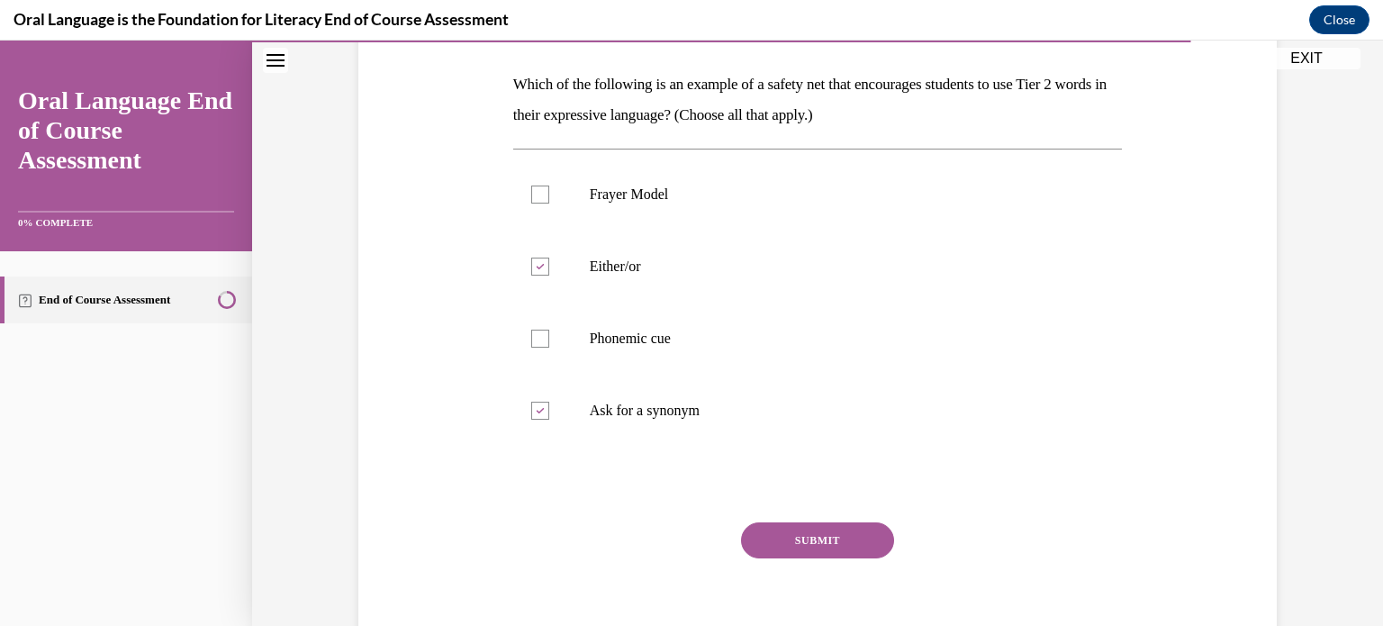
click at [784, 540] on button "SUBMIT" at bounding box center [817, 540] width 153 height 36
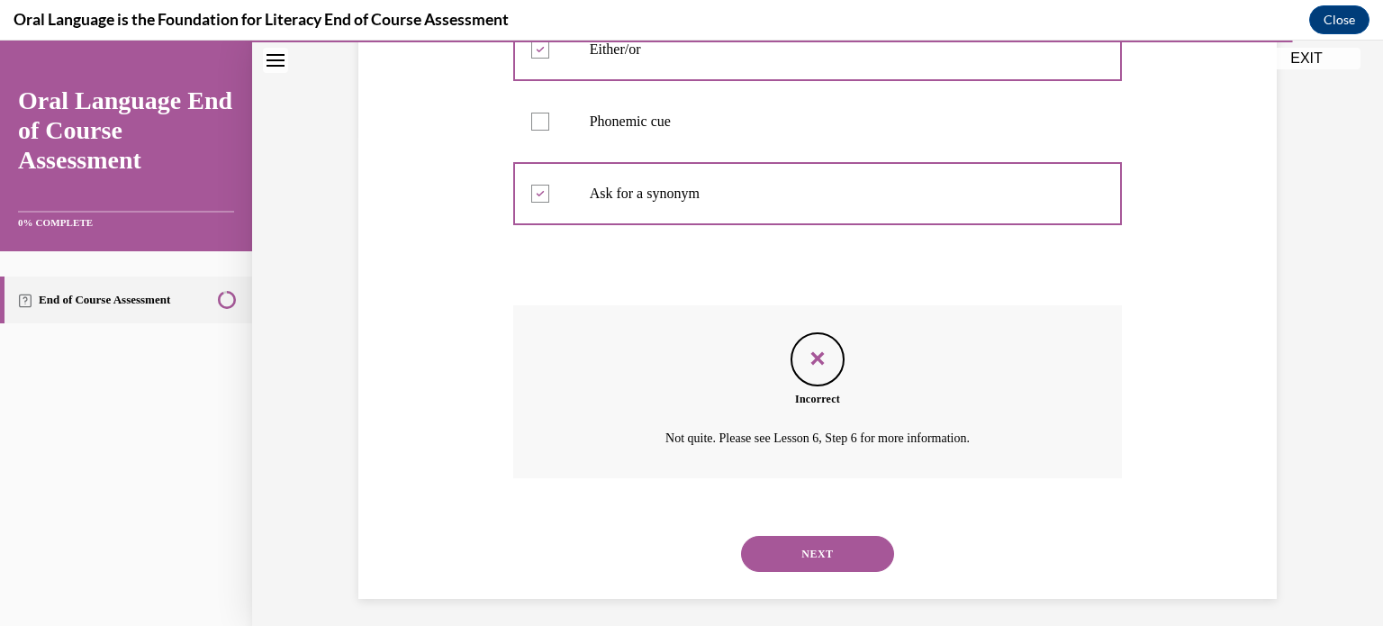
scroll to position [499, 0]
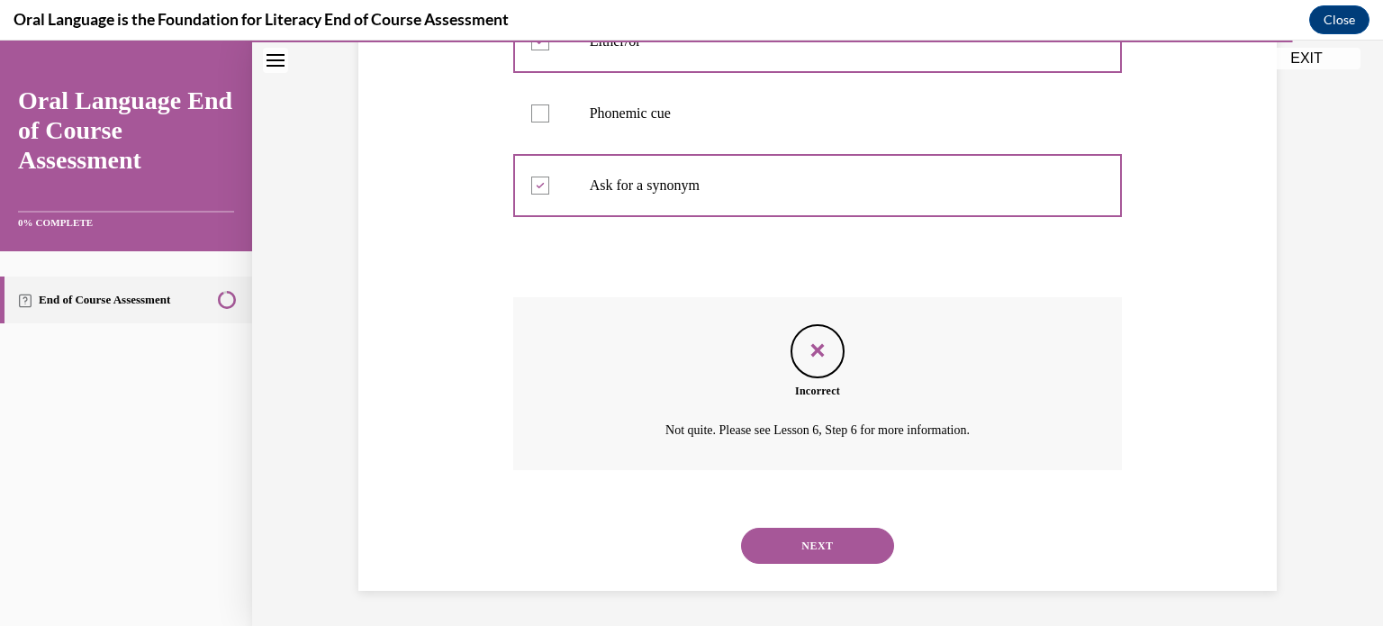
click at [793, 545] on button "NEXT" at bounding box center [817, 546] width 153 height 36
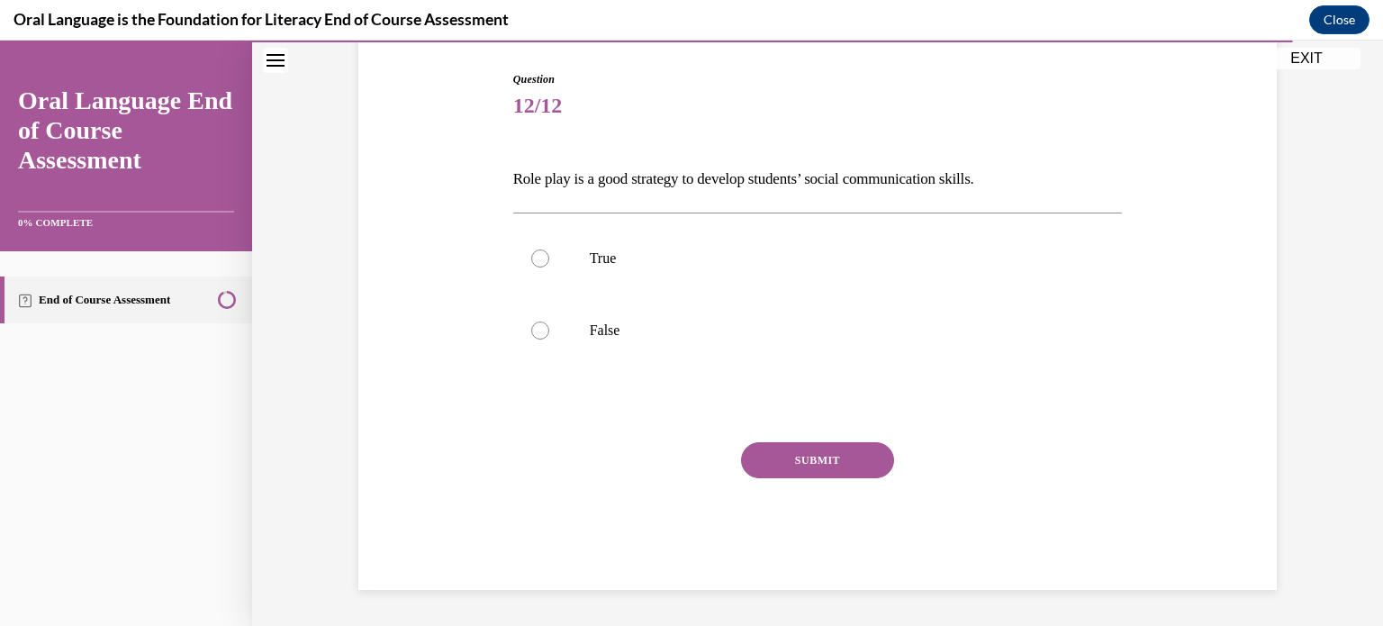
scroll to position [178, 0]
click at [726, 248] on label "True" at bounding box center [818, 259] width 610 height 72
click at [549, 250] on input "True" at bounding box center [540, 259] width 18 height 18
radio input "true"
click at [779, 450] on button "SUBMIT" at bounding box center [817, 461] width 153 height 36
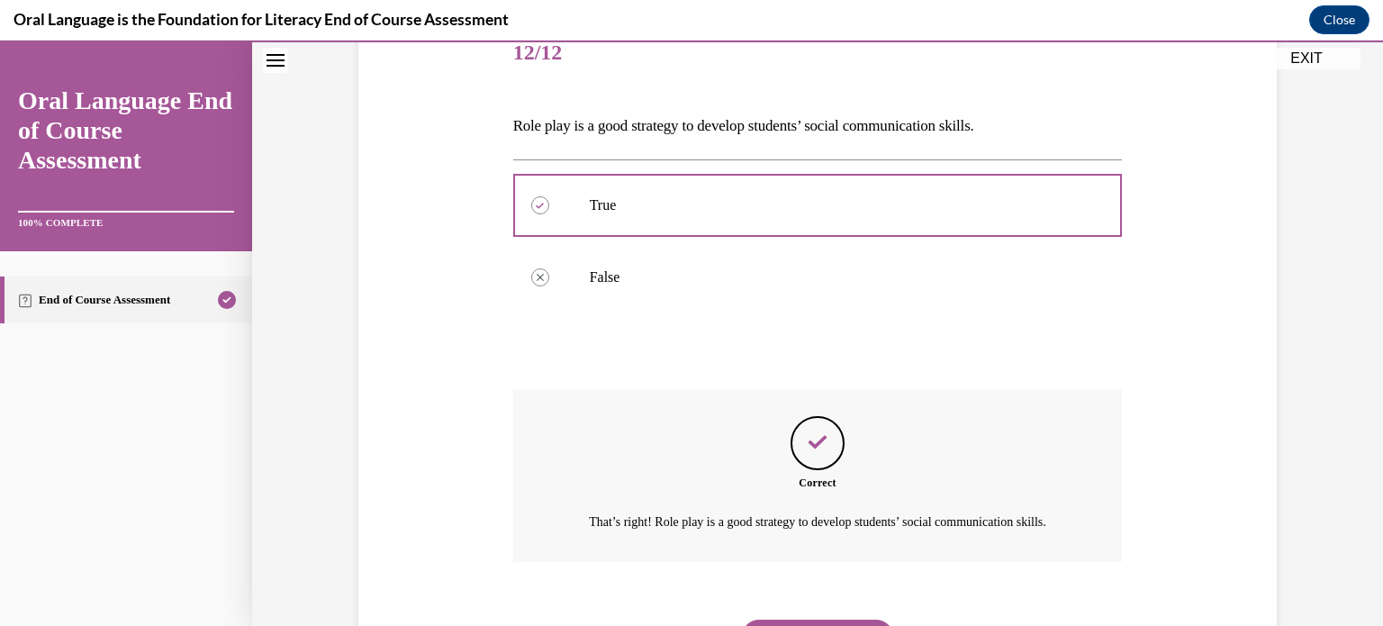
scroll to position [346, 0]
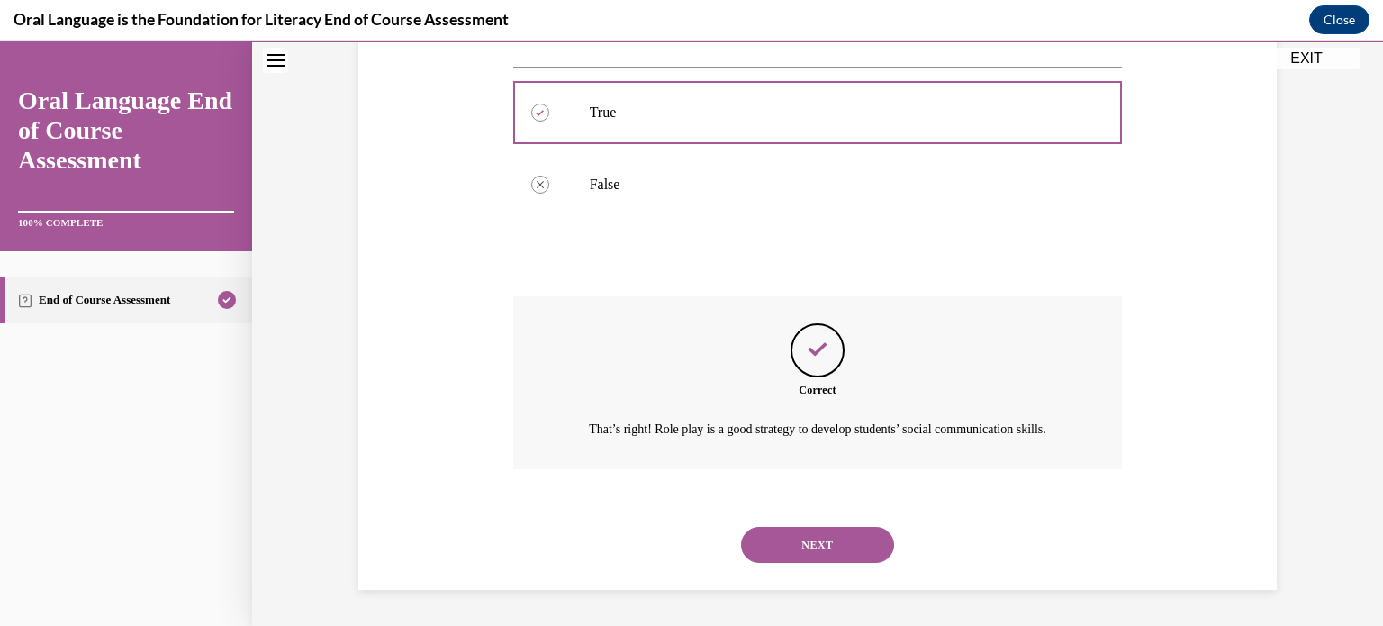
click at [783, 537] on button "NEXT" at bounding box center [817, 545] width 153 height 36
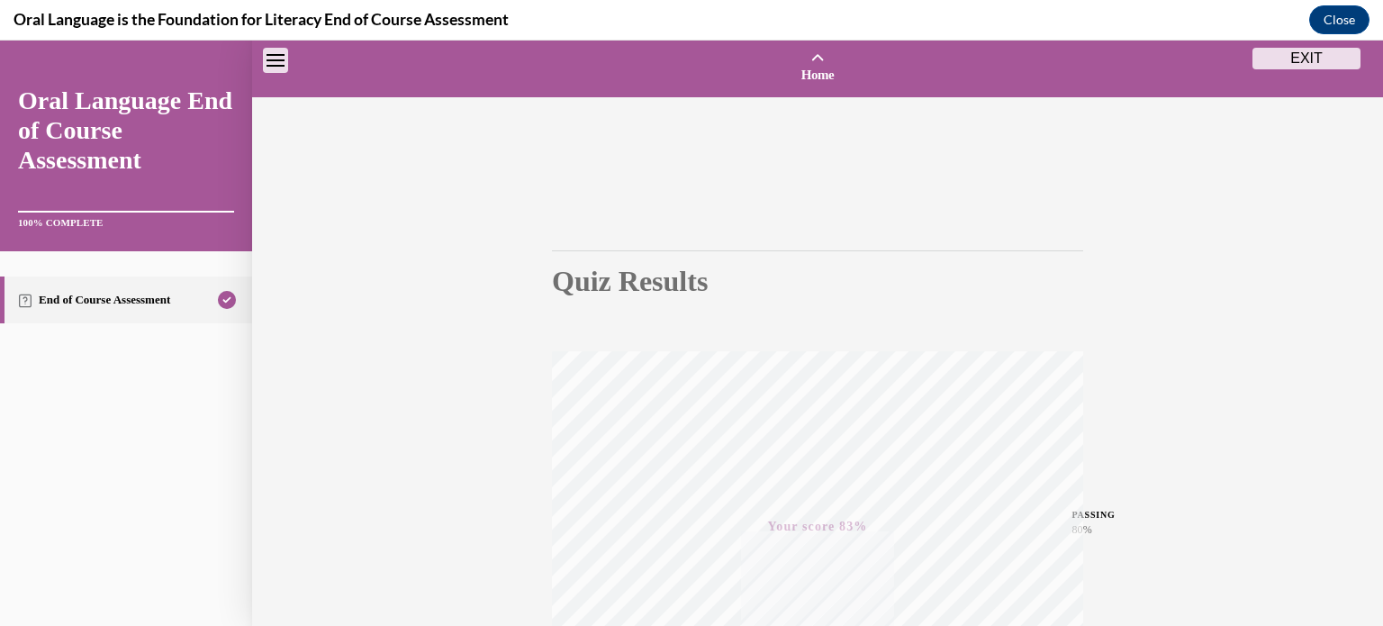
scroll to position [337, 0]
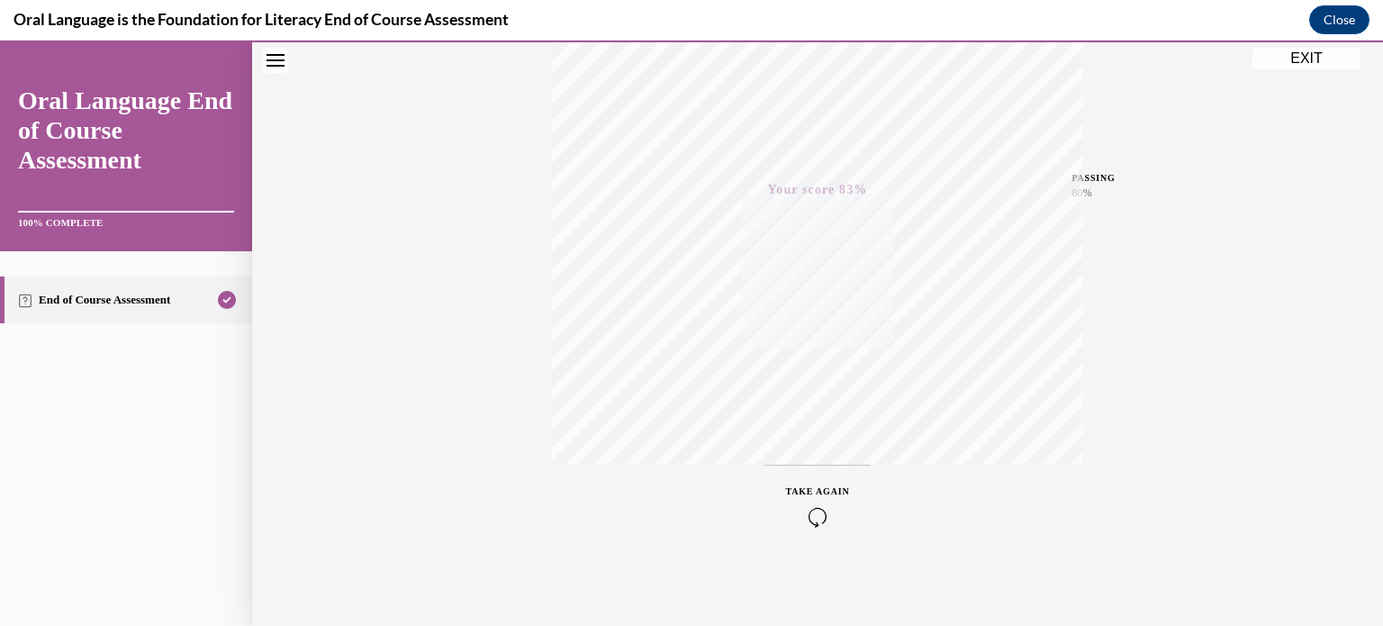
click at [1306, 62] on button "EXIT" at bounding box center [1307, 59] width 108 height 22
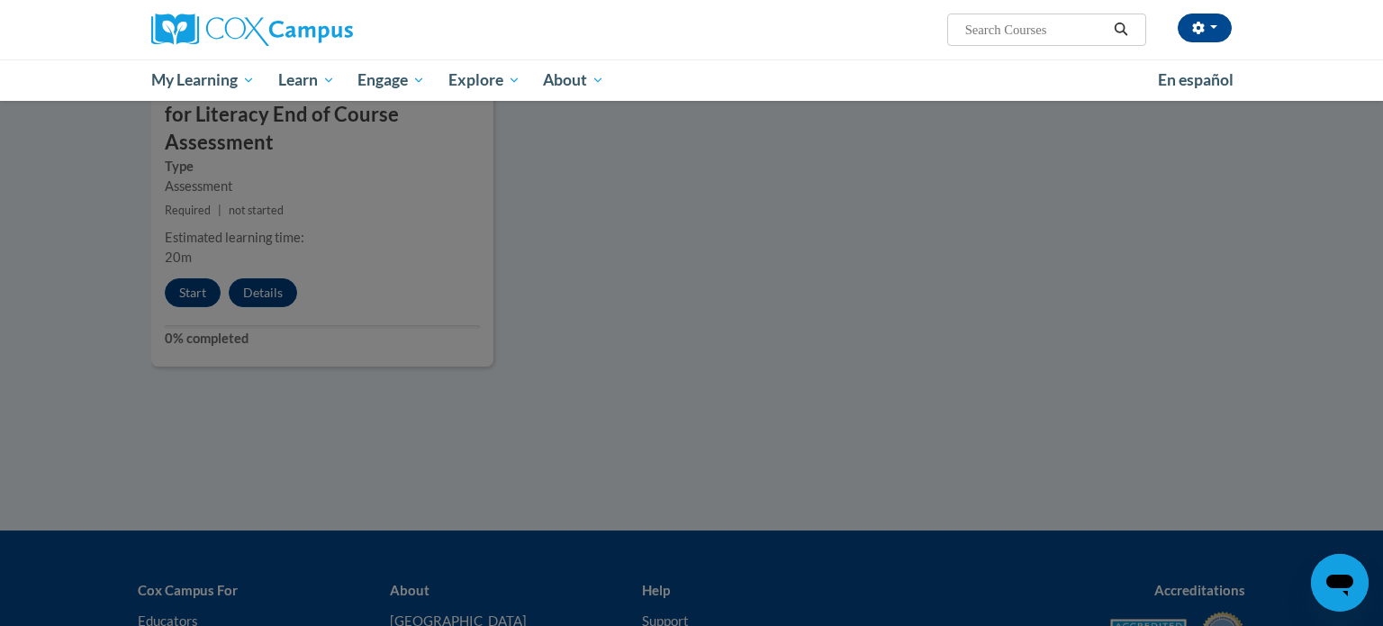
scroll to position [2101, 0]
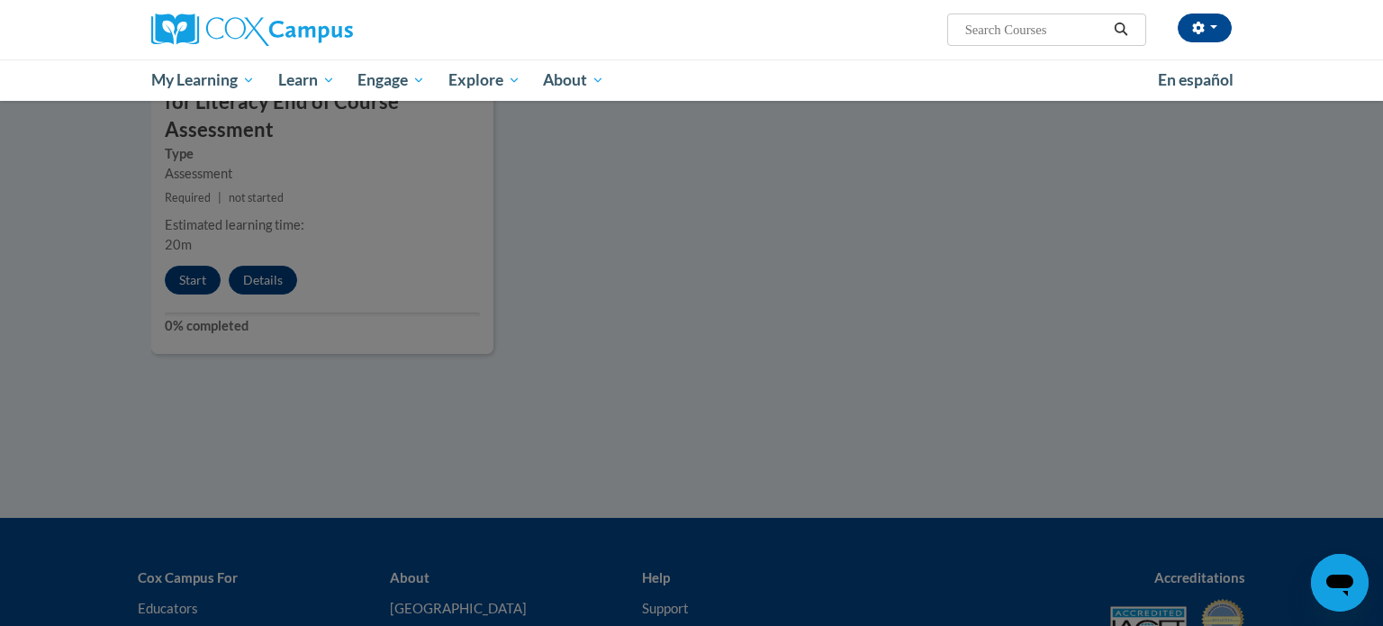
click at [966, 208] on div at bounding box center [691, 313] width 1383 height 626
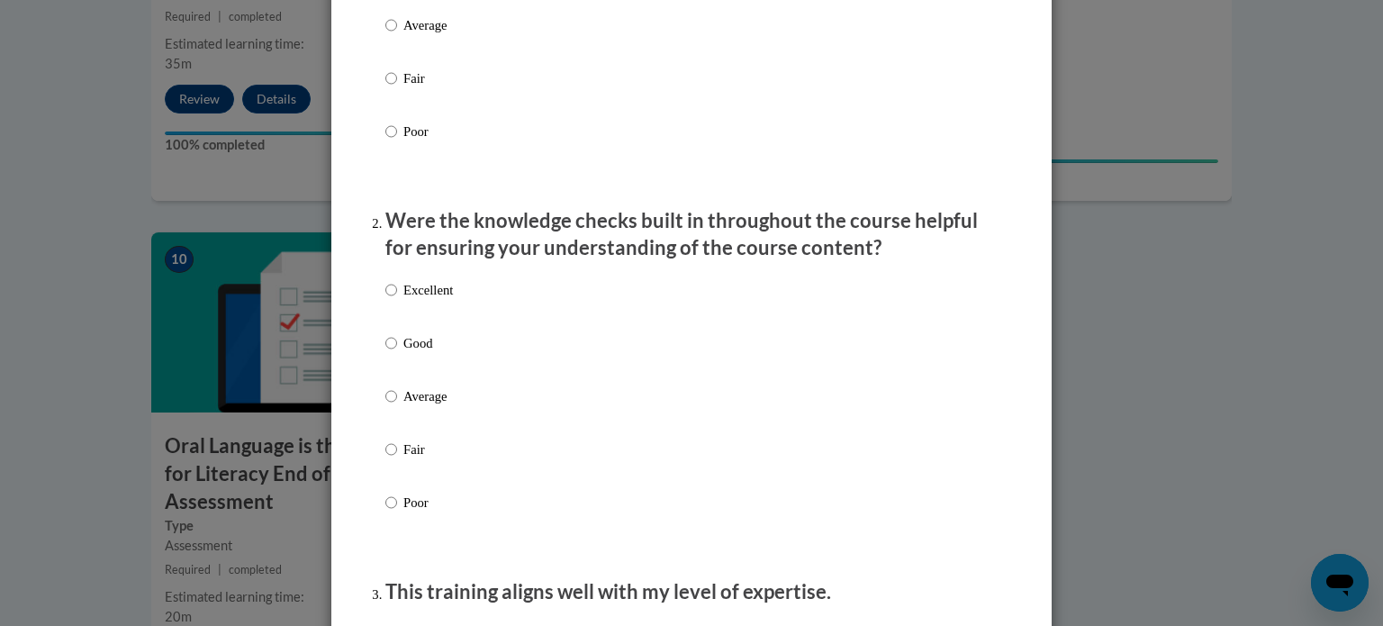
scroll to position [0, 0]
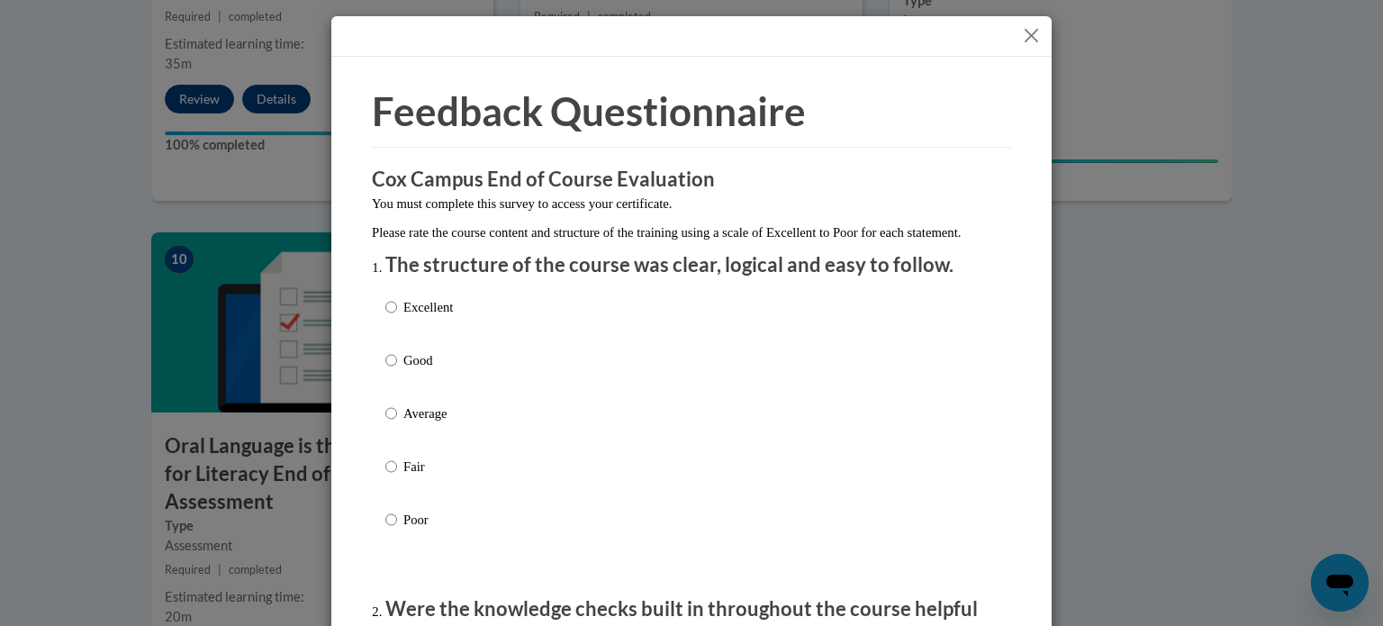
click at [1036, 30] on button "Close" at bounding box center [1031, 35] width 23 height 23
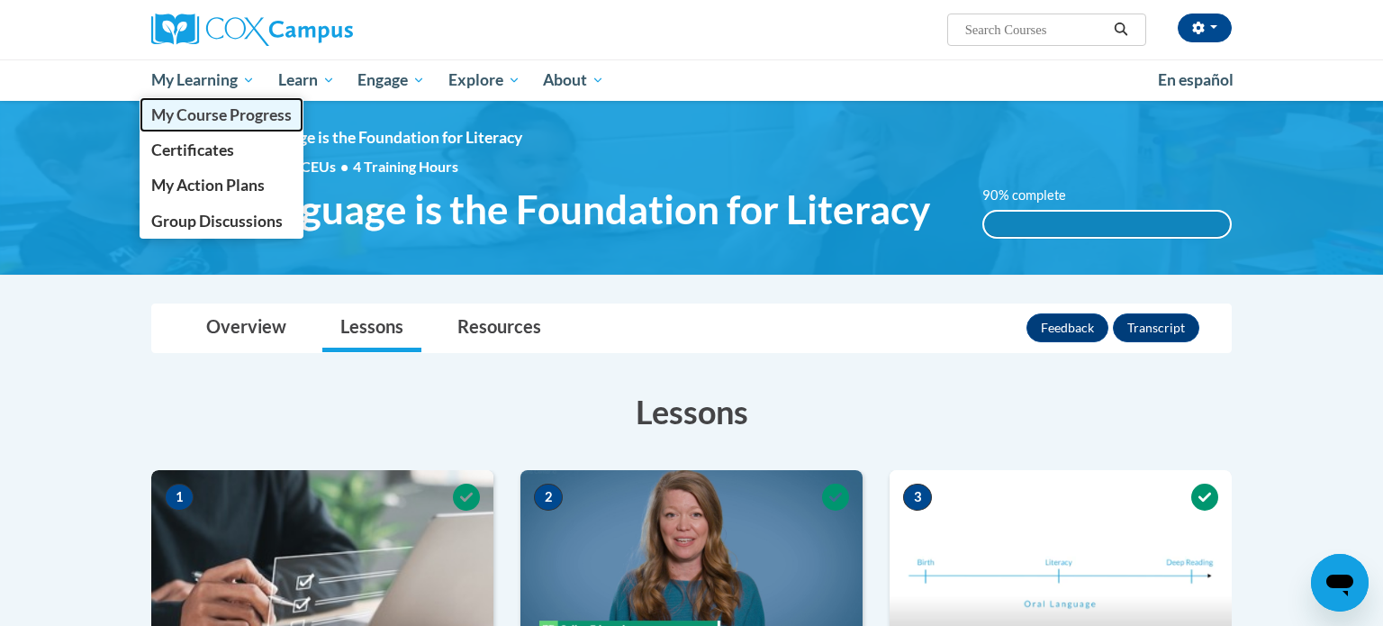
click at [240, 117] on span "My Course Progress" at bounding box center [221, 114] width 141 height 19
